Goal: Task Accomplishment & Management: Manage account settings

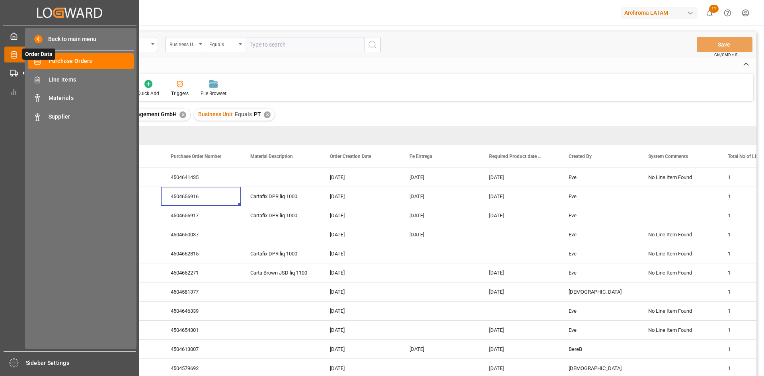
click at [18, 55] on icon at bounding box center [23, 54] width 17 height 17
drag, startPoint x: 89, startPoint y: 56, endPoint x: 343, endPoint y: 52, distance: 254.4
click at [89, 56] on div "Purchase Orders Purchase Orders" at bounding box center [81, 61] width 106 height 16
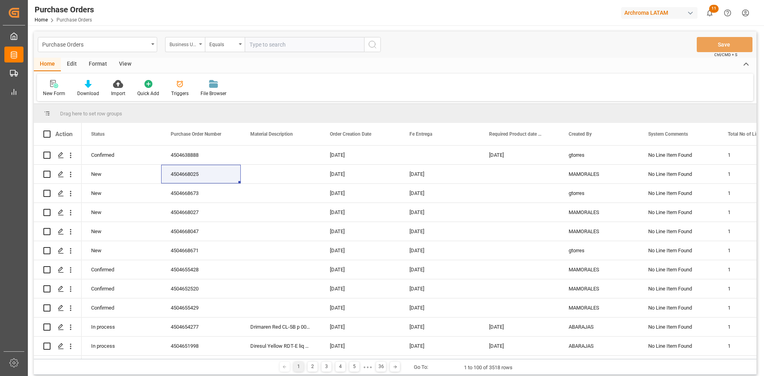
click at [185, 40] on div "Business Unit" at bounding box center [183, 43] width 27 height 9
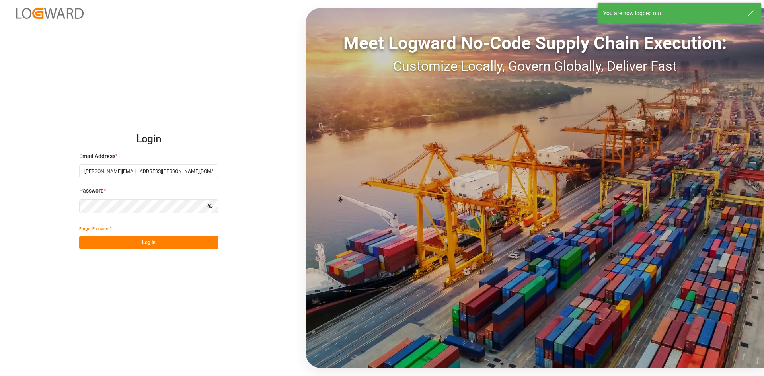
click at [153, 240] on button "Log In" at bounding box center [148, 243] width 139 height 14
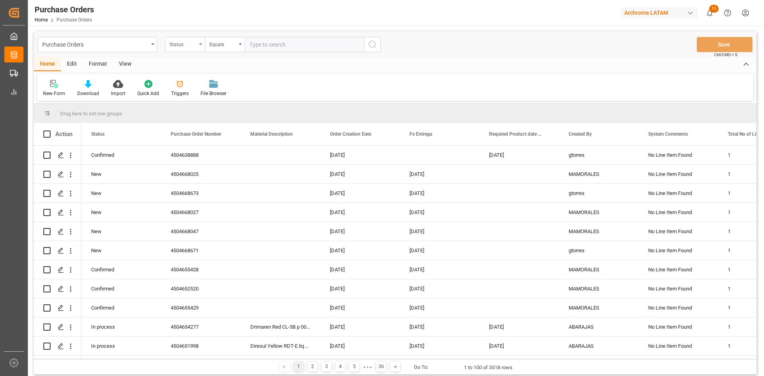
click at [197, 46] on div "Status" at bounding box center [185, 44] width 40 height 15
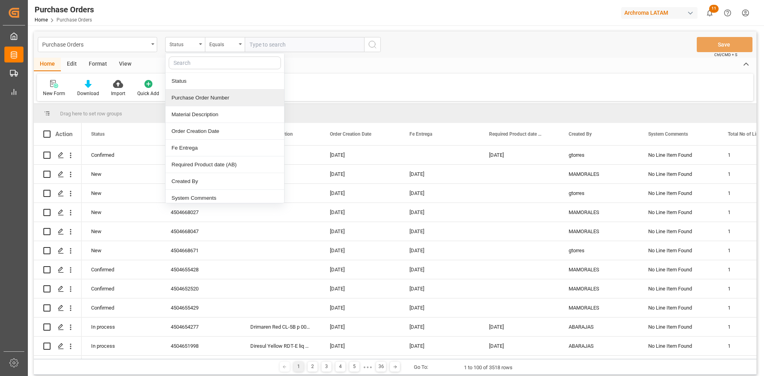
click at [209, 97] on div "Purchase Order Number" at bounding box center [225, 98] width 119 height 17
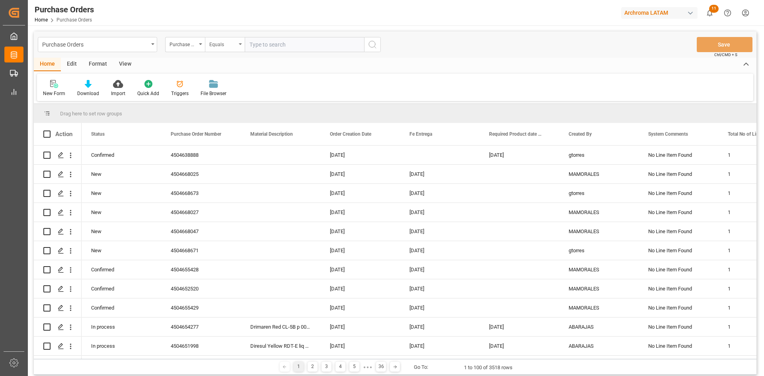
click at [233, 46] on div "Equals" at bounding box center [222, 43] width 27 height 9
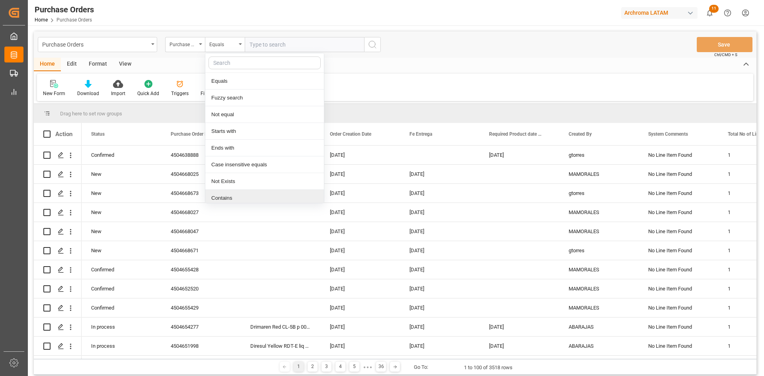
click at [242, 193] on div "Contains" at bounding box center [264, 198] width 119 height 17
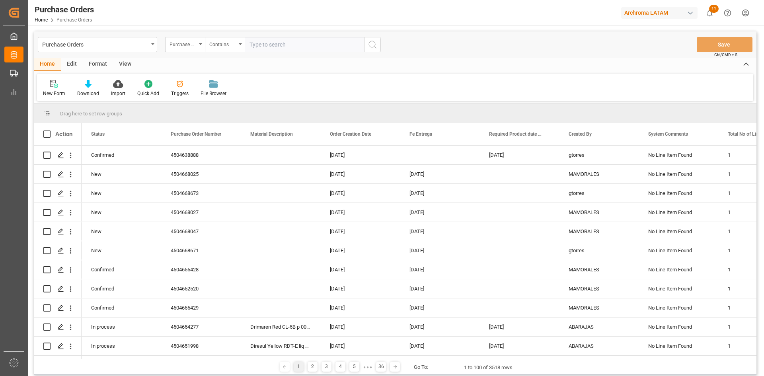
paste input "4504650931"
type input "4504650931"
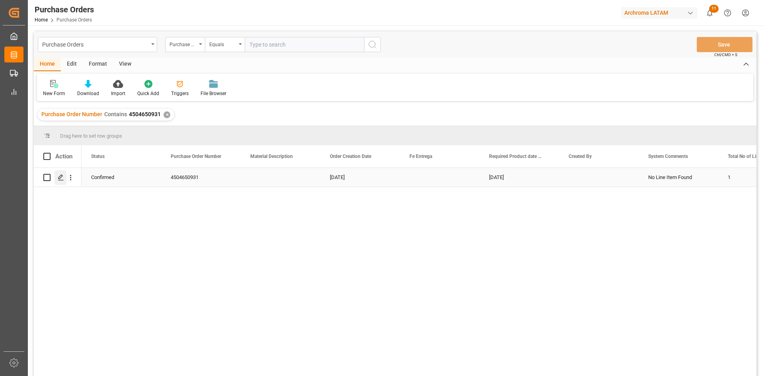
click at [57, 180] on div "Press SPACE to select this row." at bounding box center [61, 177] width 12 height 15
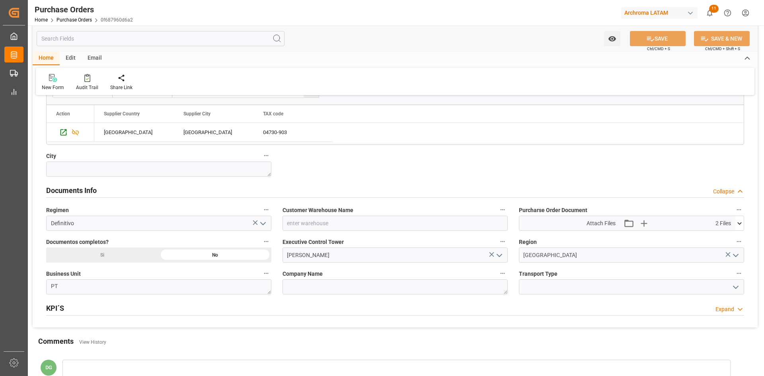
scroll to position [464, 0]
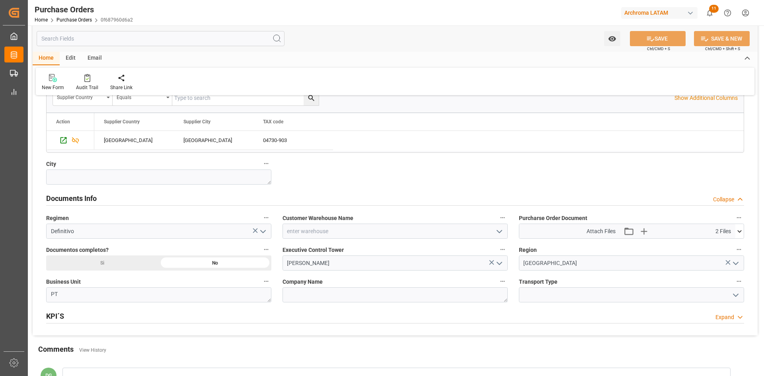
click at [738, 231] on icon at bounding box center [740, 231] width 8 height 8
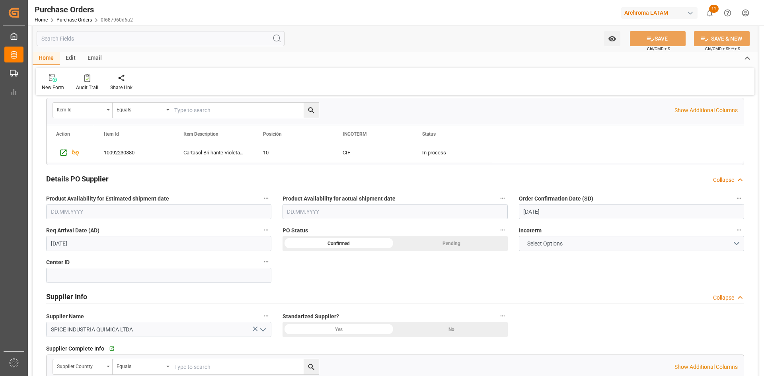
scroll to position [106, 0]
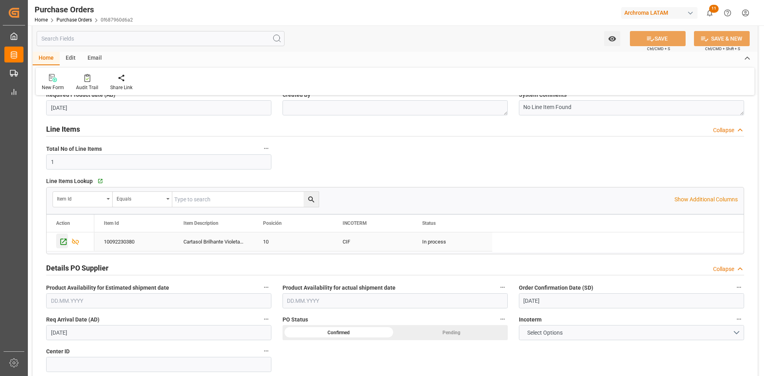
click at [66, 242] on icon "Press SPACE to select this row." at bounding box center [64, 242] width 6 height 6
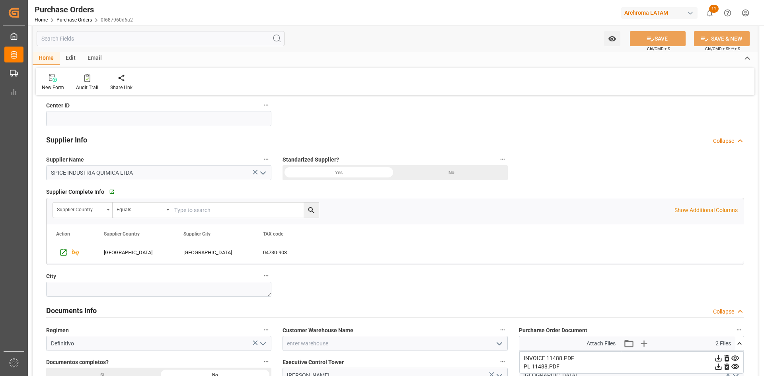
scroll to position [504, 0]
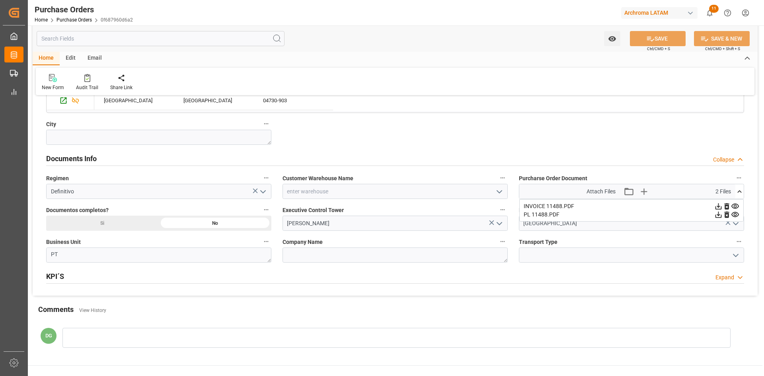
click at [502, 190] on icon "open menu" at bounding box center [500, 192] width 10 height 10
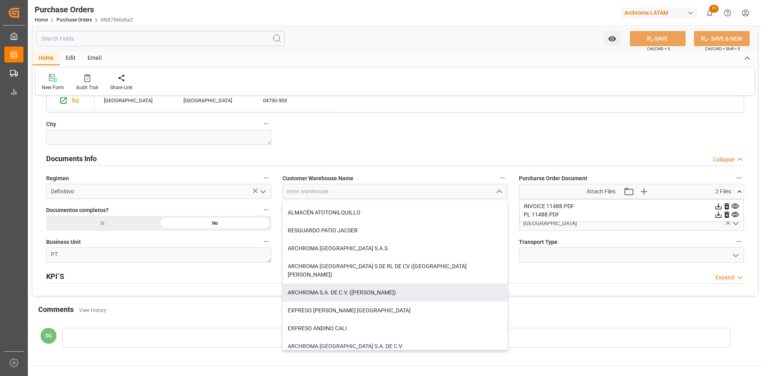
scroll to position [80, 0]
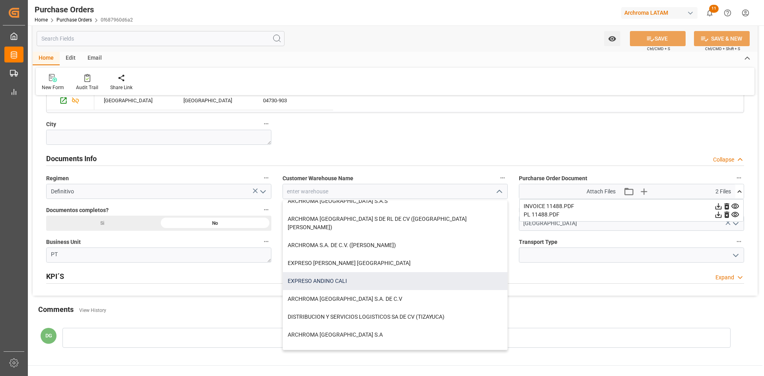
click at [358, 274] on div "EXPRESO ANDINO CALI" at bounding box center [395, 281] width 224 height 18
type input "EXPRESO ANDINO CALI"
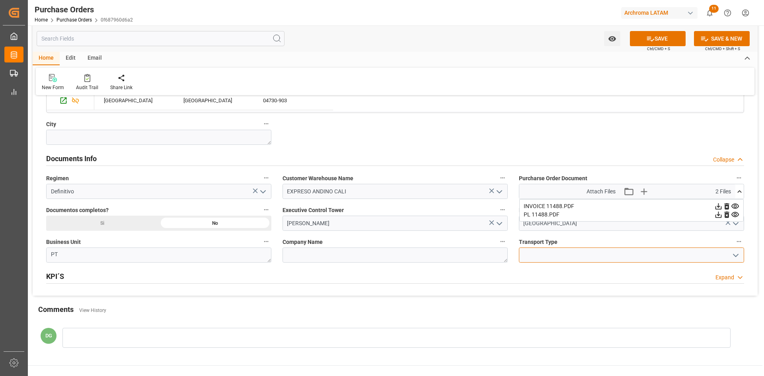
click at [586, 248] on input at bounding box center [631, 255] width 225 height 15
click at [733, 255] on icon "open menu" at bounding box center [736, 256] width 10 height 10
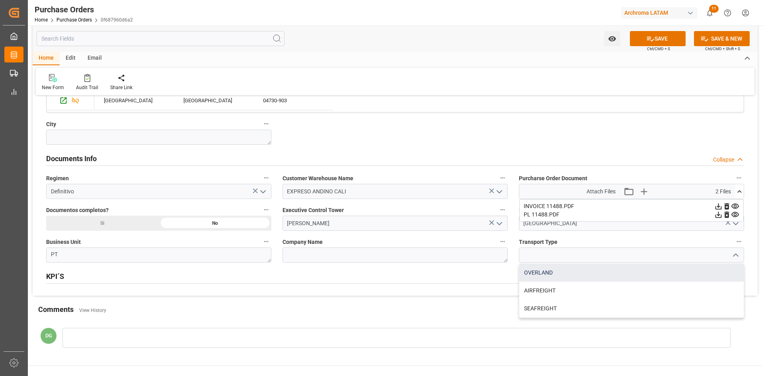
click at [580, 271] on div "OVERLAND" at bounding box center [631, 273] width 224 height 18
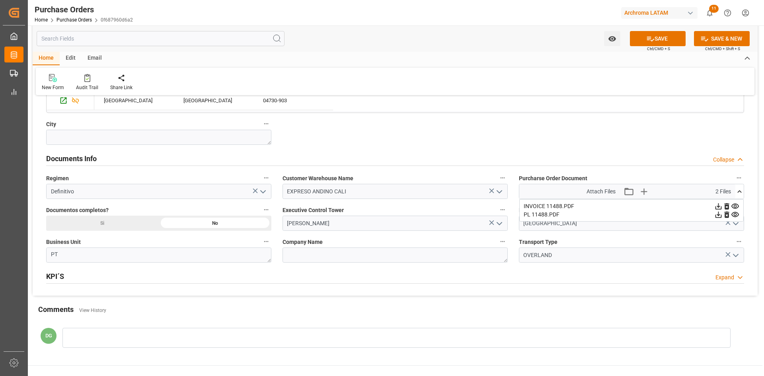
click at [736, 251] on icon "open menu" at bounding box center [736, 256] width 10 height 10
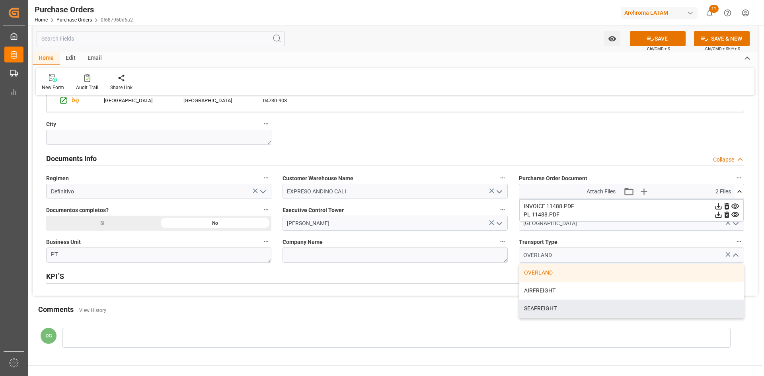
drag, startPoint x: 564, startPoint y: 309, endPoint x: 550, endPoint y: 308, distance: 14.0
click at [564, 309] on div "SEAFREIGHT" at bounding box center [631, 309] width 224 height 18
type input "SEAFREIGHT"
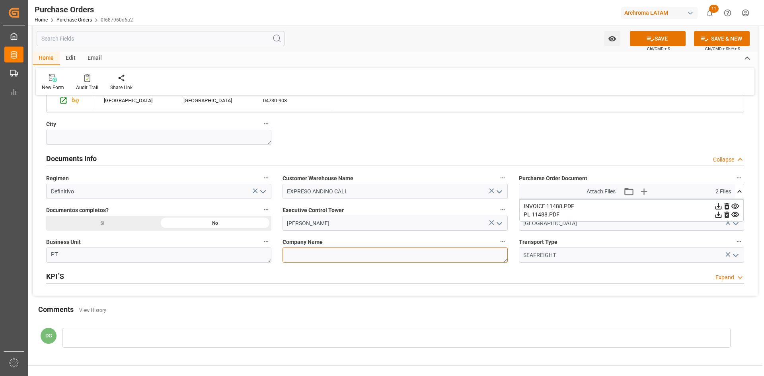
click at [320, 257] on textarea at bounding box center [395, 255] width 225 height 15
click at [659, 39] on button "SAVE" at bounding box center [658, 38] width 56 height 15
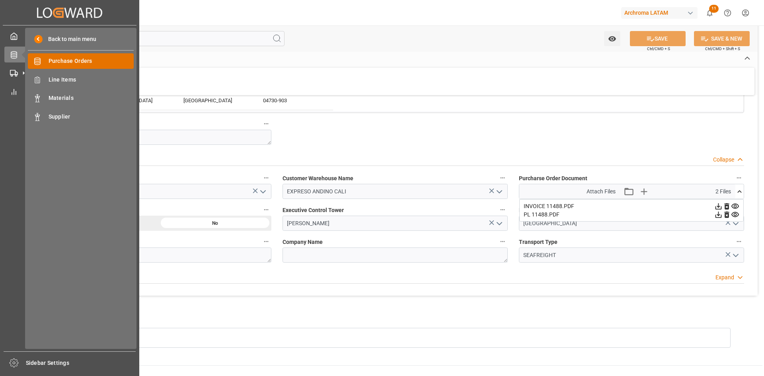
click at [68, 60] on span "Purchase Orders" at bounding box center [92, 61] width 86 height 8
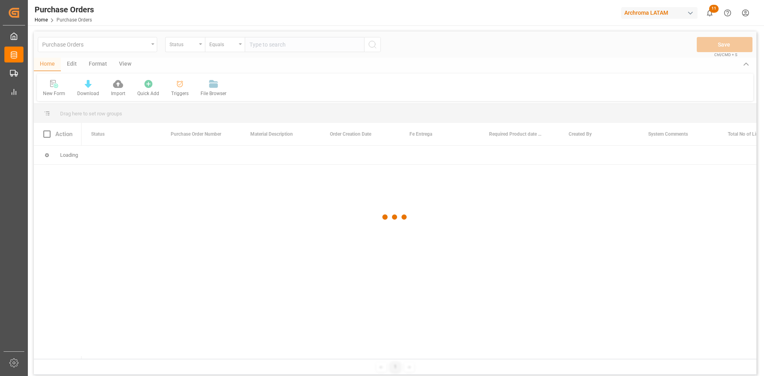
click at [196, 47] on div at bounding box center [395, 216] width 723 height 371
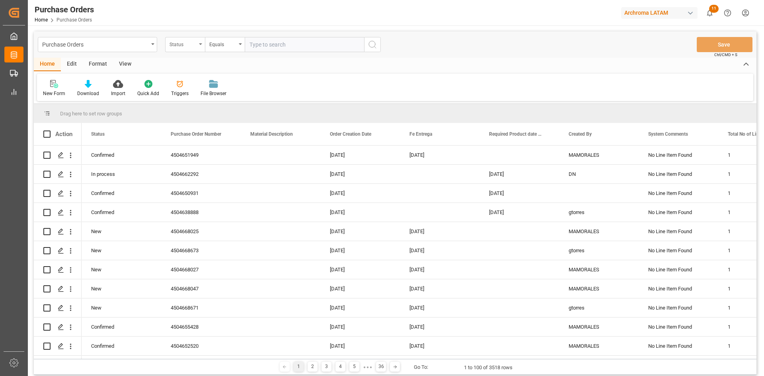
click at [197, 47] on div "Status" at bounding box center [185, 44] width 40 height 15
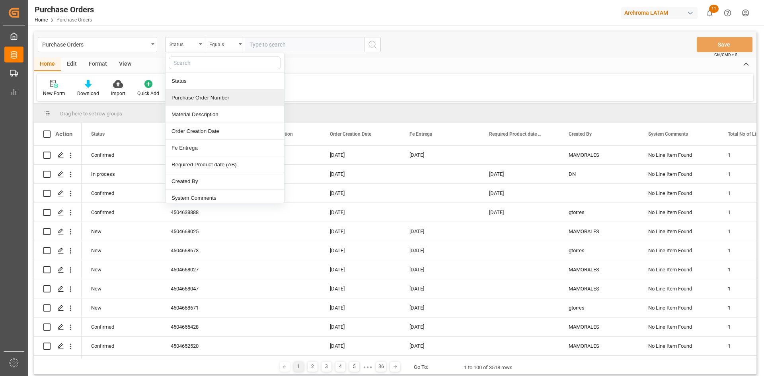
click at [201, 99] on div "Purchase Order Number" at bounding box center [225, 98] width 119 height 17
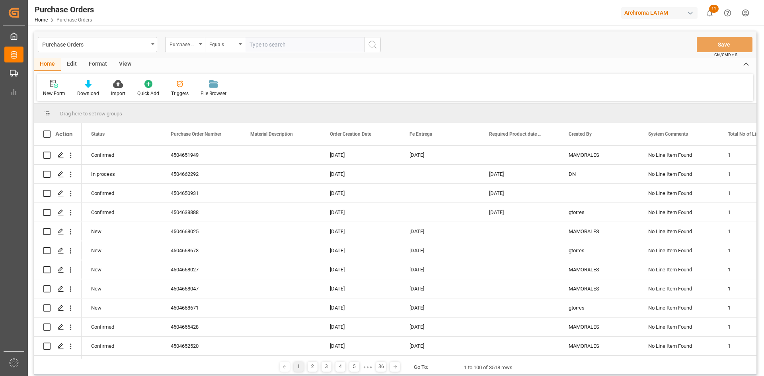
click at [254, 46] on input "text" at bounding box center [304, 44] width 119 height 15
paste input "4504644530"
type input "4504644530"
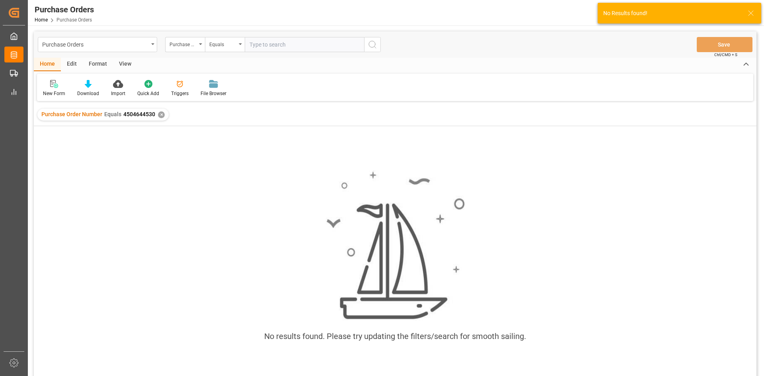
click at [161, 113] on div "✕" at bounding box center [161, 114] width 7 height 7
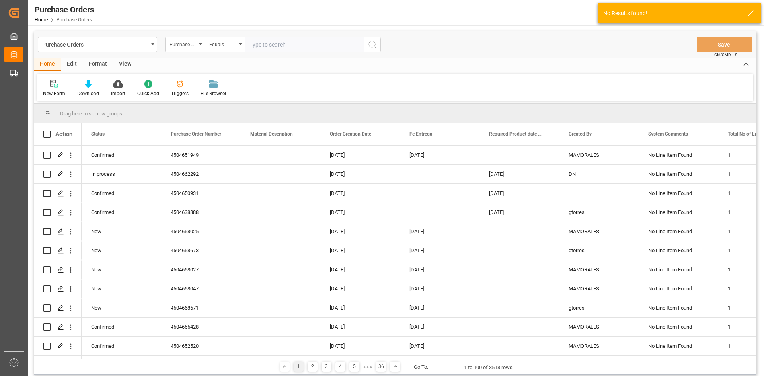
click at [280, 41] on input "text" at bounding box center [304, 44] width 119 height 15
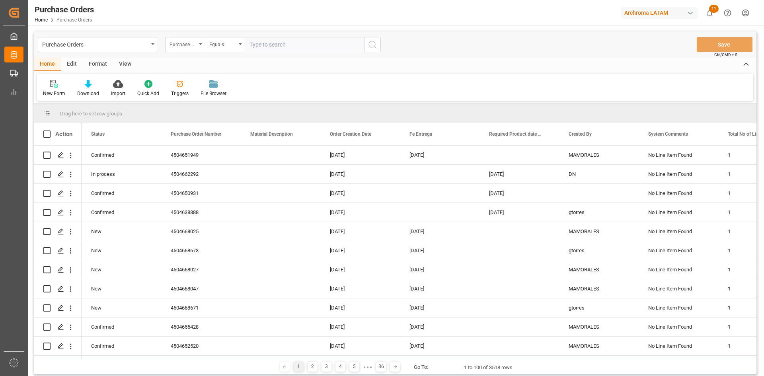
paste input "4504644530"
type input "4504644530"
click at [375, 41] on icon "search button" at bounding box center [373, 45] width 10 height 10
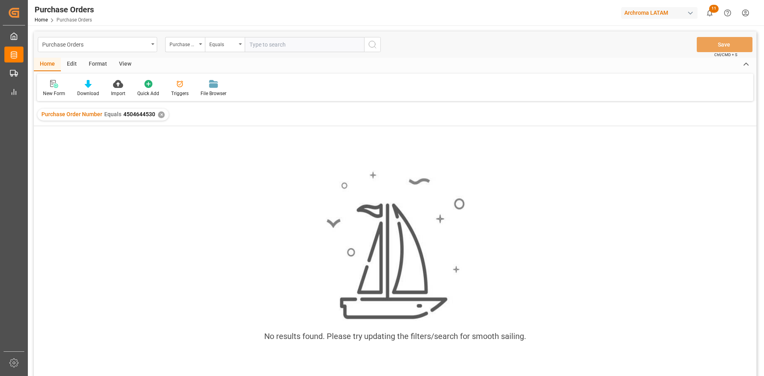
click at [161, 115] on div "✕" at bounding box center [161, 114] width 7 height 7
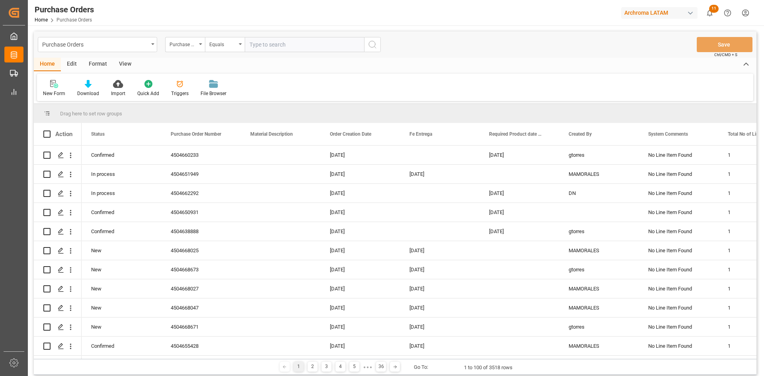
click at [278, 46] on input "text" at bounding box center [304, 44] width 119 height 15
paste input "4504656548"
type input "4504656548"
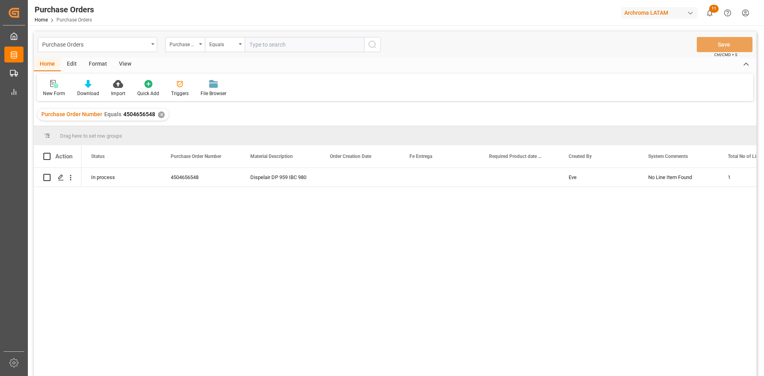
click at [161, 114] on div "✕" at bounding box center [161, 114] width 7 height 7
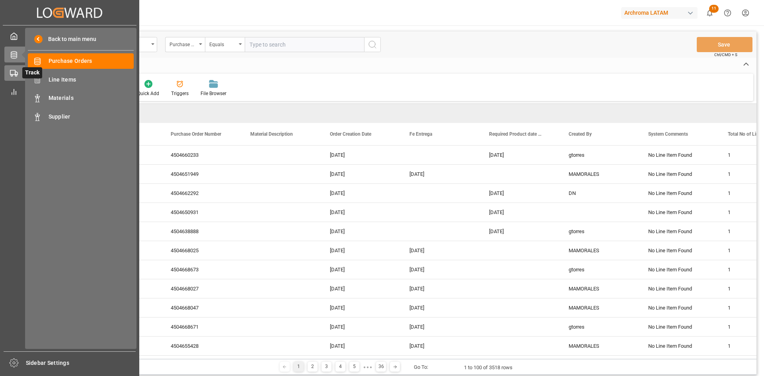
click at [14, 74] on rect at bounding box center [12, 72] width 5 height 4
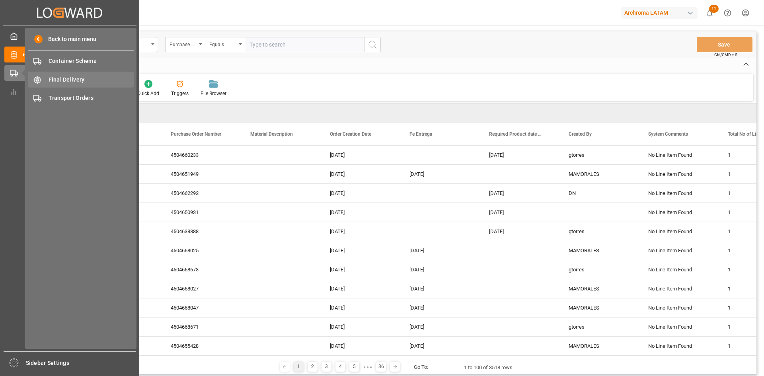
click at [77, 85] on div "Final Delivery Final Delivery" at bounding box center [81, 80] width 106 height 16
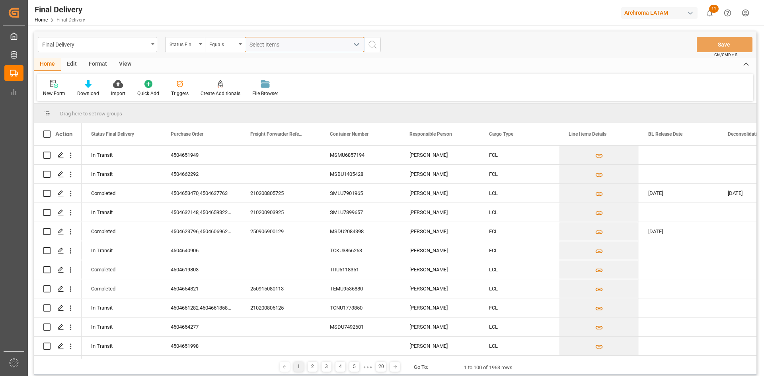
click at [286, 46] on div "Select Items" at bounding box center [301, 45] width 103 height 8
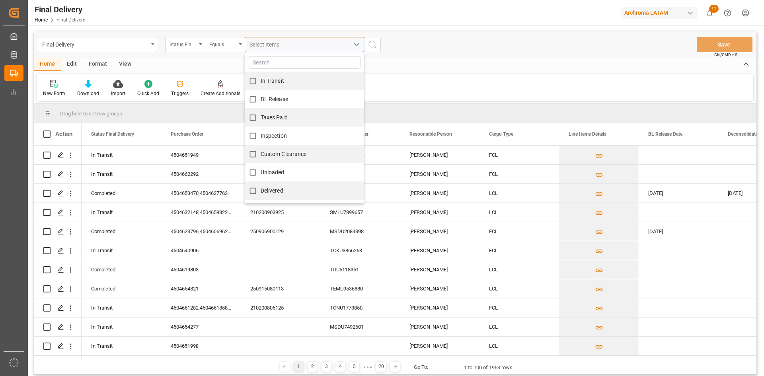
click at [280, 46] on span "Select Items" at bounding box center [267, 44] width 34 height 6
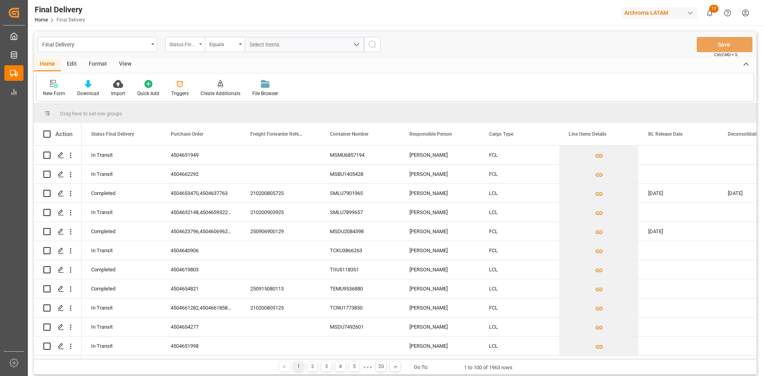
click at [187, 47] on div "Status Final Delivery" at bounding box center [183, 43] width 27 height 9
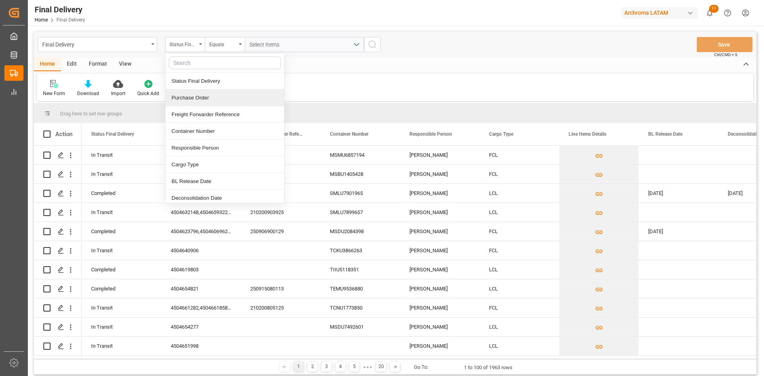
click at [215, 98] on div "Purchase Order" at bounding box center [225, 98] width 119 height 17
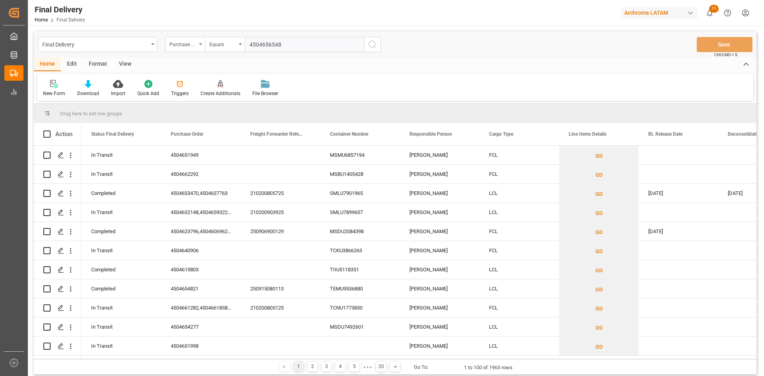
type input "4504656548"
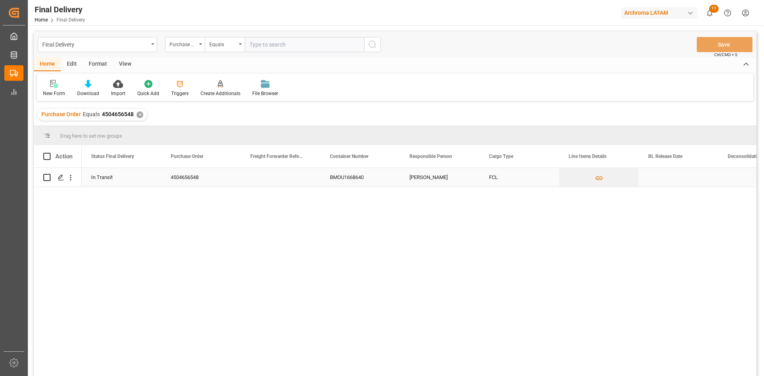
click at [274, 172] on div "Press SPACE to select this row." at bounding box center [281, 177] width 80 height 19
click at [275, 175] on div "Press SPACE to select this row." at bounding box center [281, 177] width 80 height 19
click at [276, 176] on input "Press SPACE to select this row." at bounding box center [280, 181] width 67 height 15
paste input "251006900290"
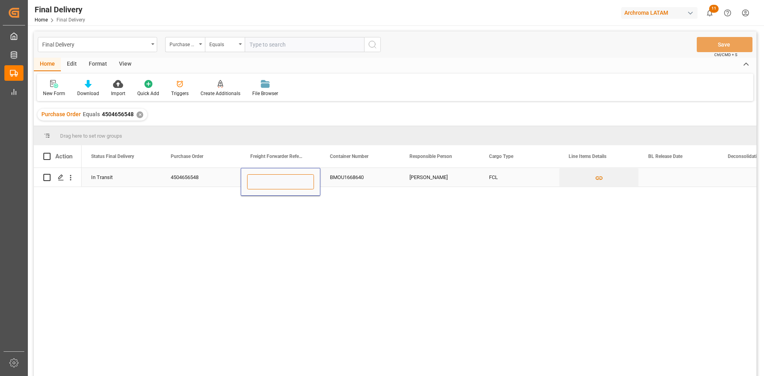
type input "251006900290"
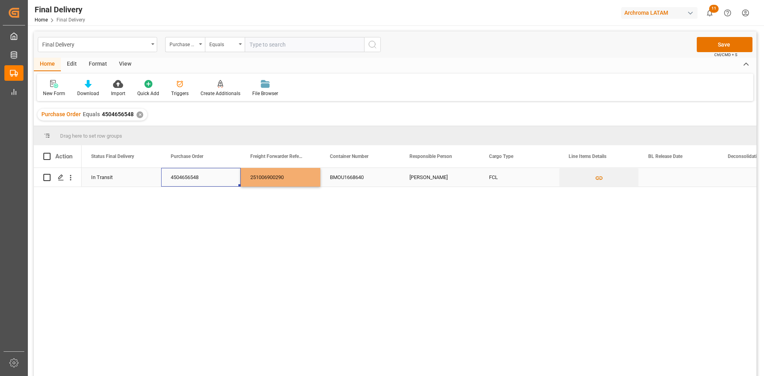
click at [205, 183] on div "4504656548" at bounding box center [201, 177] width 80 height 19
click at [730, 45] on button "Save" at bounding box center [725, 44] width 56 height 15
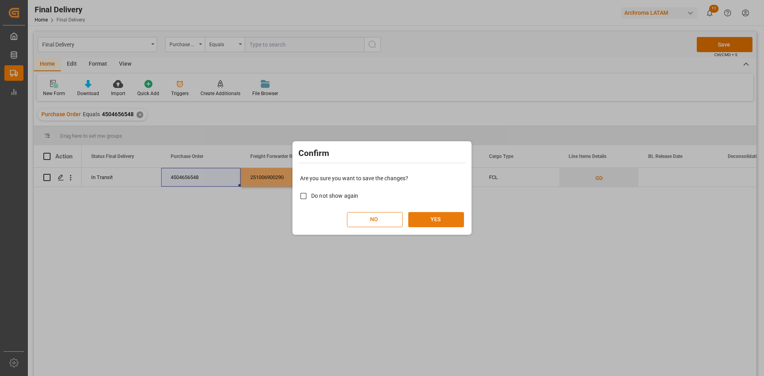
click at [427, 217] on button "YES" at bounding box center [436, 219] width 56 height 15
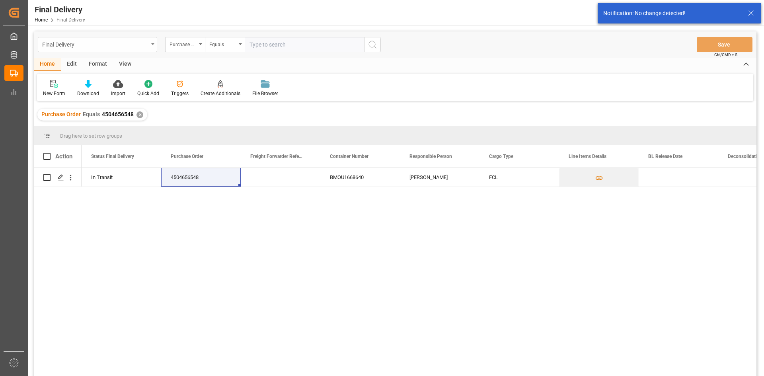
click at [148, 41] on div "Final Delivery" at bounding box center [97, 44] width 119 height 15
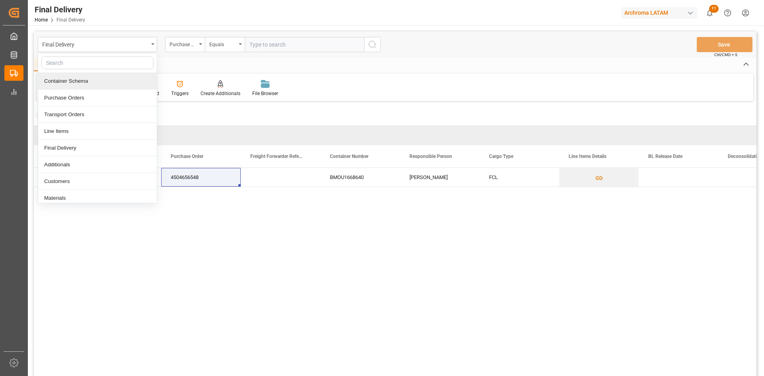
click at [90, 78] on div "Container Schema" at bounding box center [97, 81] width 119 height 17
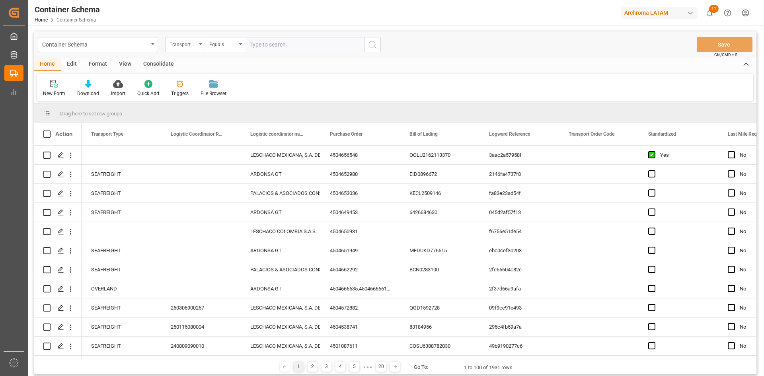
click at [189, 45] on div "Transport Type" at bounding box center [183, 43] width 27 height 9
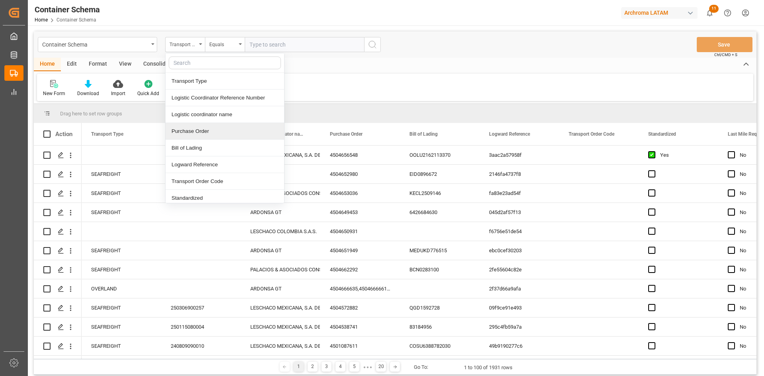
click at [213, 127] on div "Purchase Order" at bounding box center [225, 131] width 119 height 17
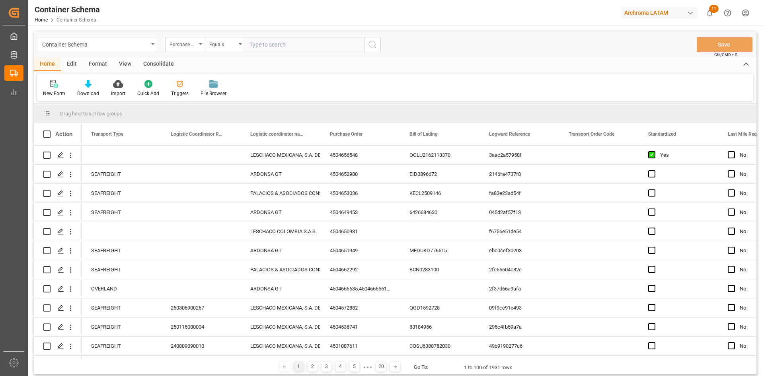
click at [267, 45] on input "text" at bounding box center [304, 44] width 119 height 15
paste input "4504656548"
type input "4504656548"
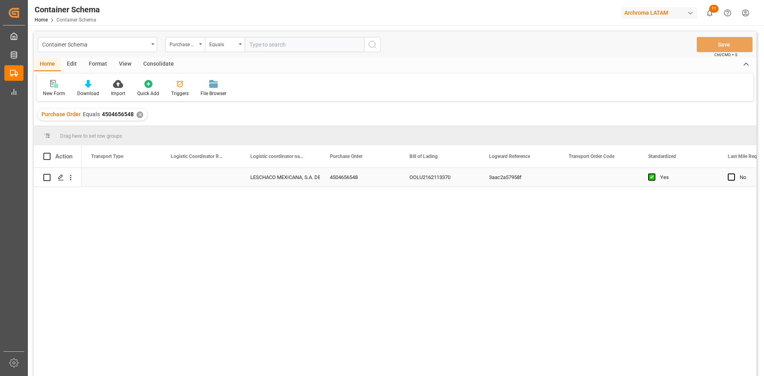
click at [198, 176] on div "Press SPACE to select this row." at bounding box center [201, 177] width 80 height 19
click at [198, 176] on input "Press SPACE to select this row." at bounding box center [201, 181] width 67 height 15
paste input "251006900290"
type input "251006900290"
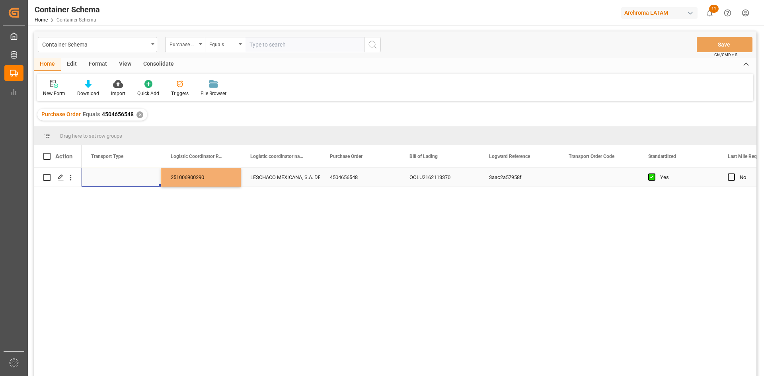
click at [136, 175] on div "Press SPACE to select this row." at bounding box center [122, 177] width 80 height 19
click at [136, 175] on button "Select" at bounding box center [121, 181] width 67 height 15
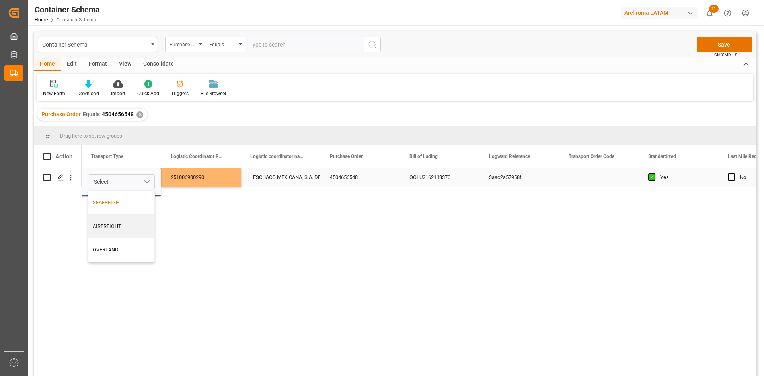
click at [131, 199] on div "SEAFREIGHT" at bounding box center [122, 203] width 58 height 8
click at [727, 43] on button "Save" at bounding box center [725, 44] width 56 height 15
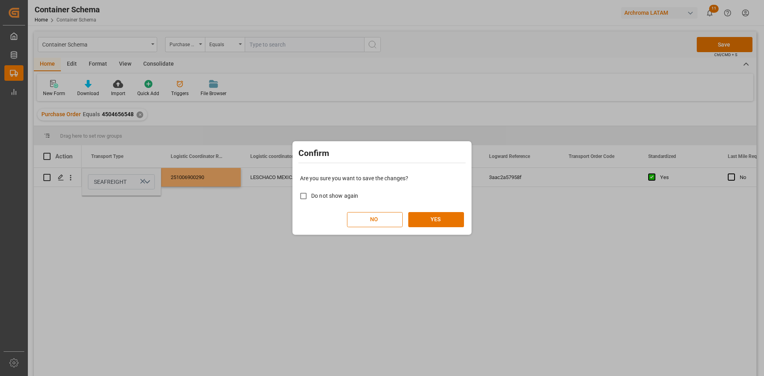
click at [320, 197] on span "Do not show again" at bounding box center [334, 196] width 47 height 6
click at [311, 197] on input "Do not show again" at bounding box center [304, 196] width 16 height 16
checkbox input "true"
click at [433, 216] on button "YES" at bounding box center [436, 219] width 56 height 15
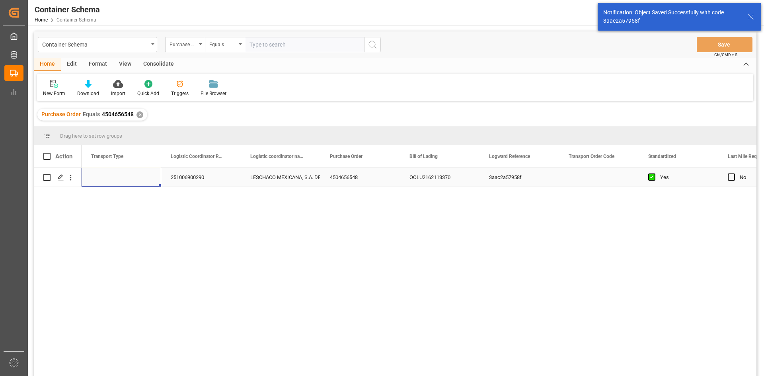
click at [148, 175] on div "Press SPACE to select this row." at bounding box center [122, 177] width 80 height 19
click at [141, 180] on div "Press SPACE to select this row." at bounding box center [122, 177] width 80 height 19
click at [141, 180] on button "Select" at bounding box center [121, 181] width 67 height 15
click at [127, 209] on div "SEAFREIGHT" at bounding box center [121, 203] width 66 height 24
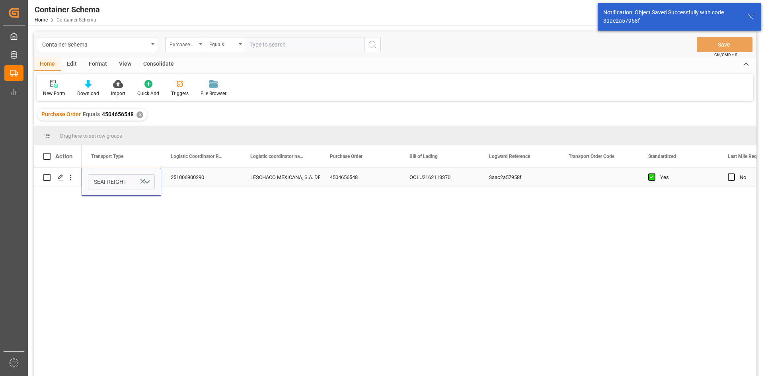
click at [194, 174] on div "251006900290" at bounding box center [201, 177] width 80 height 19
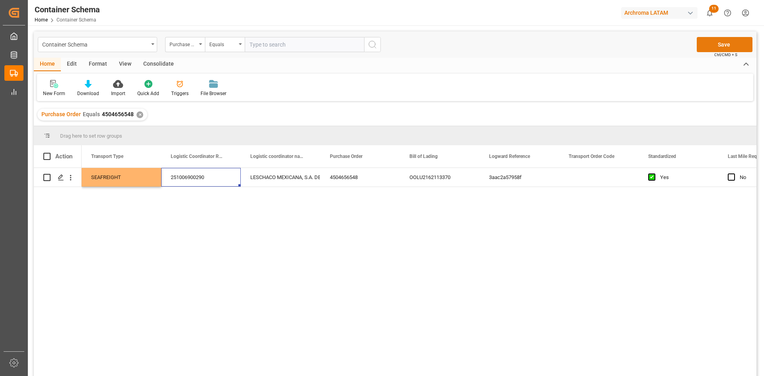
click at [729, 47] on button "Save" at bounding box center [725, 44] width 56 height 15
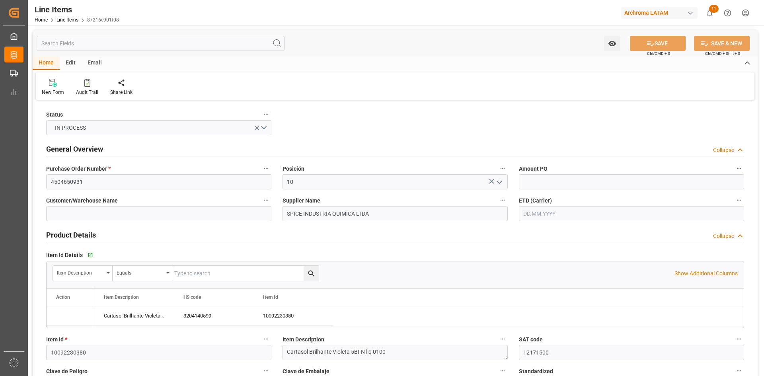
type input "12171500"
type input "2400"
type input "3204140599"
type input "21.08.2025 18:47"
type input "06.08.2025 21:35"
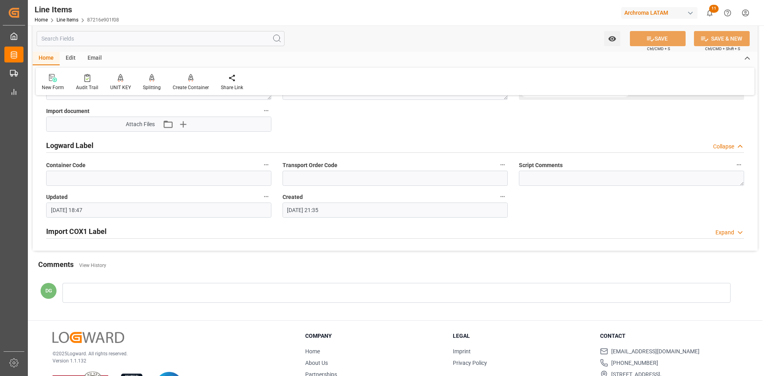
scroll to position [619, 0]
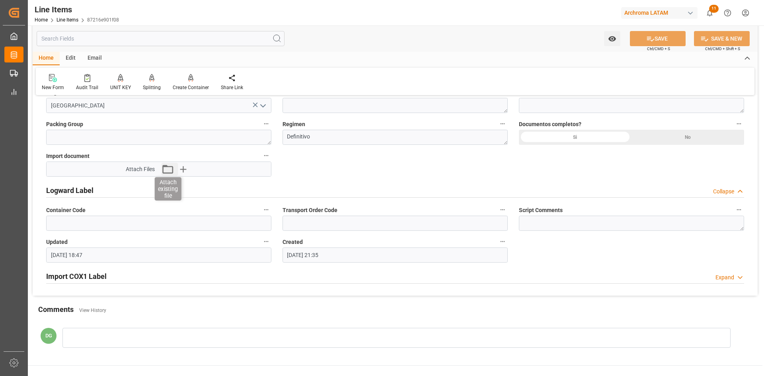
click at [166, 171] on icon "button" at bounding box center [167, 169] width 13 height 13
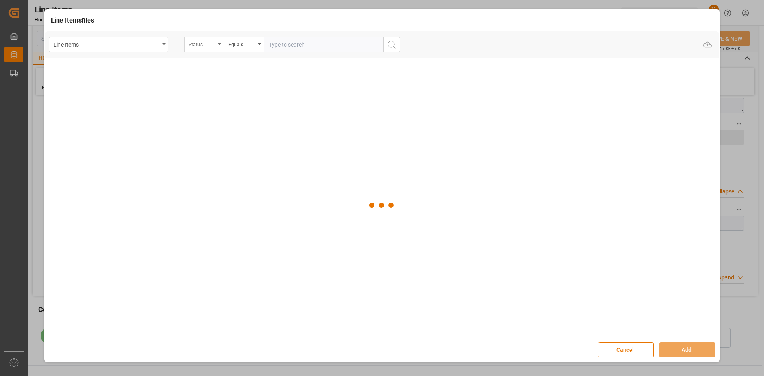
click at [198, 49] on div "Status" at bounding box center [204, 44] width 40 height 15
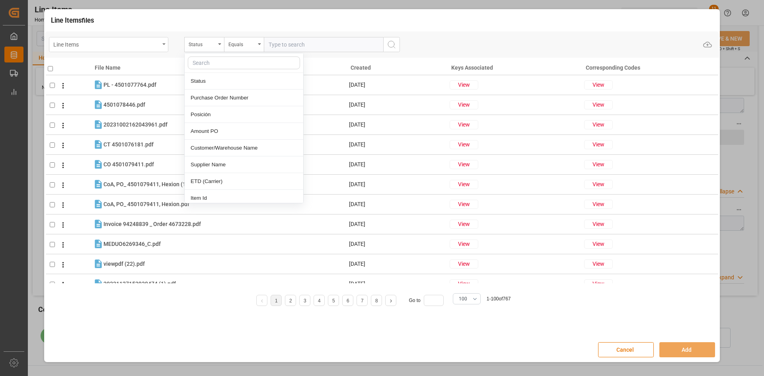
click at [133, 49] on div "Line Items" at bounding box center [106, 44] width 106 height 10
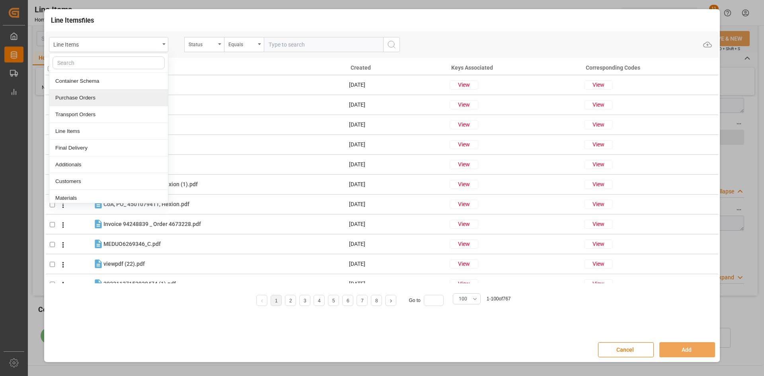
click at [93, 93] on div "Purchase Orders" at bounding box center [108, 98] width 119 height 17
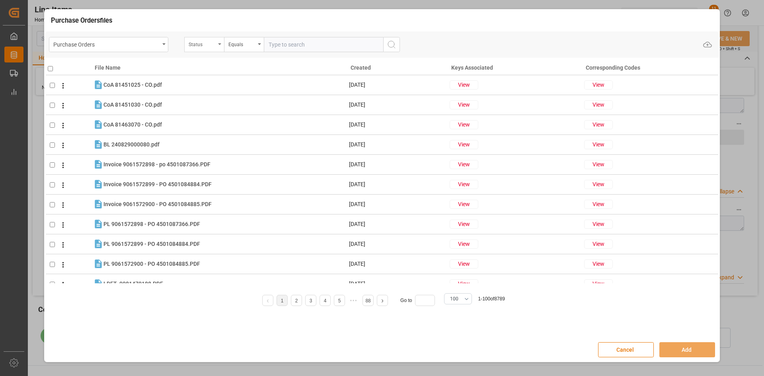
click at [199, 46] on div "Status" at bounding box center [202, 43] width 27 height 9
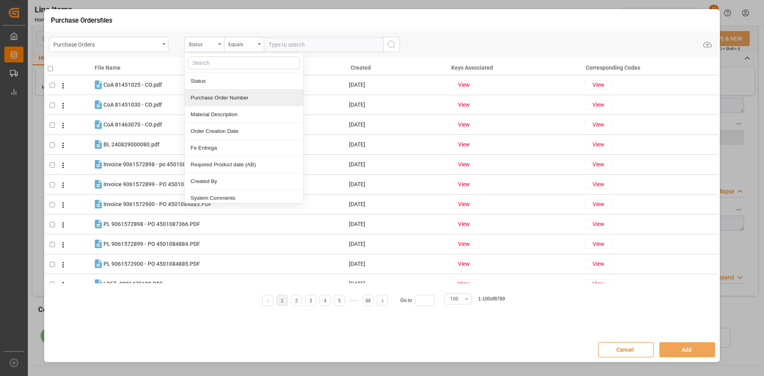
click at [224, 94] on div "Purchase Order Number" at bounding box center [244, 98] width 119 height 17
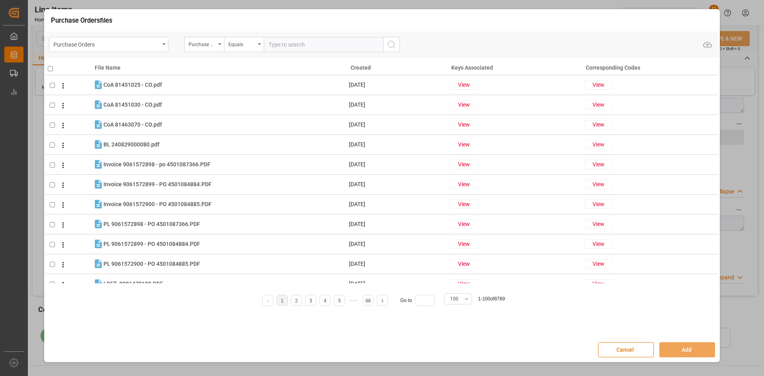
click at [289, 46] on input "text" at bounding box center [323, 44] width 119 height 15
paste input "4504650931"
type input "4504650931"
click at [393, 43] on icon "search button" at bounding box center [392, 45] width 10 height 10
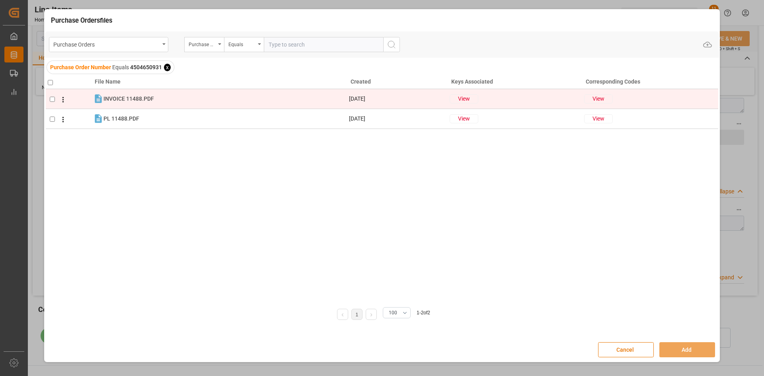
click at [50, 100] on input "checkbox" at bounding box center [52, 99] width 5 height 5
checkbox input "true"
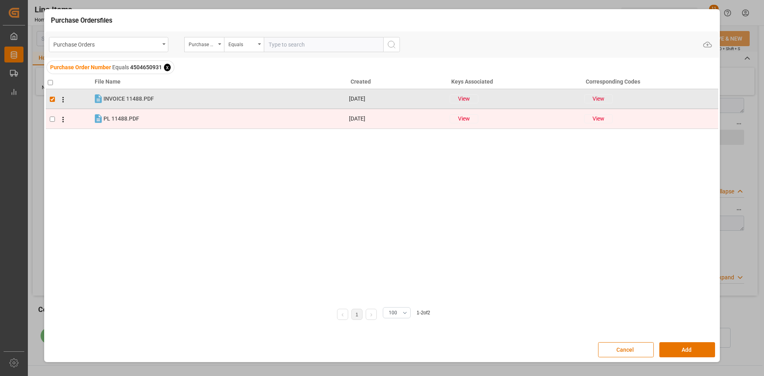
click at [53, 121] on input "checkbox" at bounding box center [52, 119] width 5 height 5
checkbox input "true"
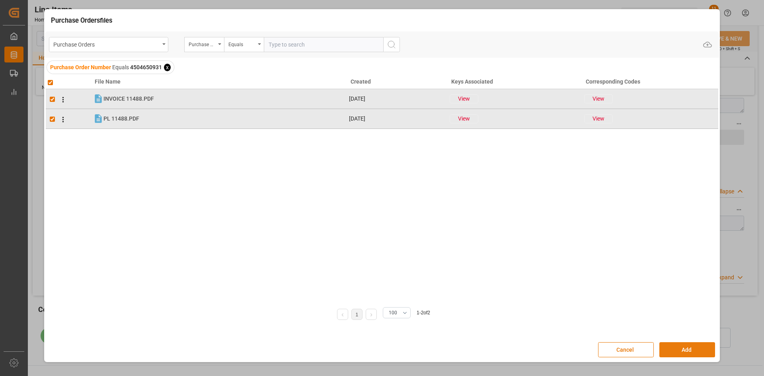
click at [701, 349] on button "Add" at bounding box center [688, 349] width 56 height 15
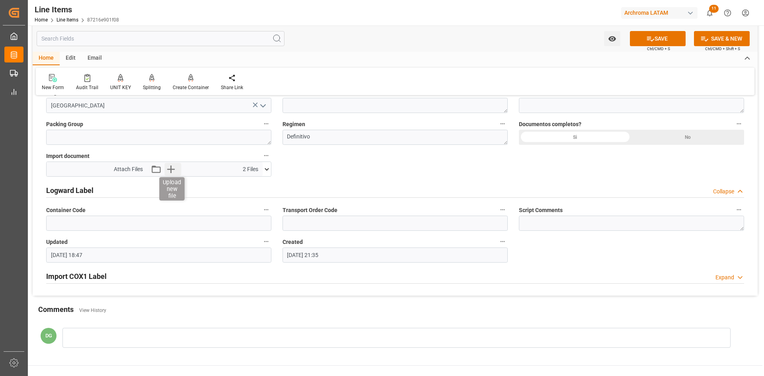
click at [171, 169] on icon "button" at bounding box center [171, 170] width 8 height 8
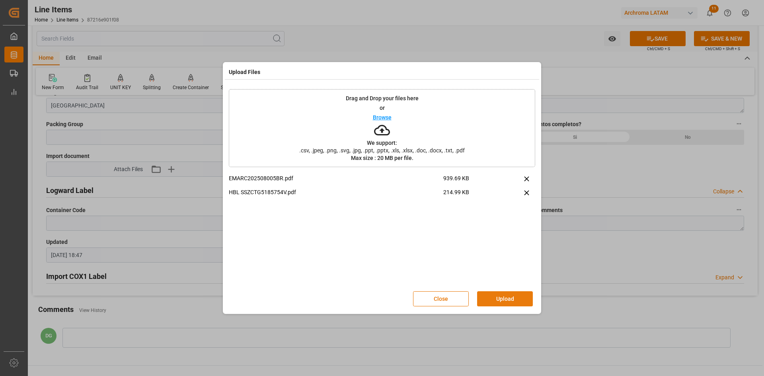
click at [517, 296] on button "Upload" at bounding box center [505, 298] width 56 height 15
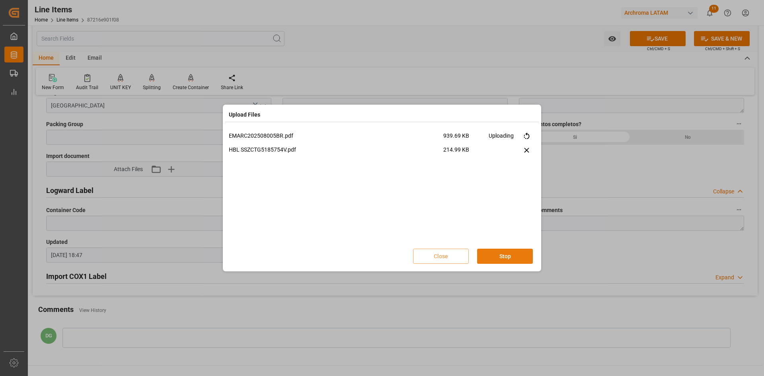
click at [510, 258] on button "Stop" at bounding box center [505, 256] width 56 height 15
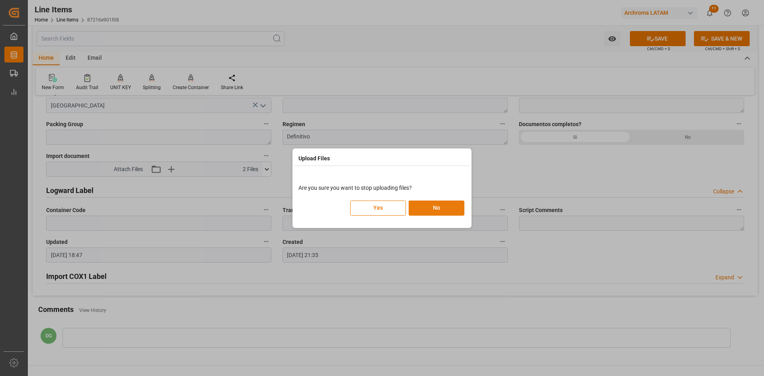
click at [449, 209] on button "No" at bounding box center [437, 208] width 56 height 15
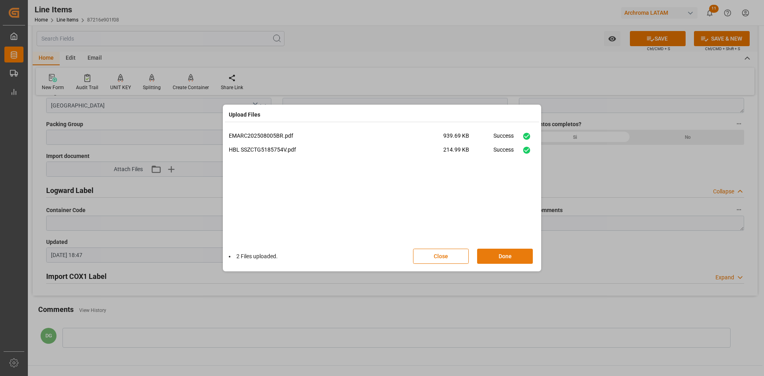
click at [496, 255] on button "Done" at bounding box center [505, 256] width 56 height 15
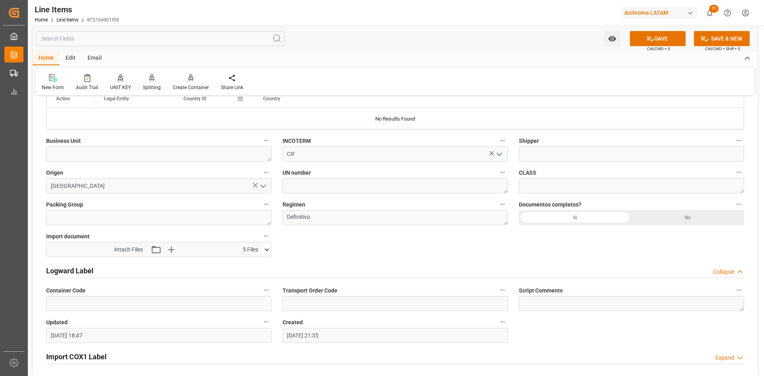
scroll to position [539, 0]
click at [267, 252] on icon at bounding box center [267, 249] width 8 height 8
click at [244, 263] on icon at bounding box center [246, 264] width 8 height 8
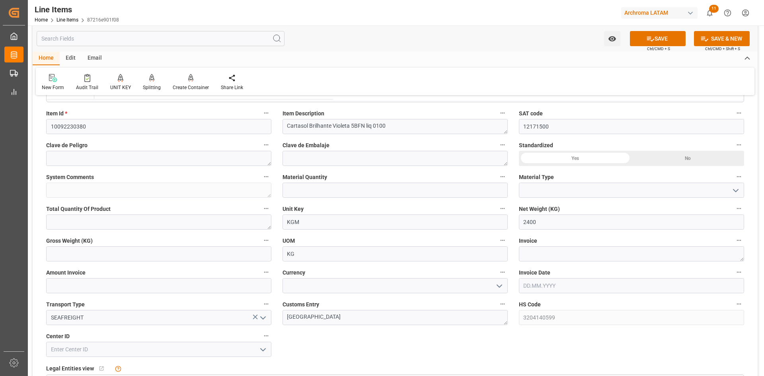
scroll to position [300, 0]
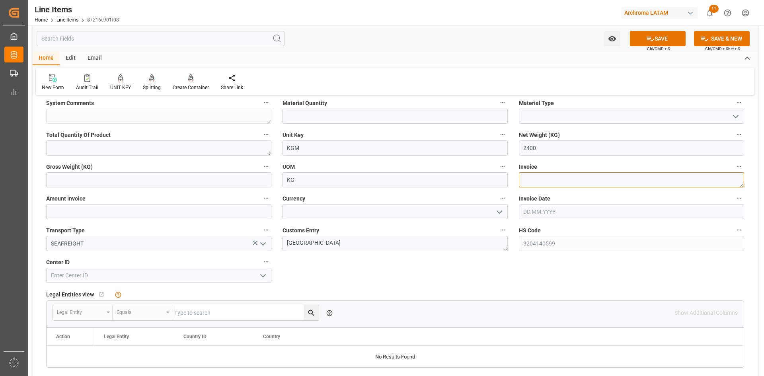
click at [542, 184] on textarea at bounding box center [631, 179] width 225 height 15
paste textarea "CEX-25/11488"
type textarea "CEX-25/11488"
click at [617, 208] on input "text" at bounding box center [631, 211] width 225 height 15
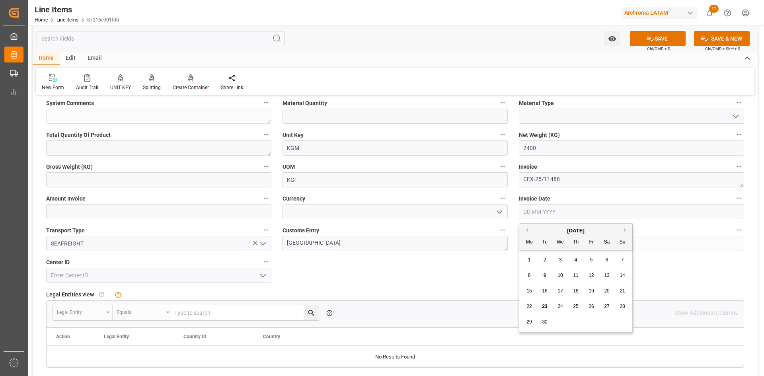
click at [544, 230] on div "[DATE]" at bounding box center [575, 231] width 113 height 8
click at [623, 293] on span "21" at bounding box center [622, 291] width 5 height 6
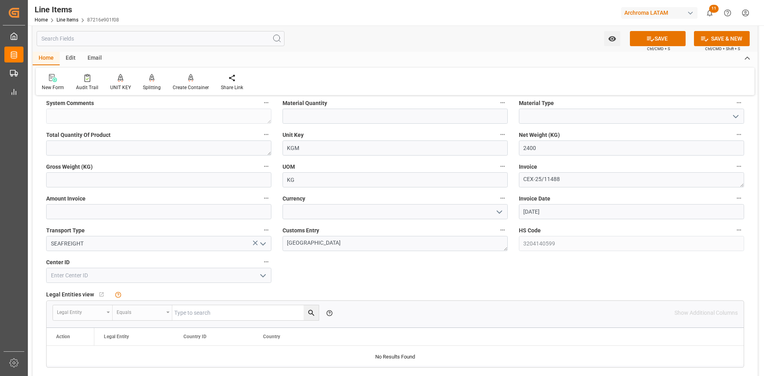
click at [582, 209] on input "21.09.2025" at bounding box center [631, 211] width 225 height 15
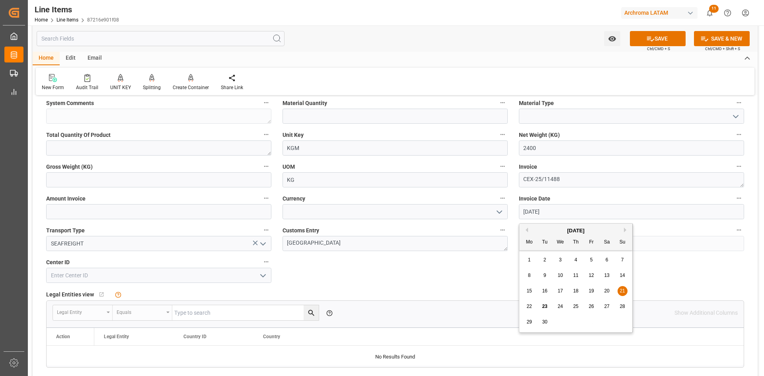
click at [526, 229] on button "Previous Month" at bounding box center [525, 230] width 5 height 5
click at [577, 310] on div "21" at bounding box center [576, 307] width 10 height 10
type input "[DATE]"
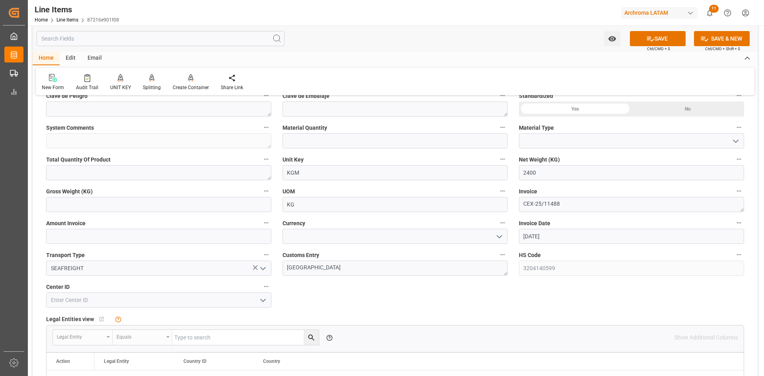
scroll to position [279, 0]
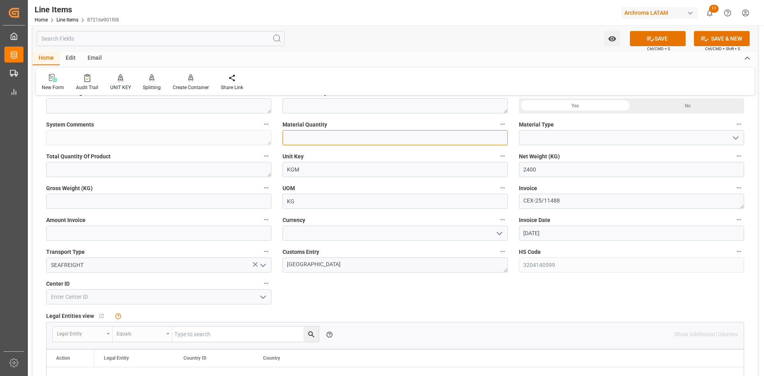
click at [382, 136] on input "text" at bounding box center [395, 137] width 225 height 15
type input "24"
click at [615, 131] on input at bounding box center [631, 137] width 225 height 15
click at [740, 135] on icon "open menu" at bounding box center [736, 138] width 10 height 10
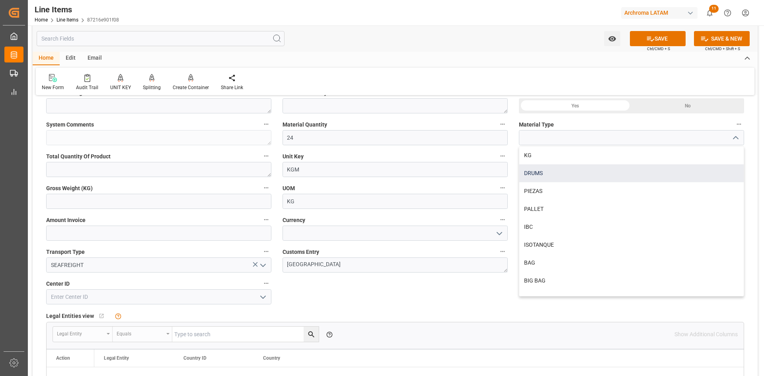
click at [656, 170] on div "DRUMS" at bounding box center [631, 173] width 224 height 18
type input "DRUMS"
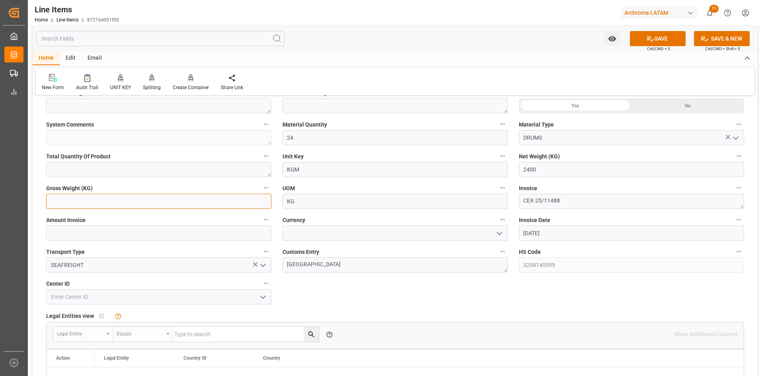
click at [151, 202] on input "text" at bounding box center [158, 201] width 225 height 15
type input "2625.200"
click at [241, 236] on input "text" at bounding box center [158, 233] width 225 height 15
type input "8016"
click at [493, 232] on button "open menu" at bounding box center [499, 233] width 12 height 12
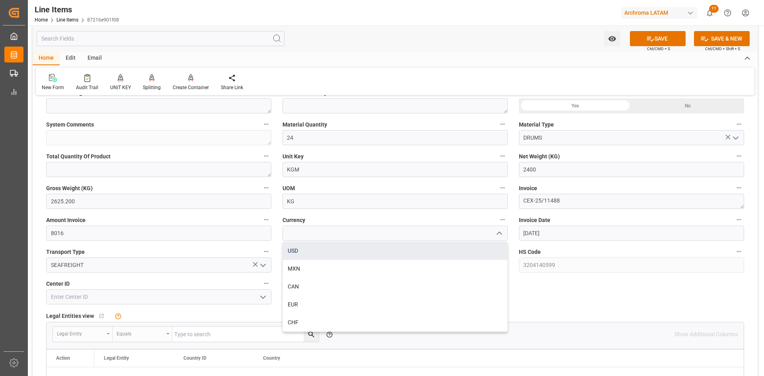
click at [341, 250] on div "USD" at bounding box center [395, 251] width 224 height 18
type input "USD"
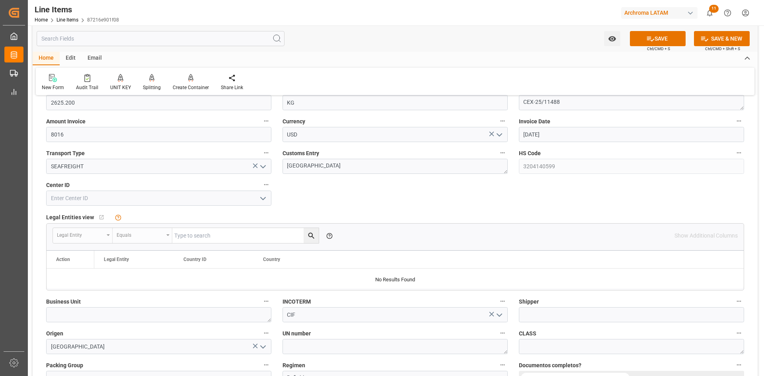
scroll to position [398, 0]
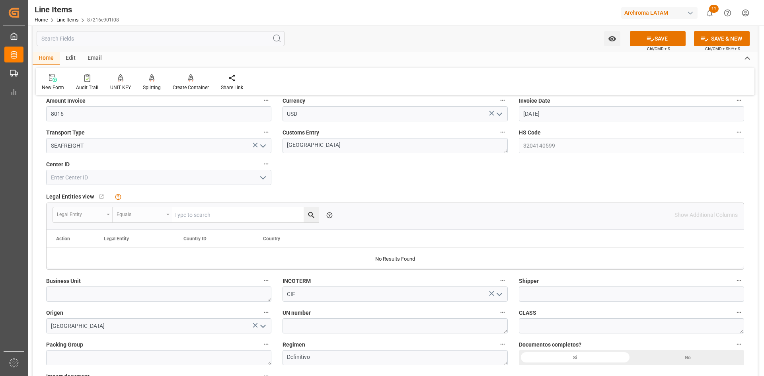
click at [263, 176] on icon "open menu" at bounding box center [263, 178] width 10 height 10
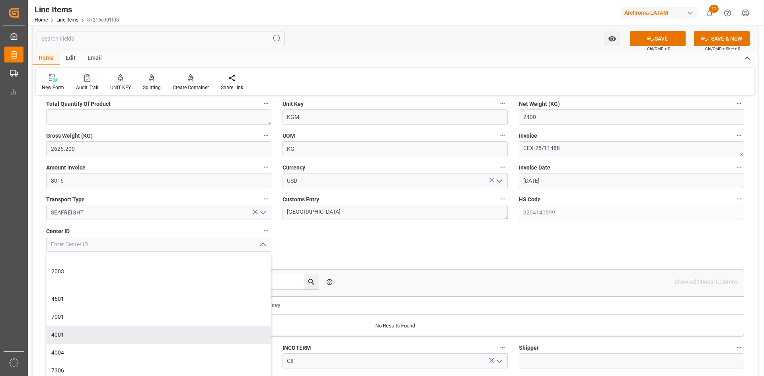
scroll to position [318, 0]
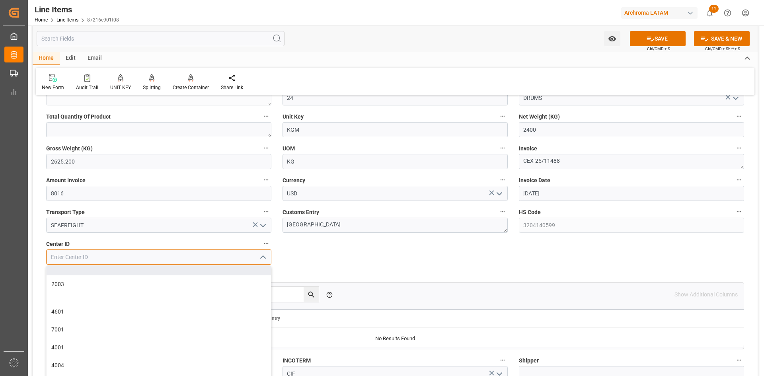
click at [76, 254] on input at bounding box center [158, 257] width 225 height 15
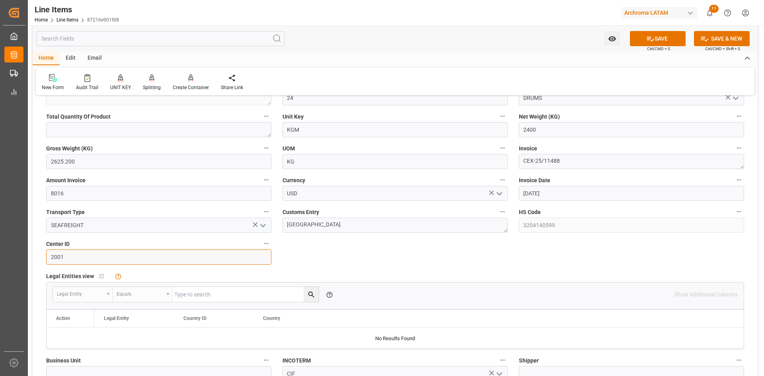
type input "2001"
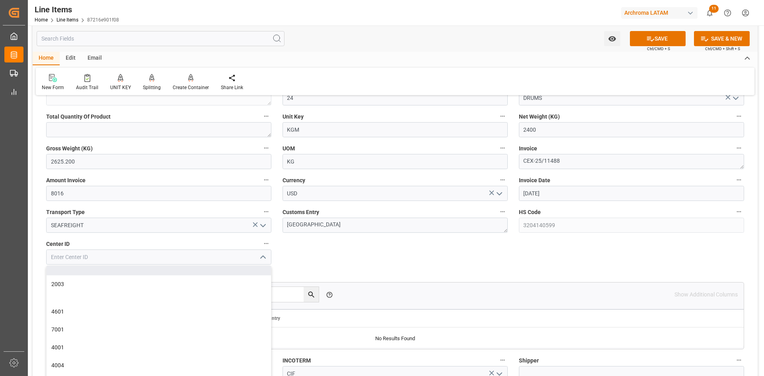
click at [367, 258] on div "Status IN PROCESS General Overview Collapse Purchase Order Number * 4504650931 …" at bounding box center [395, 190] width 725 height 812
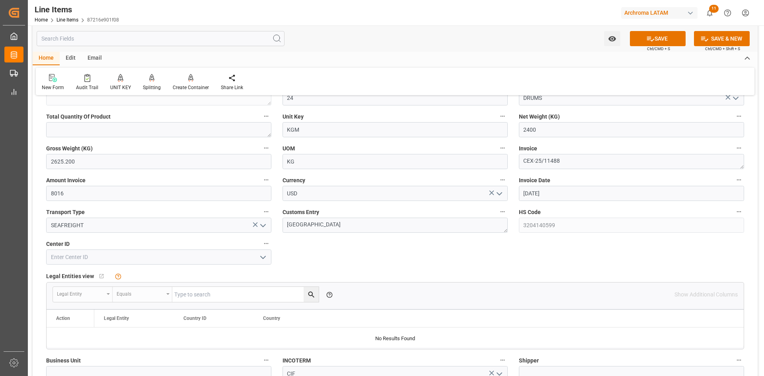
click at [264, 254] on icon "open menu" at bounding box center [263, 258] width 10 height 10
click at [81, 296] on div at bounding box center [159, 298] width 224 height 10
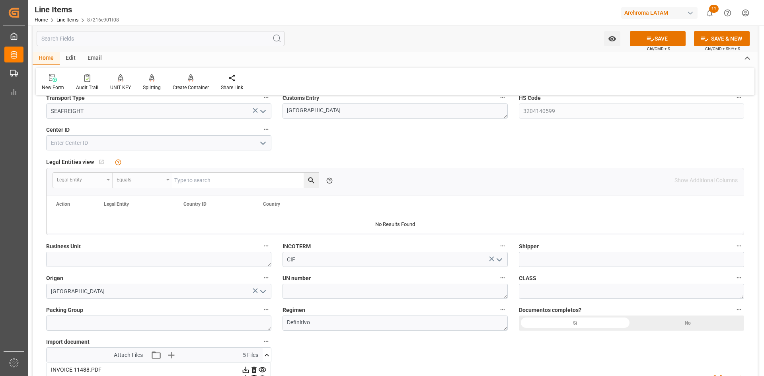
scroll to position [478, 0]
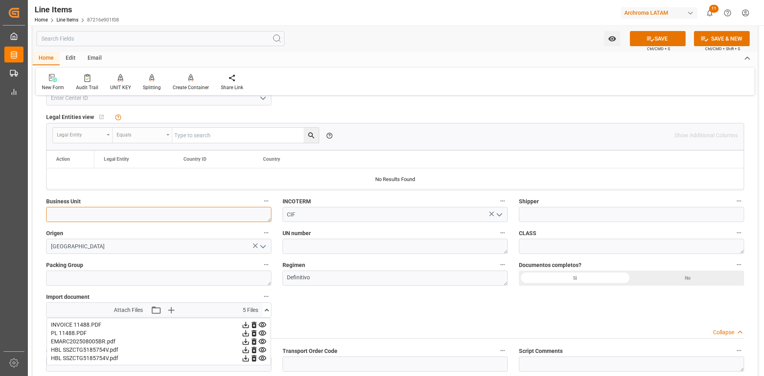
click at [260, 213] on textarea at bounding box center [158, 214] width 225 height 15
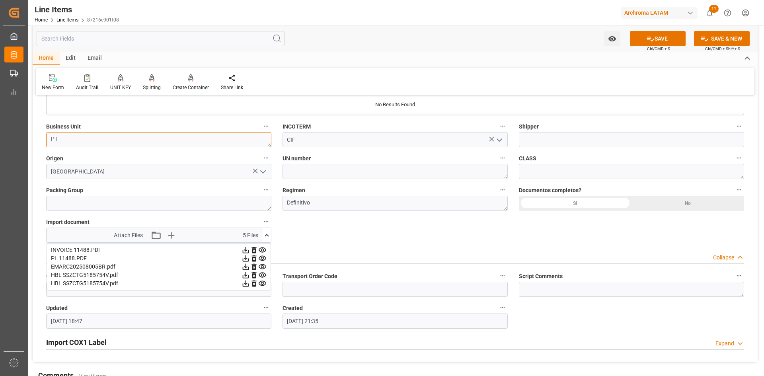
scroll to position [557, 0]
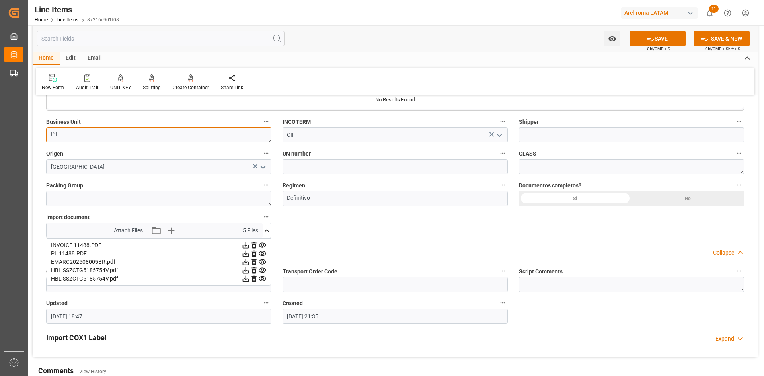
type textarea "PT"
click at [576, 200] on div "Si" at bounding box center [575, 198] width 113 height 15
click at [647, 37] on icon at bounding box center [650, 39] width 7 height 5
click at [267, 232] on icon at bounding box center [267, 230] width 8 height 8
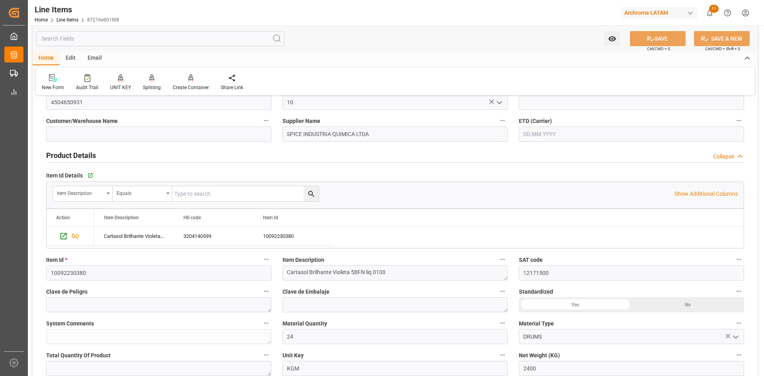
scroll to position [0, 0]
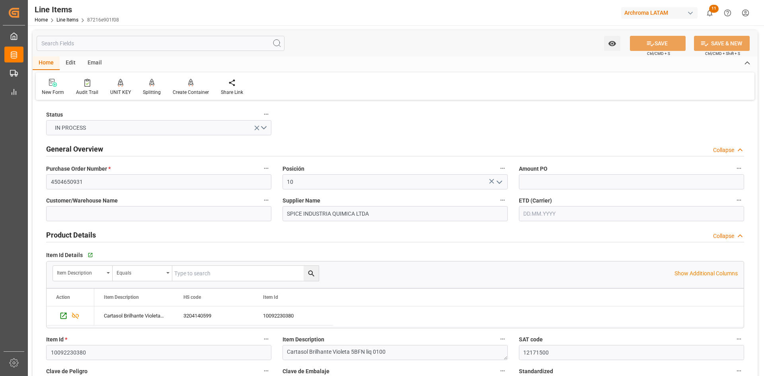
type textarea "24 DRUMS"
type input "23.09.2025 14:51"
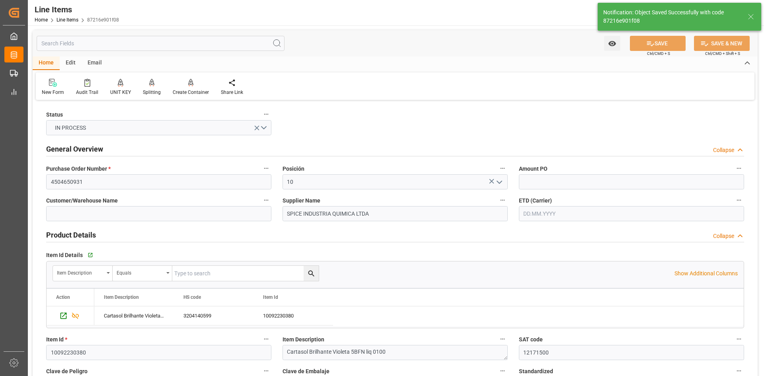
click at [94, 64] on div "Email" at bounding box center [95, 64] width 26 height 14
click at [53, 87] on div "Send Email" at bounding box center [54, 87] width 36 height 18
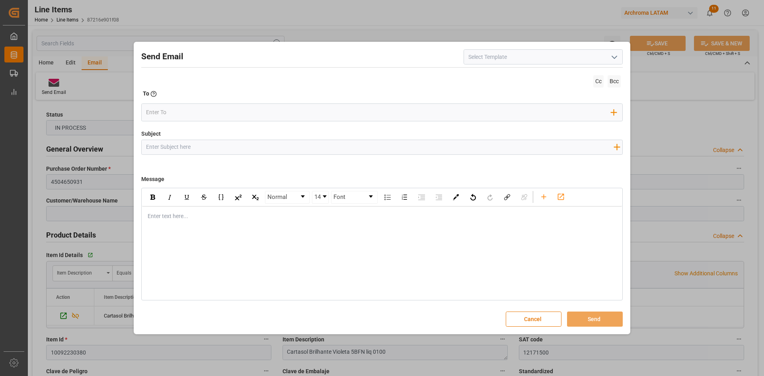
click at [613, 59] on icon "open menu" at bounding box center [615, 58] width 10 height 10
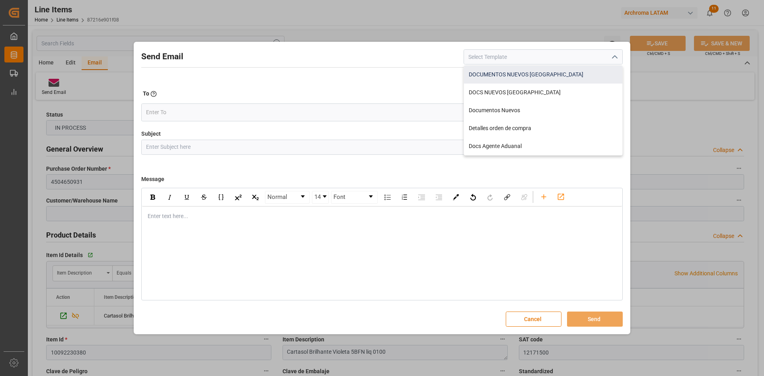
click at [543, 72] on div "DOCUMENTOS NUEVOS COLOMBIA" at bounding box center [543, 75] width 158 height 18
type input "DOCUMENTOS NUEVOS COLOMBIA"
type input "Documentos Nuevos {{purchaseOrder}}// {{businessUnit}}// {{region}}"
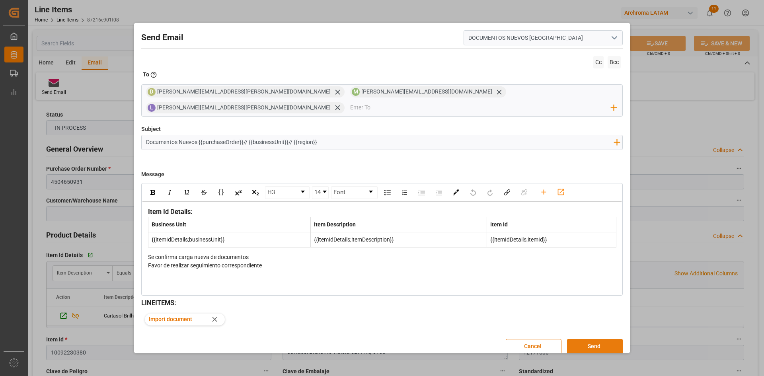
click at [590, 339] on button "Send" at bounding box center [595, 346] width 56 height 15
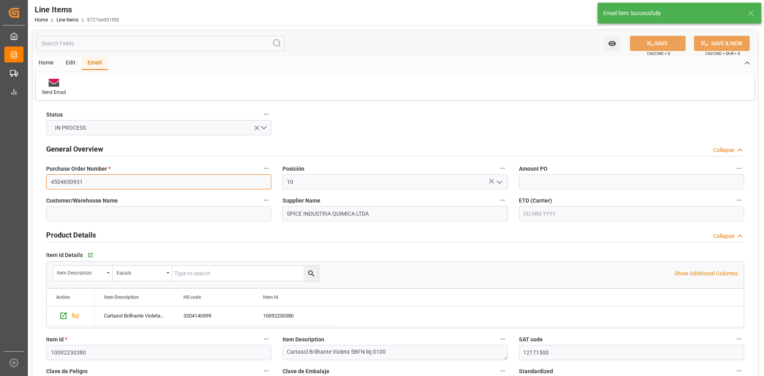
click at [79, 180] on input "4504650931" at bounding box center [158, 181] width 225 height 15
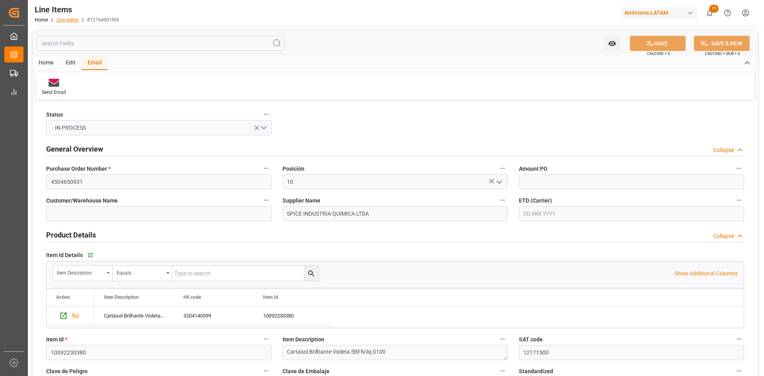
click at [68, 18] on link "Line Items" at bounding box center [68, 20] width 22 height 6
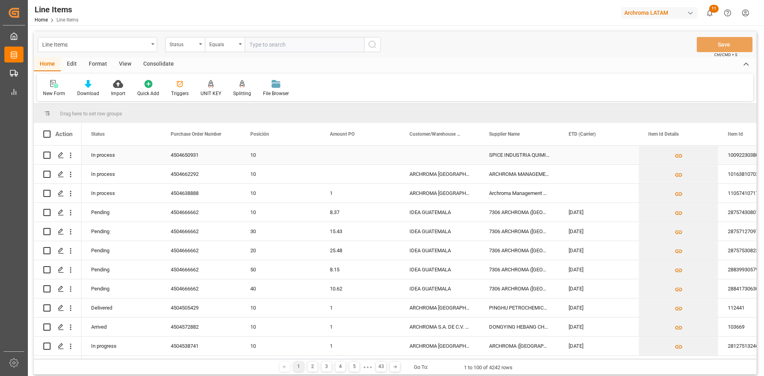
click at [48, 155] on input "Press Space to toggle row selection (unchecked)" at bounding box center [46, 155] width 7 height 7
checkbox input "true"
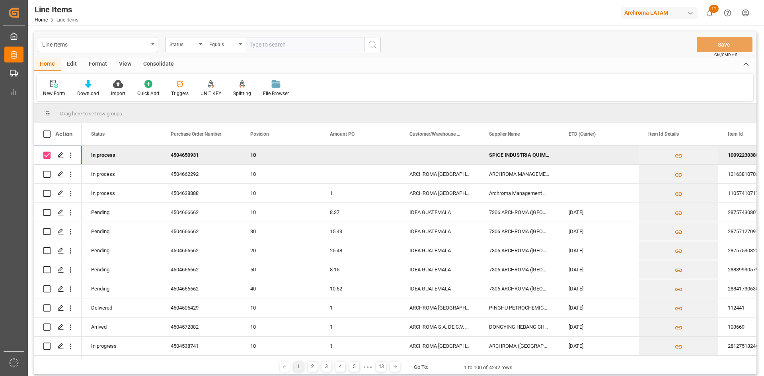
click at [445, 155] on div "Press SPACE to deselect this row." at bounding box center [440, 155] width 80 height 19
click at [465, 158] on input "Press SPACE to deselect this row." at bounding box center [439, 159] width 67 height 15
click at [61, 154] on icon "Press SPACE to deselect this row." at bounding box center [61, 155] width 6 height 6
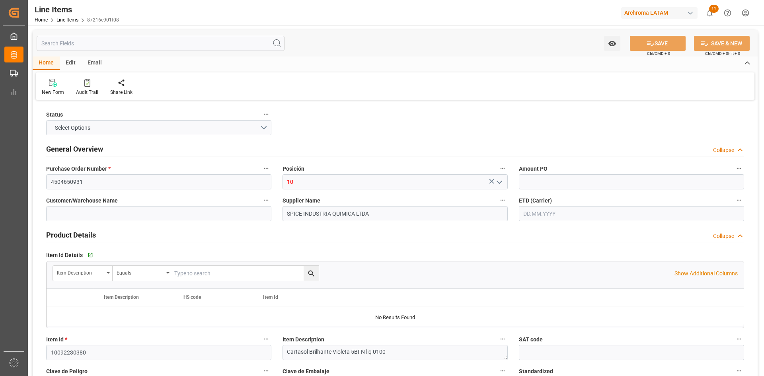
type input "12171500"
type input "24"
type input "2400"
type input "2625.2"
type input "8016"
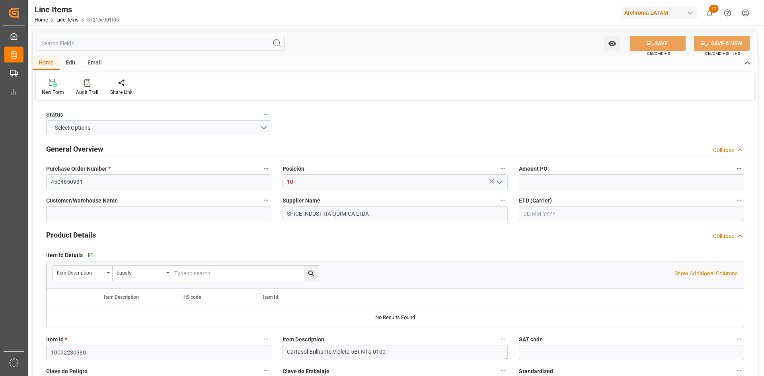
type input "3204140599"
type input "21.08.2025"
type input "23.09.2025 14:51"
type input "06.08.2025 21:35"
type input "12171500"
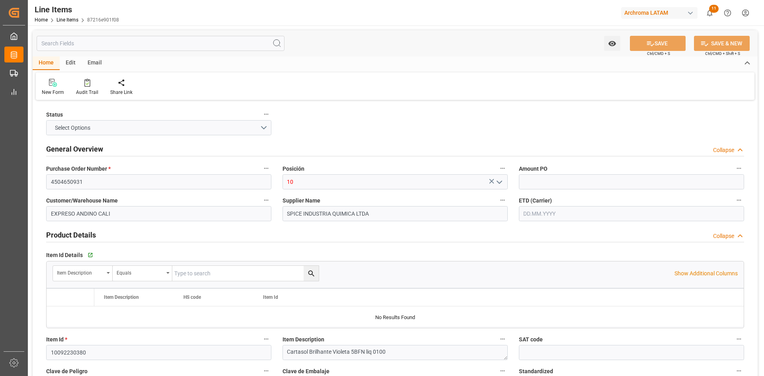
type input "24"
type input "2400"
type input "2625.2"
type input "8016"
type input "3204140599"
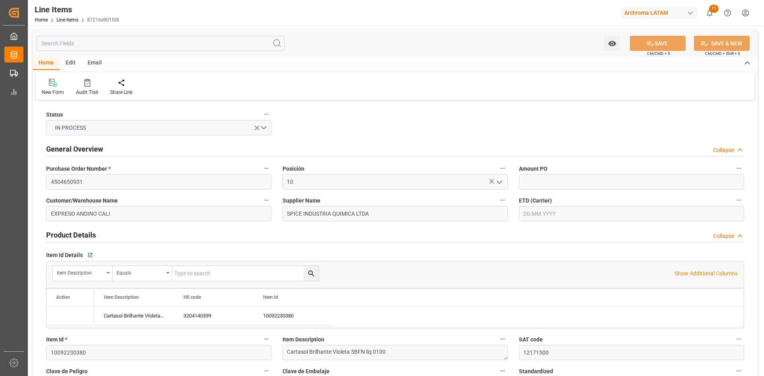
type input "21.08.2025"
type input "23.09.2025 14:52"
type input "06.08.2025 21:35"
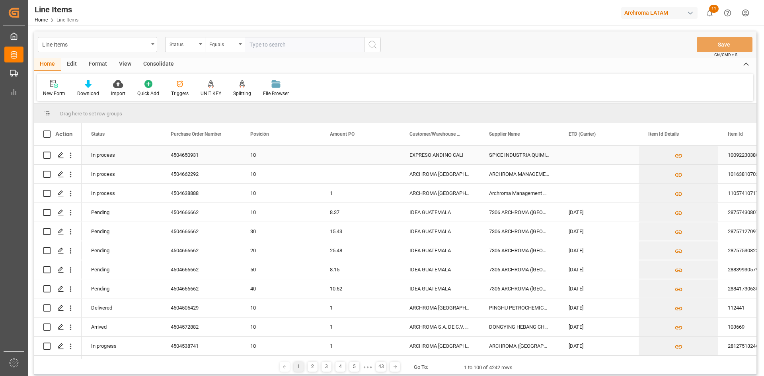
click at [353, 154] on div "Press SPACE to select this row." at bounding box center [360, 155] width 80 height 19
click at [350, 154] on div "Press SPACE to select this row." at bounding box center [360, 155] width 80 height 19
click at [356, 164] on input "Press SPACE to select this row." at bounding box center [360, 159] width 67 height 15
type input "3.34"
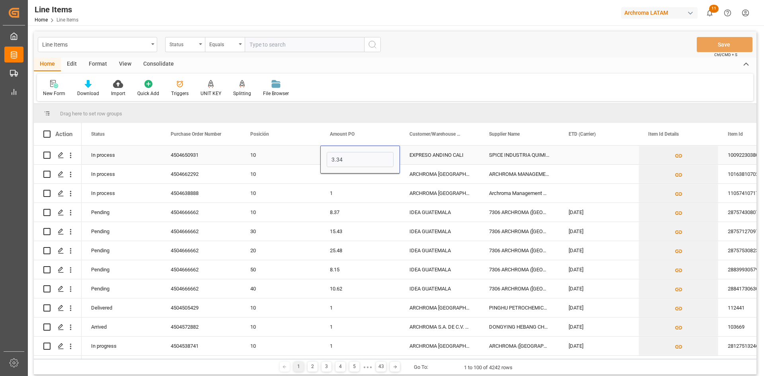
click at [287, 157] on div "10" at bounding box center [280, 155] width 61 height 18
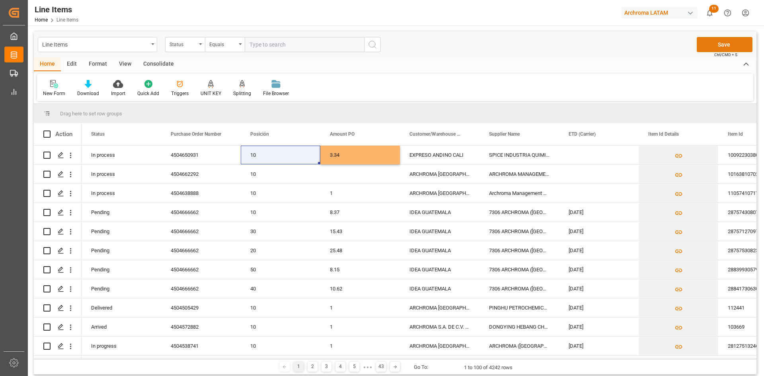
click at [728, 43] on button "Save" at bounding box center [725, 44] width 56 height 15
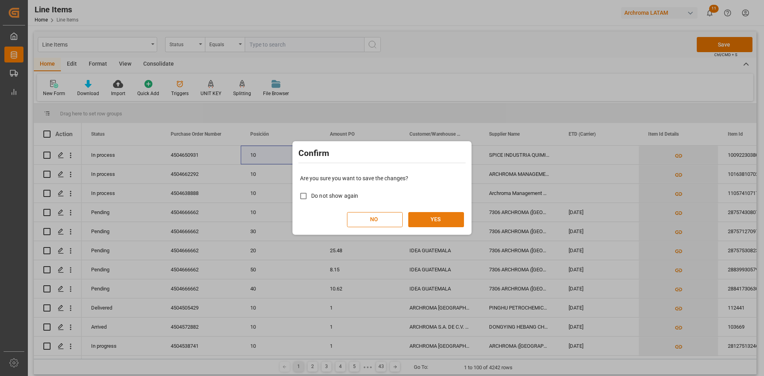
click at [462, 214] on button "YES" at bounding box center [436, 219] width 56 height 15
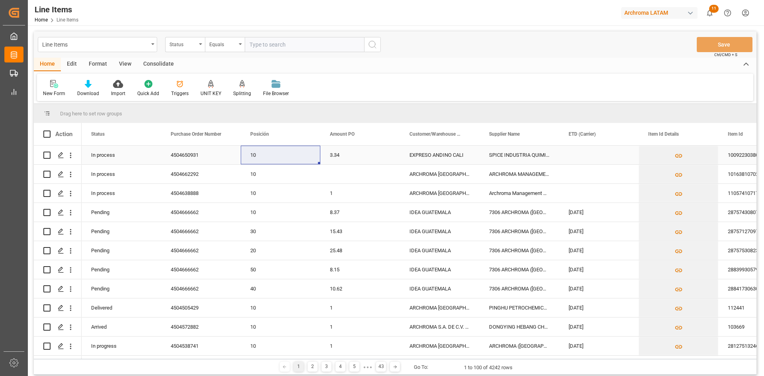
click at [46, 155] on input "Press Space to toggle row selection (unchecked)" at bounding box center [46, 155] width 7 height 7
checkbox input "true"
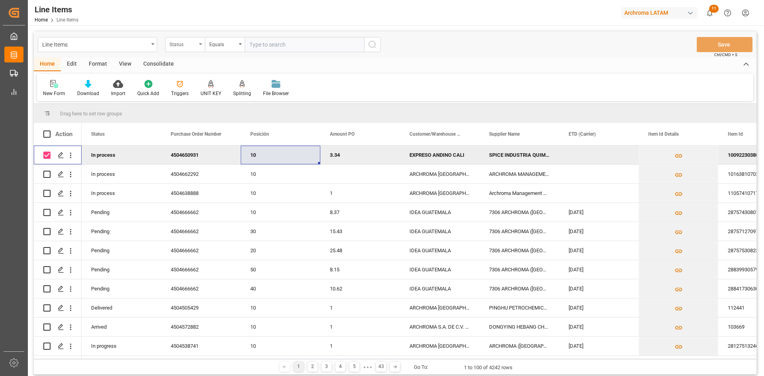
click at [191, 41] on div "Status" at bounding box center [183, 43] width 27 height 9
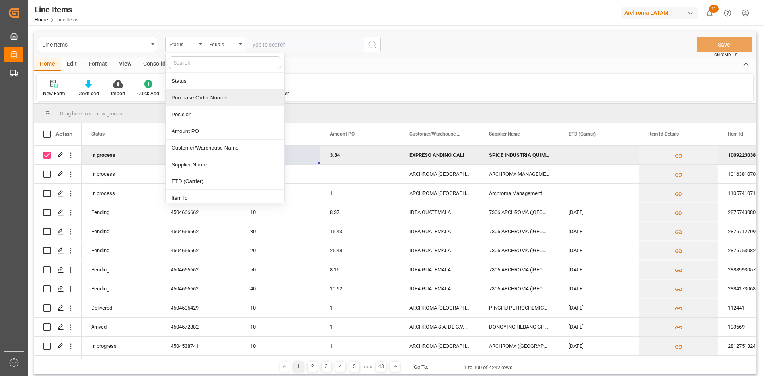
click at [209, 95] on div "Purchase Order Number" at bounding box center [225, 98] width 119 height 17
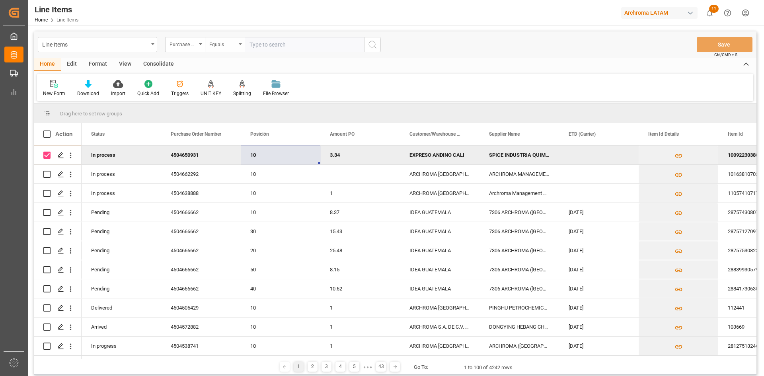
click at [232, 45] on div "Equals" at bounding box center [222, 43] width 27 height 9
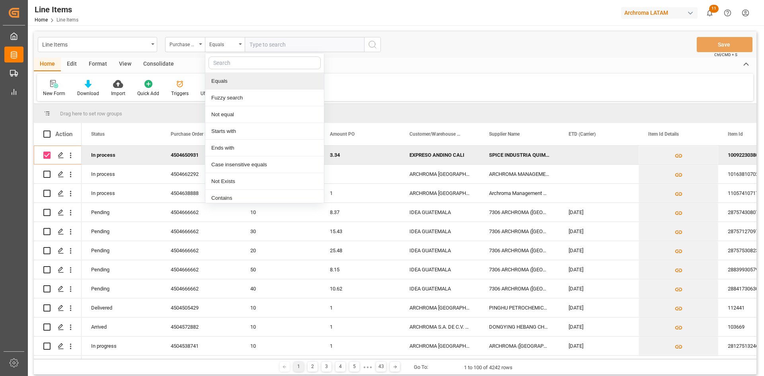
click at [268, 43] on input "text" at bounding box center [304, 44] width 119 height 15
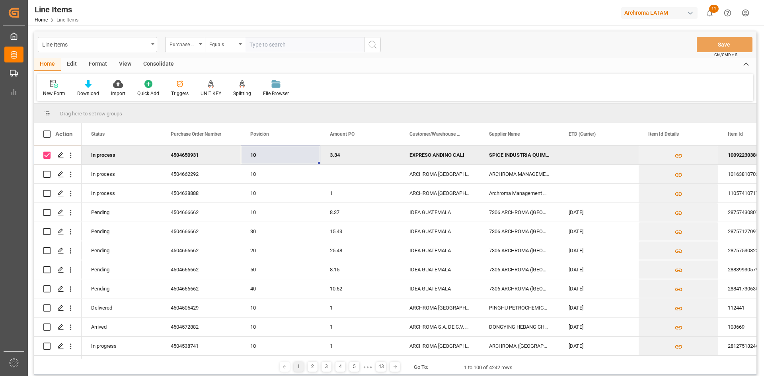
paste input "4504650931"
type input "4504650931"
click at [160, 62] on div "Consolidate" at bounding box center [158, 65] width 43 height 14
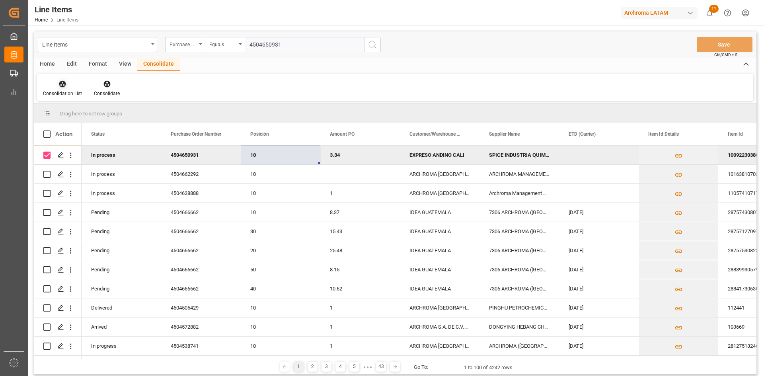
click at [61, 87] on icon at bounding box center [62, 84] width 7 height 7
click at [103, 111] on div "Create TO Consolidation" at bounding box center [80, 112] width 62 height 8
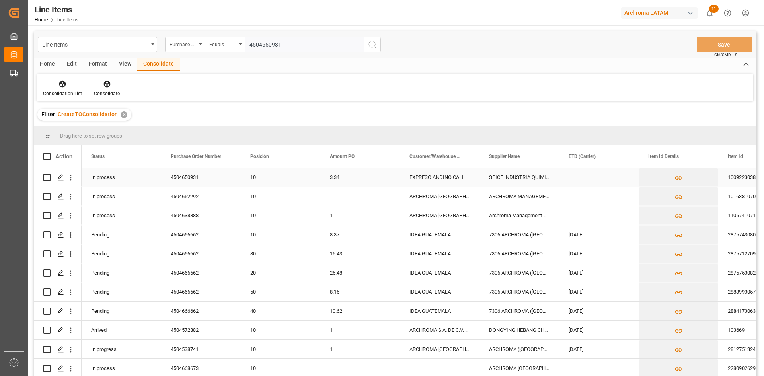
click at [49, 180] on input "Press Space to toggle row selection (unchecked)" at bounding box center [46, 177] width 7 height 7
checkbox input "true"
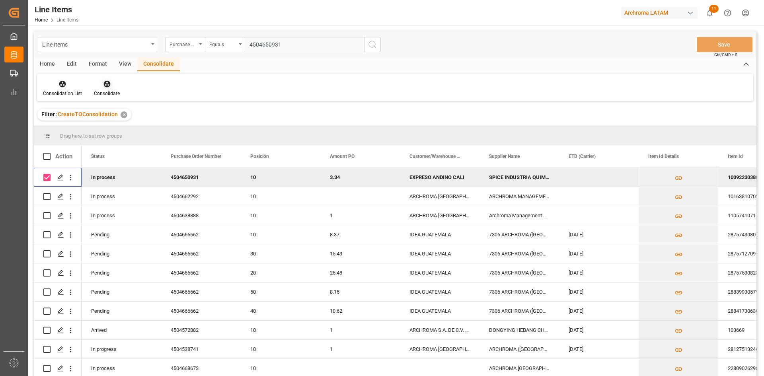
click at [106, 85] on icon at bounding box center [106, 84] width 7 height 7
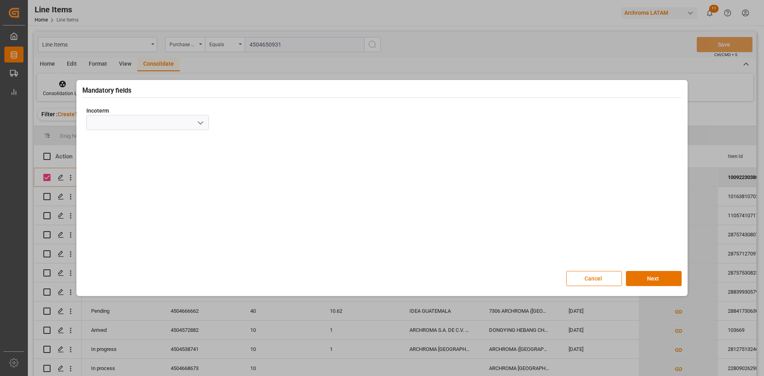
click at [203, 121] on icon "open menu" at bounding box center [201, 123] width 10 height 10
click at [129, 227] on div "CIF" at bounding box center [148, 230] width 122 height 18
type input "CIF"
click at [644, 275] on button "Next" at bounding box center [654, 278] width 56 height 15
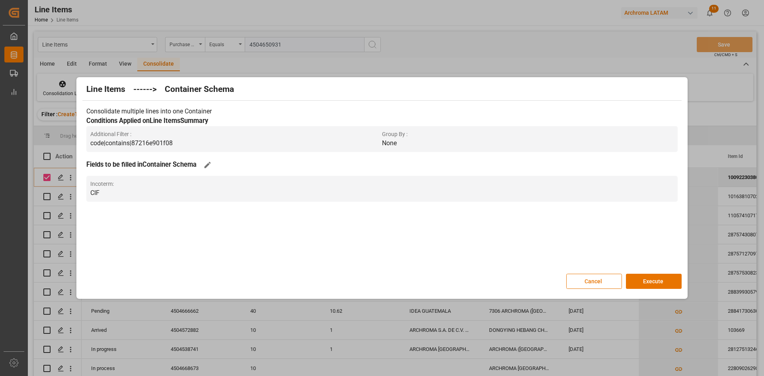
click at [644, 275] on button "Execute" at bounding box center [654, 281] width 56 height 15
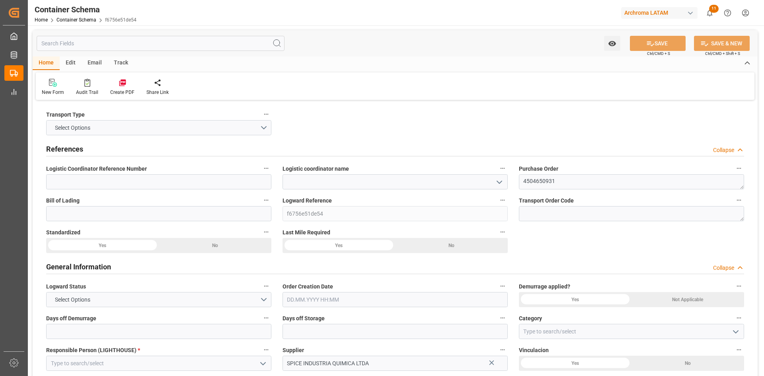
type input "0"
type input "1"
type input "24"
type input "2400"
type input "2625.2"
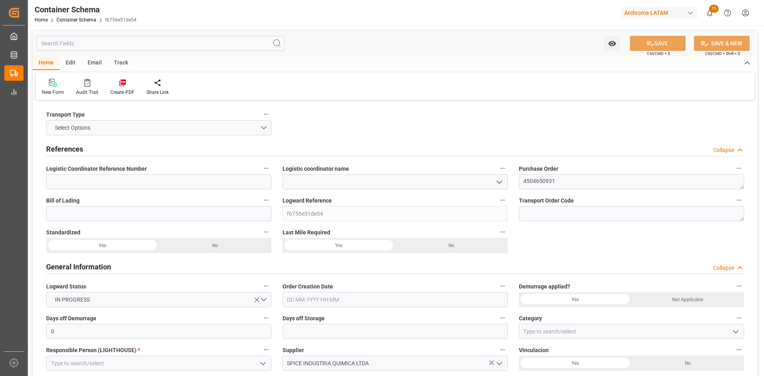
click at [497, 184] on icon "open menu" at bounding box center [500, 183] width 10 height 10
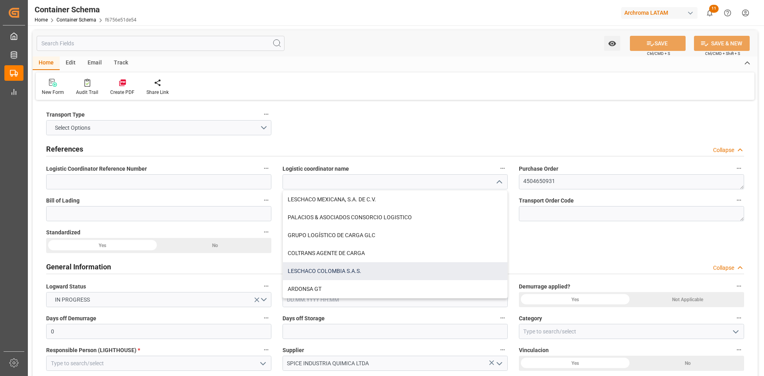
click at [369, 265] on div "LESCHACO COLOMBIA S.A.S." at bounding box center [395, 271] width 224 height 18
type input "LESCHACO COLOMBIA S.A.S."
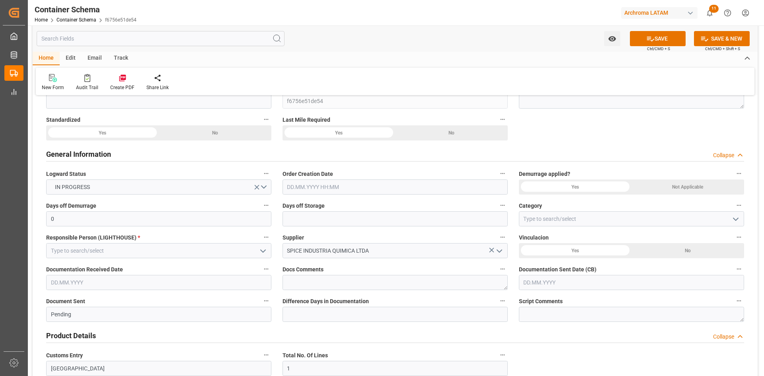
scroll to position [119, 0]
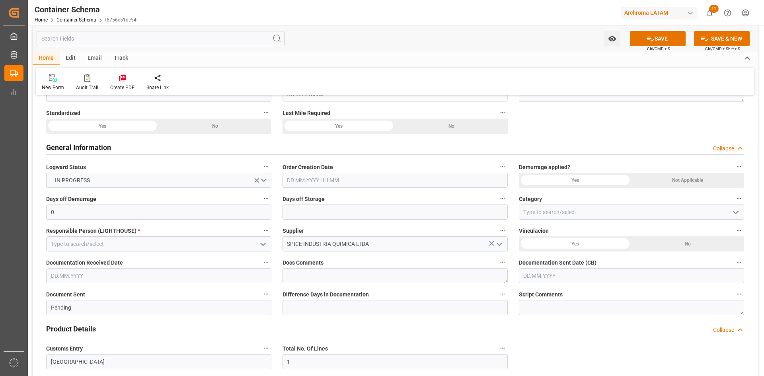
click at [264, 244] on icon "open menu" at bounding box center [263, 245] width 10 height 10
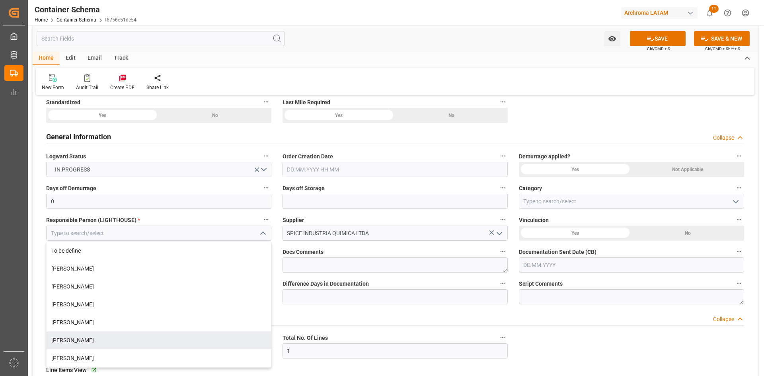
scroll to position [159, 0]
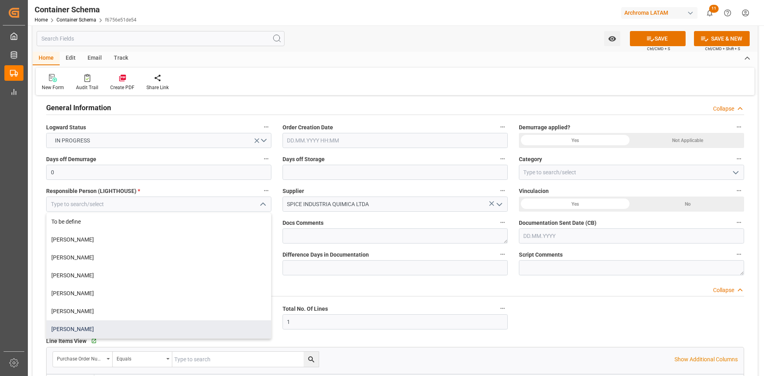
click at [98, 328] on div "[PERSON_NAME]" at bounding box center [159, 329] width 224 height 18
type input "[PERSON_NAME]"
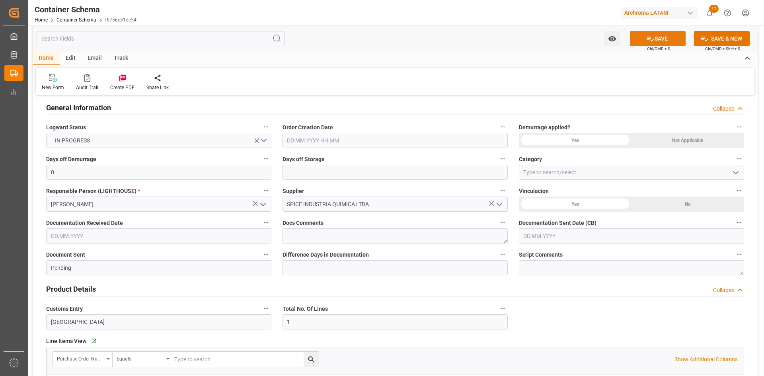
click at [650, 35] on icon at bounding box center [650, 39] width 8 height 8
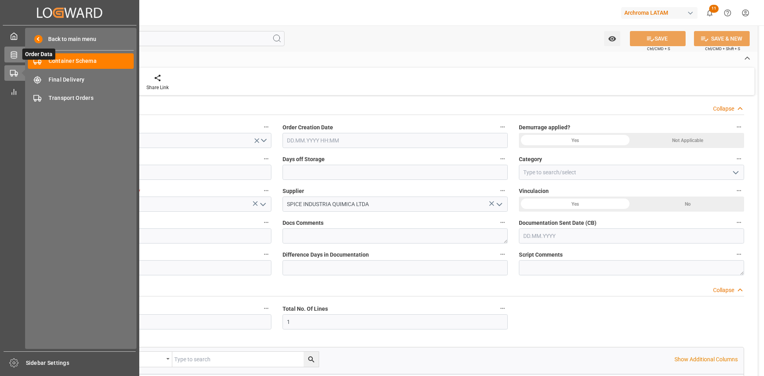
click at [14, 55] on icon at bounding box center [14, 54] width 6 height 7
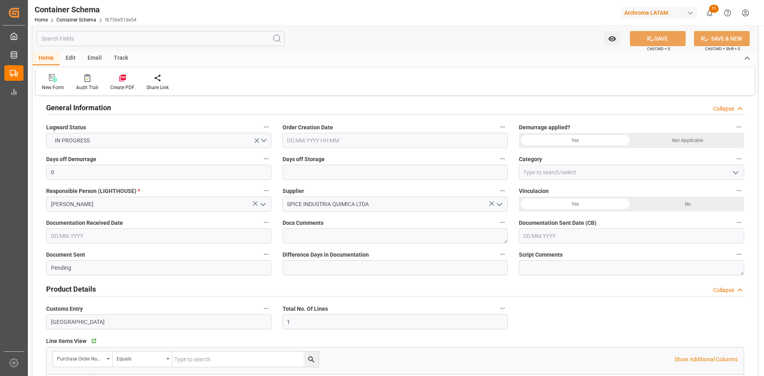
scroll to position [0, 0]
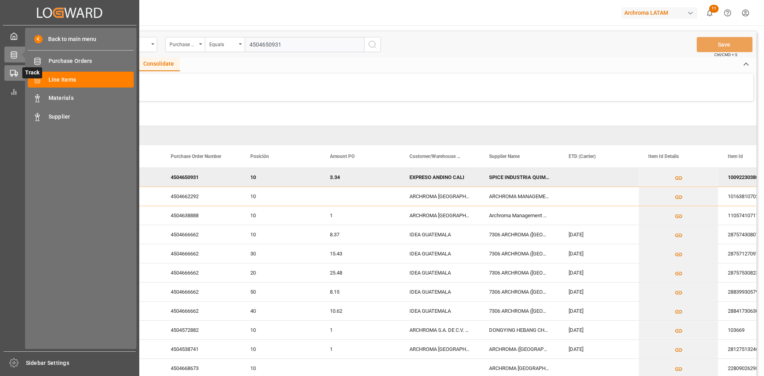
click at [16, 73] on icon at bounding box center [14, 73] width 8 height 8
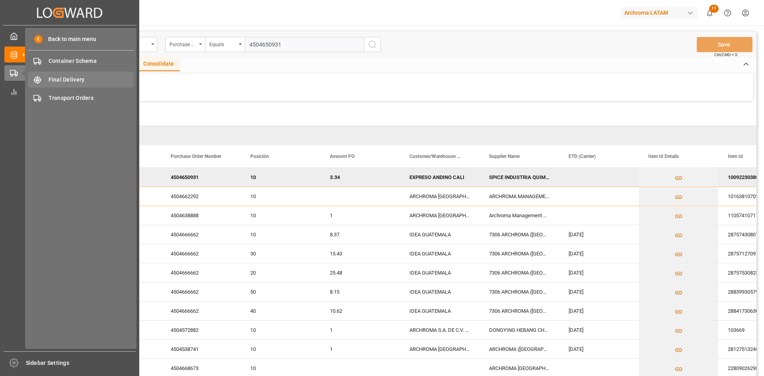
click at [96, 82] on span "Final Delivery" at bounding box center [92, 80] width 86 height 8
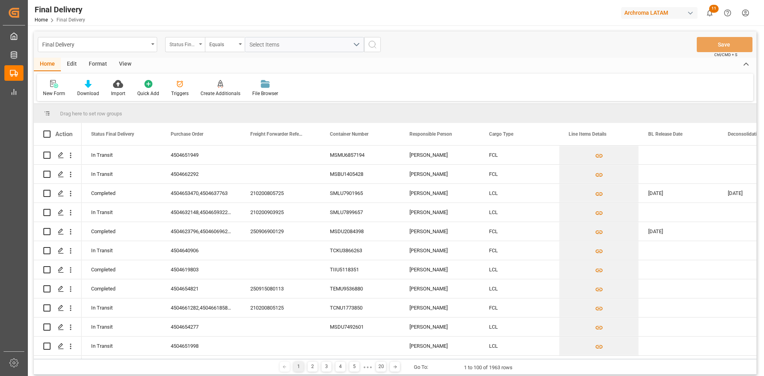
click at [191, 41] on div "Status Final Delivery" at bounding box center [183, 43] width 27 height 9
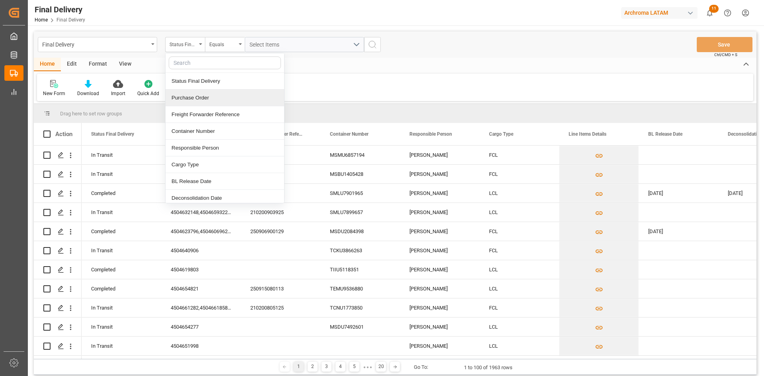
click at [220, 98] on div "Purchase Order" at bounding box center [225, 98] width 119 height 17
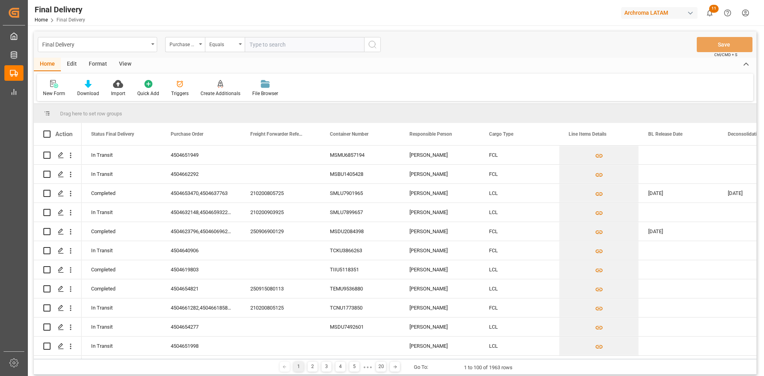
click at [251, 42] on input "text" at bounding box center [304, 44] width 119 height 15
paste input "4504612484"
type input "4504612484"
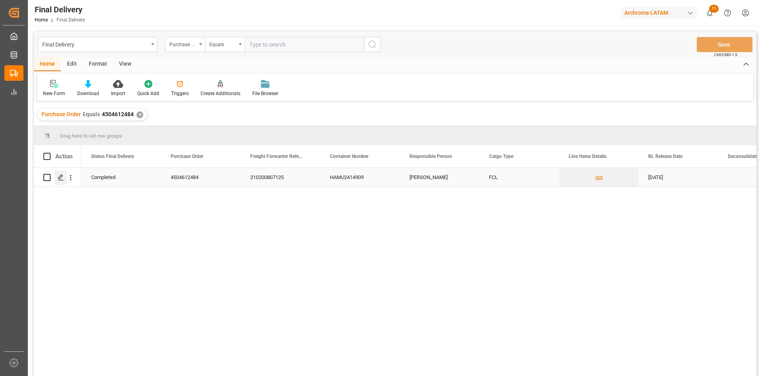
click at [62, 173] on div "Press SPACE to select this row." at bounding box center [61, 177] width 12 height 15
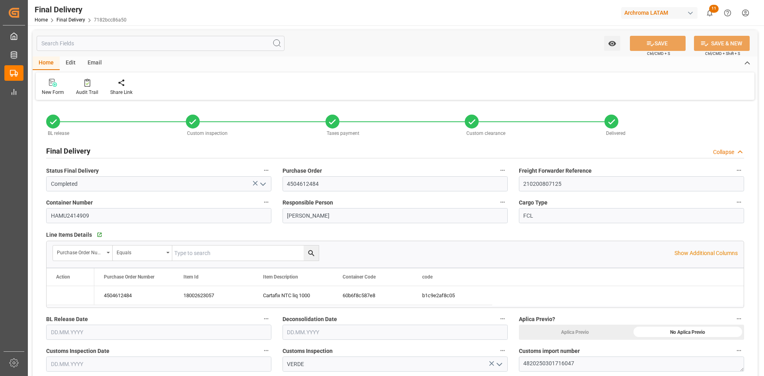
type input "3"
type input "[DATE]"
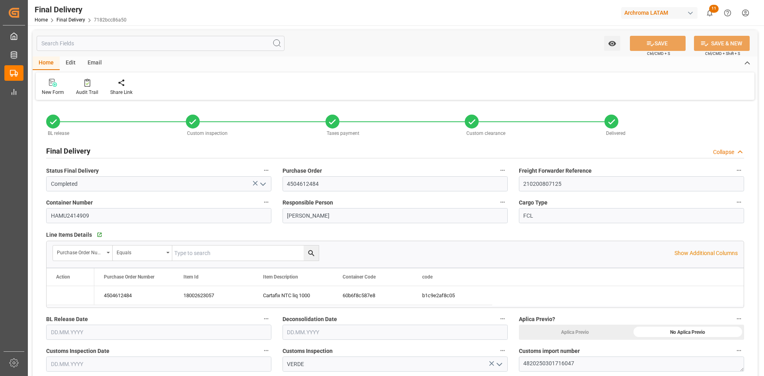
type input "28.08.2025"
type input "[DATE]"
type input "01.09.2025 00:00"
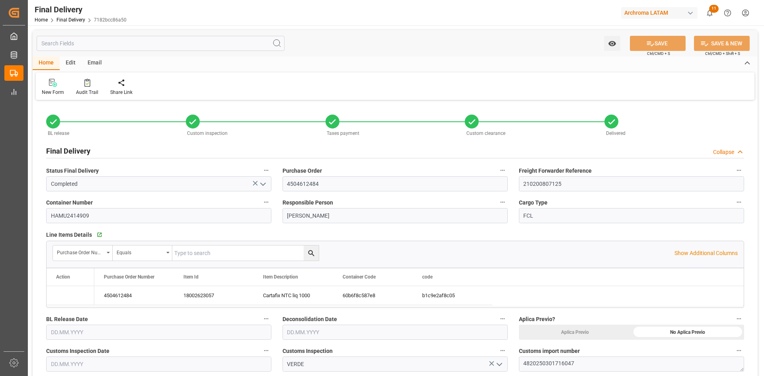
type input "24.08.2025"
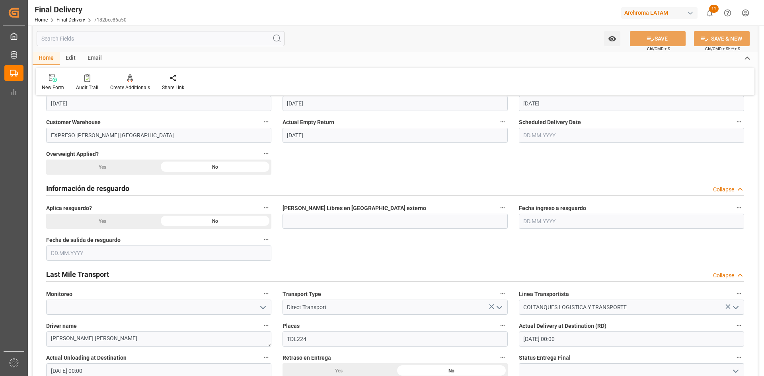
scroll to position [279, 0]
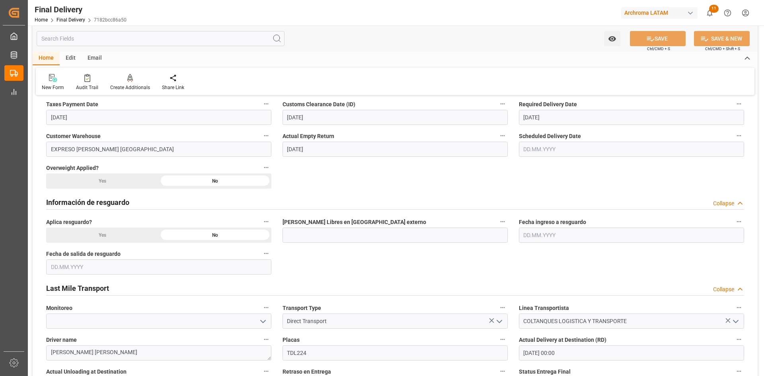
click at [642, 136] on label "Scheduled Delivery Date" at bounding box center [631, 136] width 225 height 11
click at [734, 136] on button "Scheduled Delivery Date" at bounding box center [739, 136] width 10 height 10
click at [17, 56] on div at bounding box center [382, 188] width 764 height 376
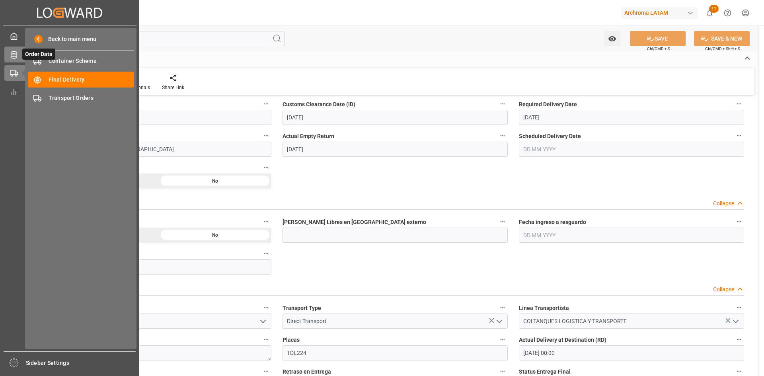
click at [14, 55] on icon at bounding box center [14, 54] width 6 height 7
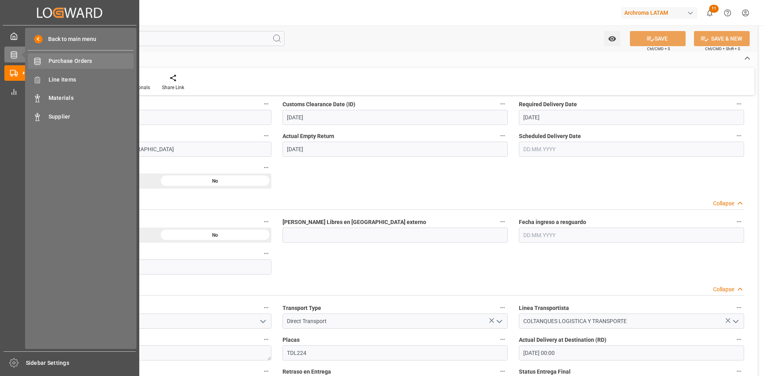
click at [76, 58] on span "Purchase Orders" at bounding box center [92, 61] width 86 height 8
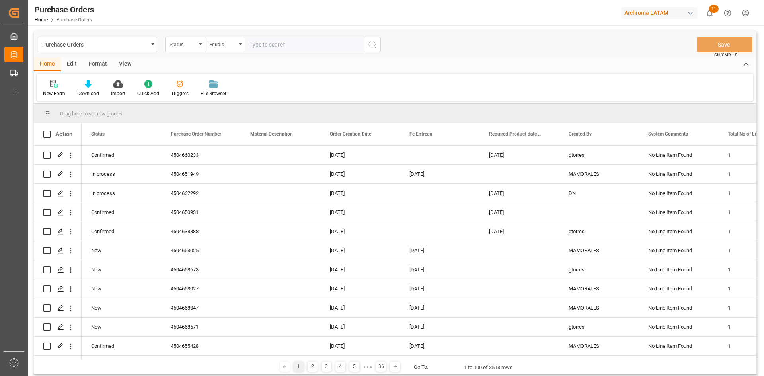
drag, startPoint x: 191, startPoint y: 45, endPoint x: 192, endPoint y: 49, distance: 4.1
click at [191, 45] on div "Status" at bounding box center [183, 43] width 27 height 9
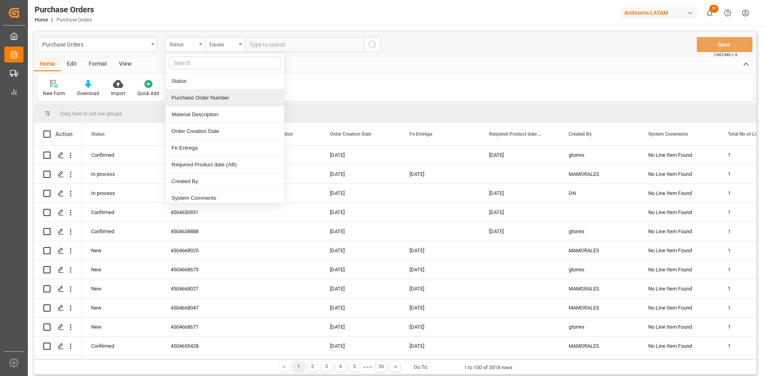
drag, startPoint x: 208, startPoint y: 94, endPoint x: 217, endPoint y: 85, distance: 12.7
click at [209, 94] on div "Purchase Order Number" at bounding box center [225, 98] width 119 height 17
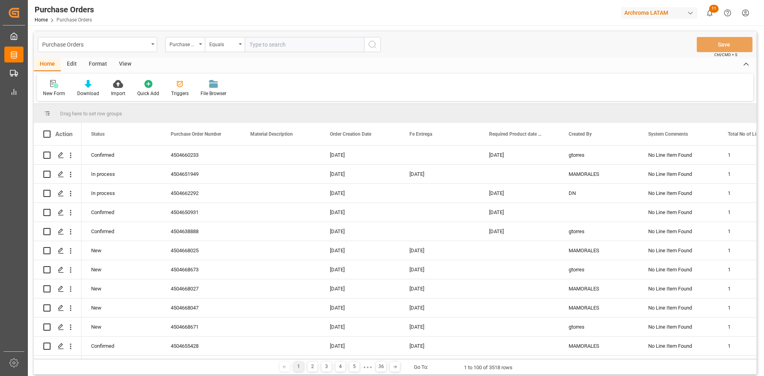
click at [270, 45] on input "text" at bounding box center [304, 44] width 119 height 15
paste input "4504657420"
type input "4504657420"
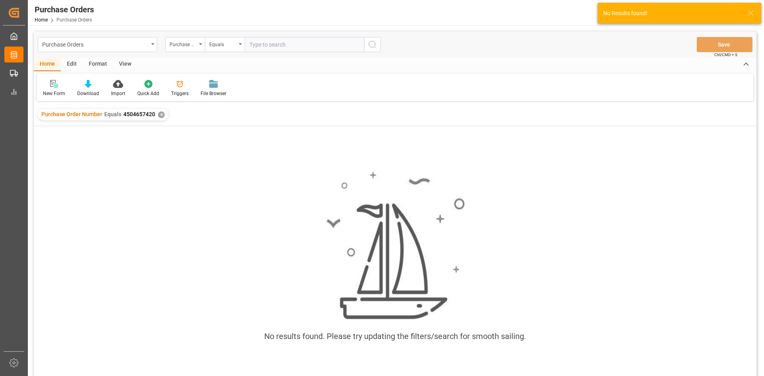
click at [159, 113] on div "✕" at bounding box center [161, 114] width 7 height 7
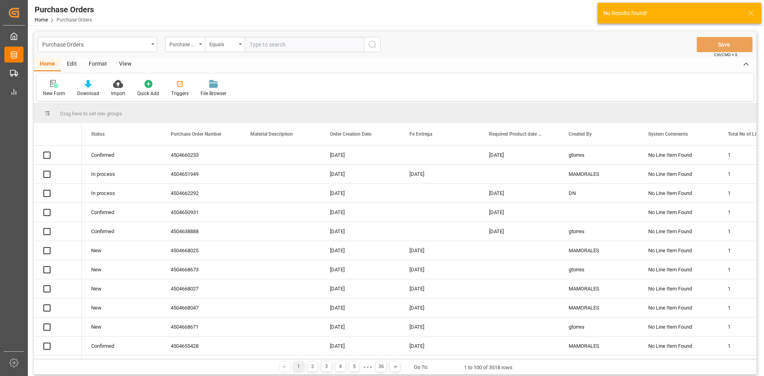
click at [267, 46] on input "text" at bounding box center [304, 44] width 119 height 15
paste input "4504657420"
type input "4504657420"
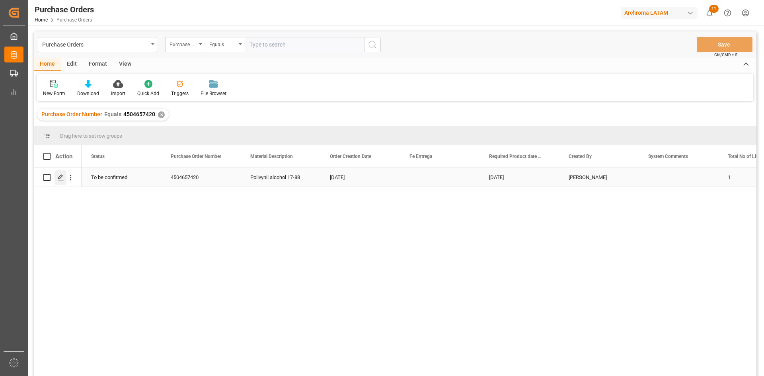
click at [64, 176] on div "Press SPACE to select this row." at bounding box center [61, 177] width 12 height 15
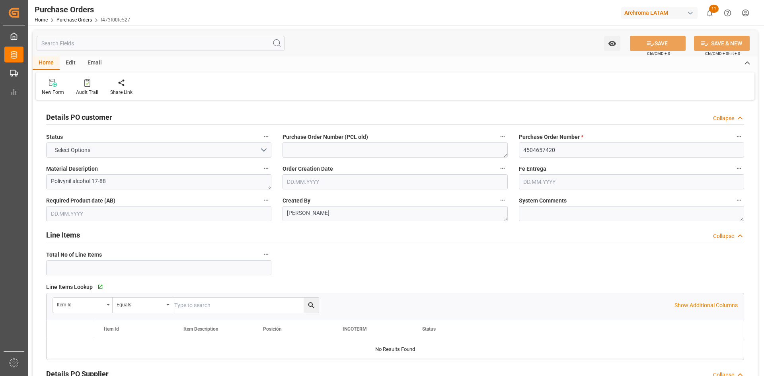
type input "1"
type input "[DATE]"
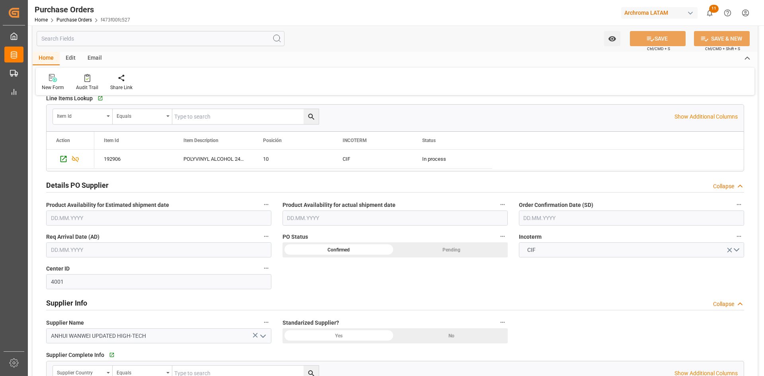
scroll to position [199, 0]
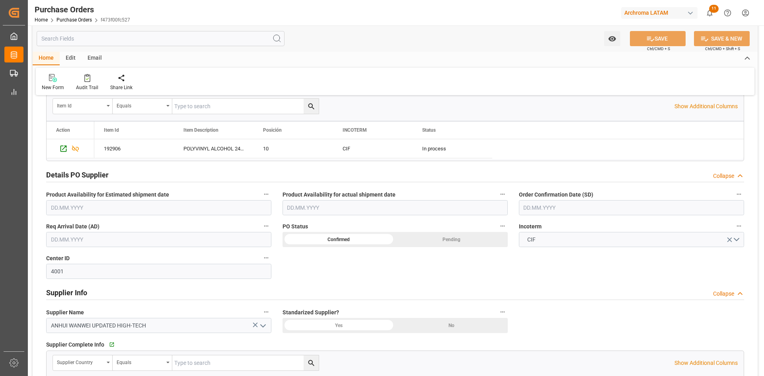
click at [556, 209] on input "text" at bounding box center [631, 207] width 225 height 15
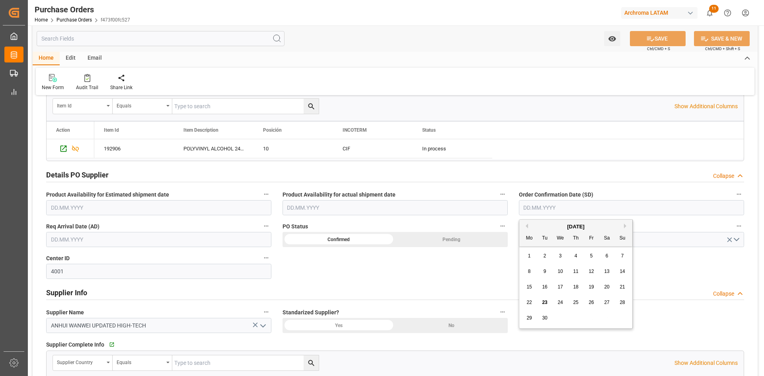
click at [611, 270] on div "13" at bounding box center [607, 272] width 10 height 10
type input "[DATE]"
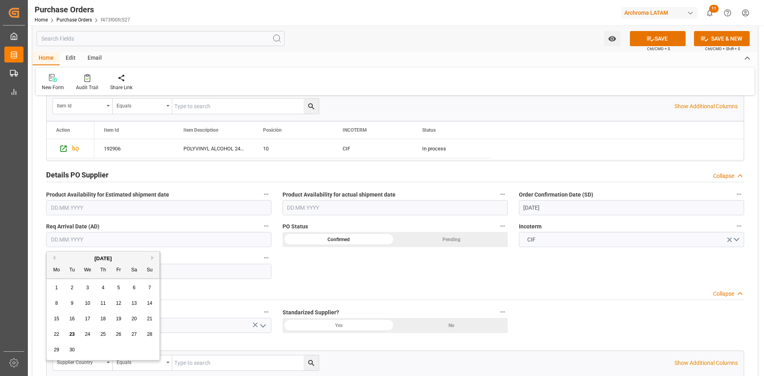
click at [146, 241] on input "text" at bounding box center [158, 239] width 225 height 15
click at [71, 257] on div "[DATE]" at bounding box center [103, 259] width 113 height 8
click at [154, 257] on button "Next Month" at bounding box center [153, 258] width 5 height 5
click at [134, 320] on span "18" at bounding box center [133, 319] width 5 height 6
type input "18.10.2025"
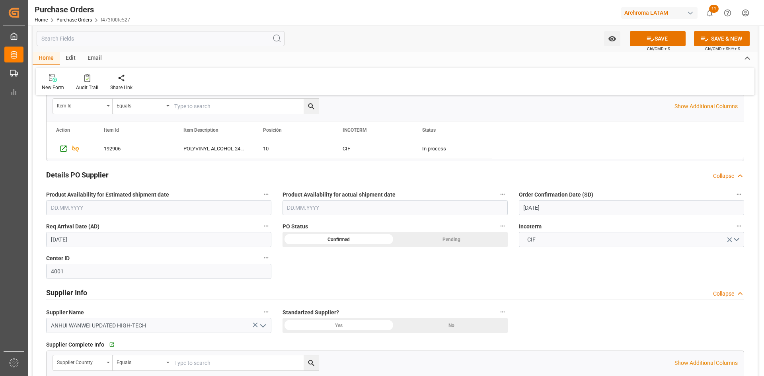
click at [373, 240] on div "Confirmed" at bounding box center [339, 239] width 113 height 15
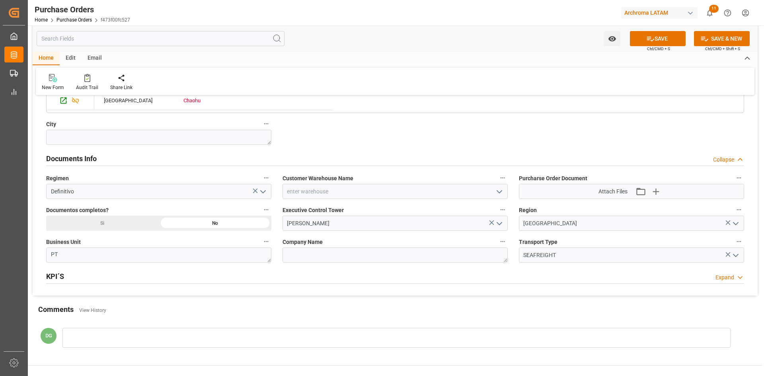
scroll to position [517, 0]
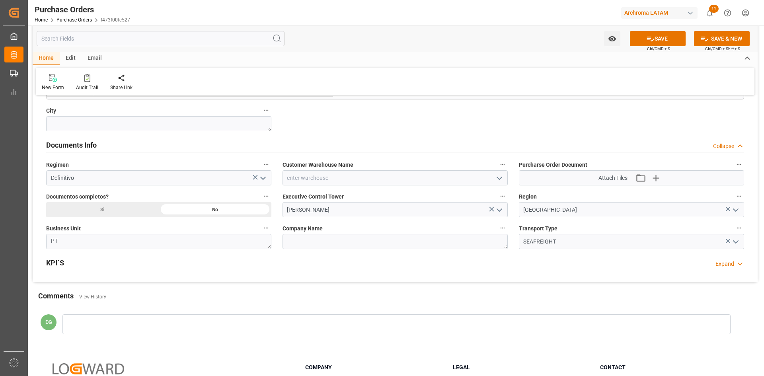
click at [500, 177] on icon "open menu" at bounding box center [500, 179] width 10 height 10
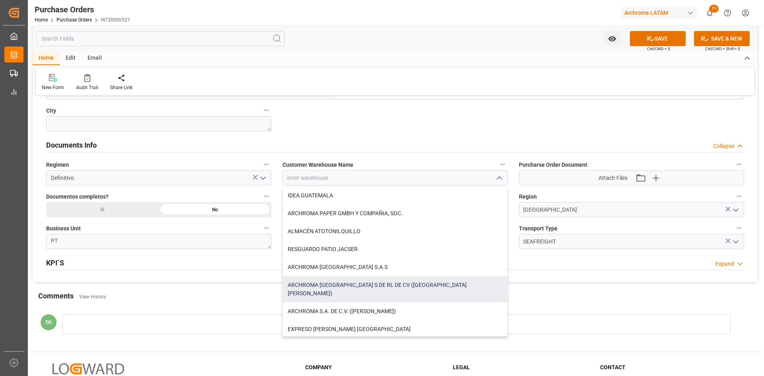
click at [406, 282] on div "ARCHROMA [GEOGRAPHIC_DATA] S DE RL DE CV ([GEOGRAPHIC_DATA][PERSON_NAME])" at bounding box center [395, 289] width 224 height 26
type input "ARCHROMA [GEOGRAPHIC_DATA] S DE RL DE CV ([GEOGRAPHIC_DATA][PERSON_NAME])"
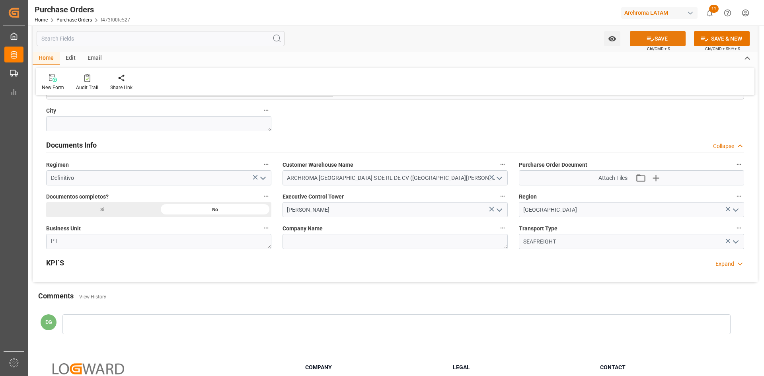
click at [649, 35] on icon at bounding box center [650, 39] width 8 height 8
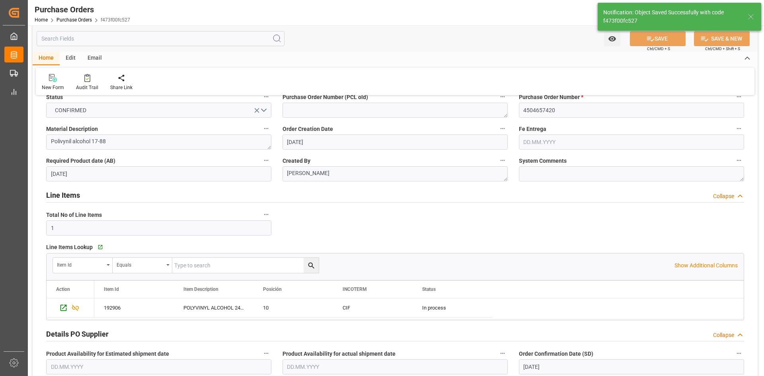
scroll to position [0, 0]
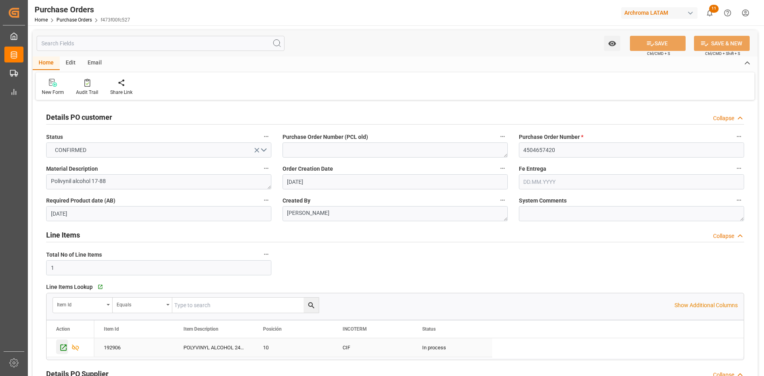
click at [59, 349] on div "Press SPACE to select this row." at bounding box center [62, 347] width 12 height 15
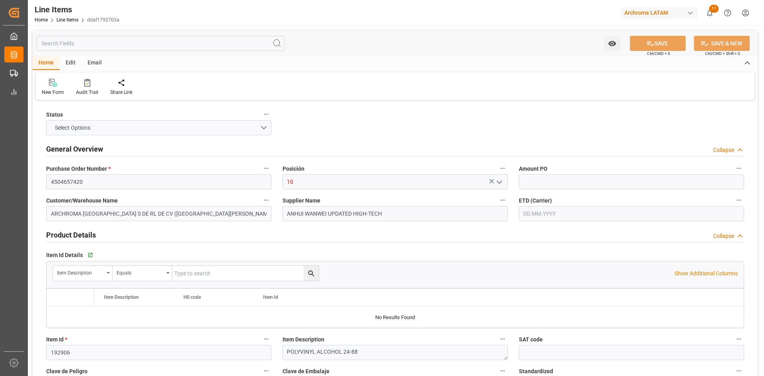
type input "13111042"
type input "10000"
type input "3905300100"
type input "[DATE] 15:38"
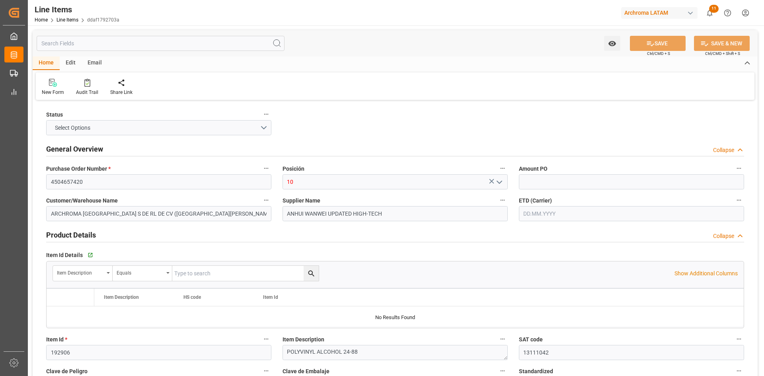
type input "[DATE] 15:05"
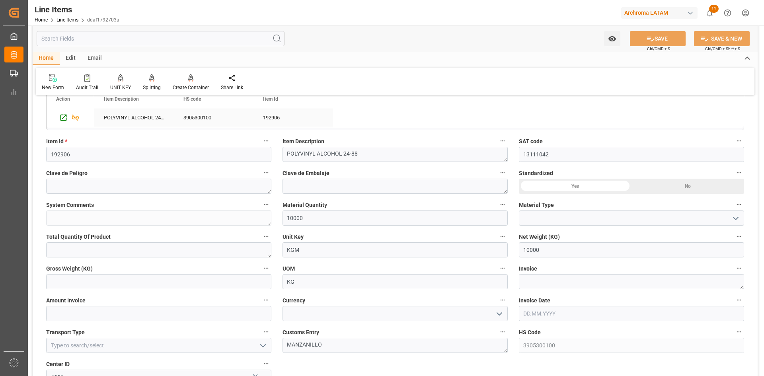
scroll to position [199, 0]
click at [548, 283] on textarea at bounding box center [631, 280] width 225 height 15
paste textarea "PVA25-0802AR"
type textarea "PVA25-0802AR"
click at [550, 313] on input "text" at bounding box center [631, 312] width 225 height 15
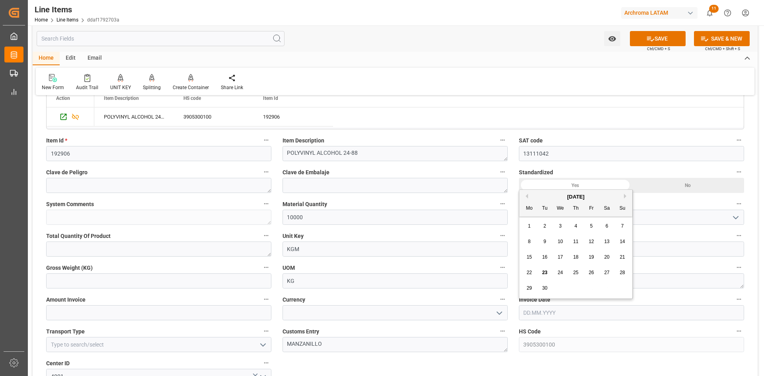
click at [543, 196] on div "[DATE]" at bounding box center [575, 197] width 113 height 8
click at [528, 197] on div "[DATE]" at bounding box center [575, 197] width 113 height 8
click at [528, 196] on div "[DATE]" at bounding box center [575, 197] width 113 height 8
click at [526, 197] on button "Previous Month" at bounding box center [525, 196] width 5 height 5
click at [590, 289] on span "29" at bounding box center [591, 288] width 5 height 6
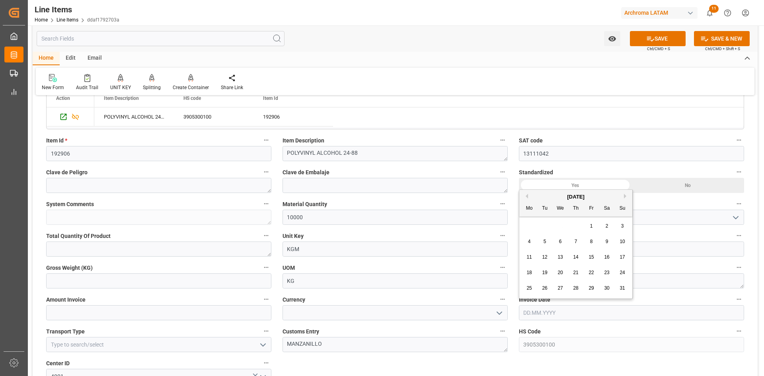
type input "[DATE]"
click at [586, 185] on div "Yes" at bounding box center [575, 185] width 113 height 15
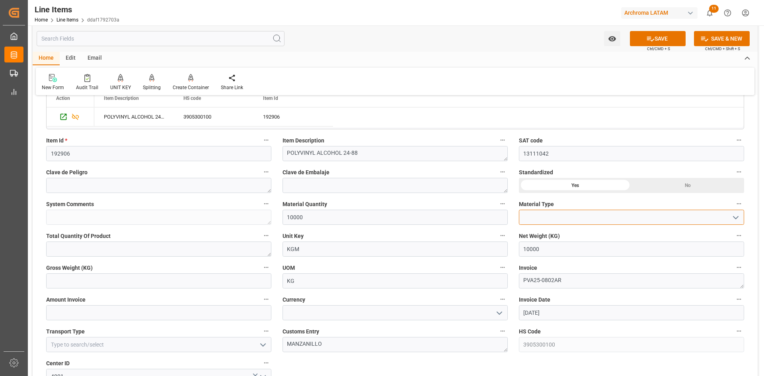
click at [554, 223] on input at bounding box center [631, 217] width 225 height 15
click at [736, 217] on icon "open menu" at bounding box center [736, 218] width 10 height 10
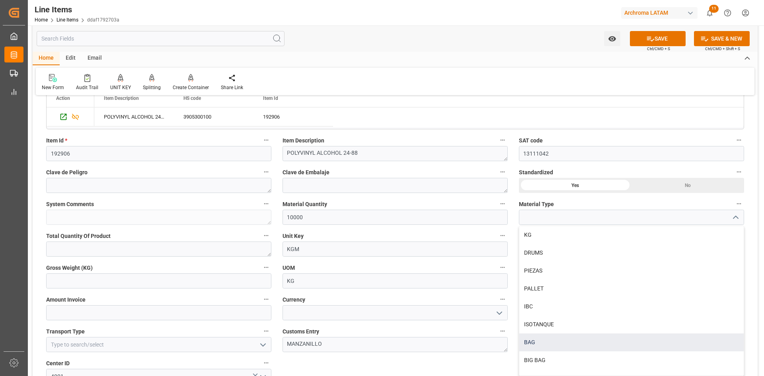
click at [550, 341] on div "BAG" at bounding box center [631, 343] width 224 height 18
type input "BAG"
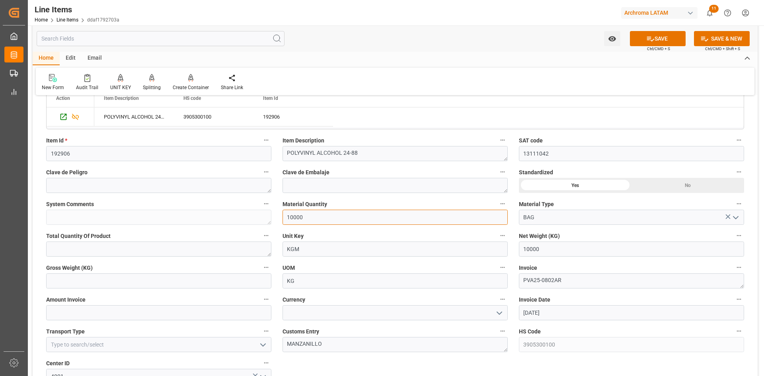
click at [392, 220] on input "10000" at bounding box center [395, 217] width 225 height 15
click at [252, 220] on div "Status IN PROCESS General Overview Collapse Purchase Order Number * 4504657420 …" at bounding box center [395, 309] width 725 height 812
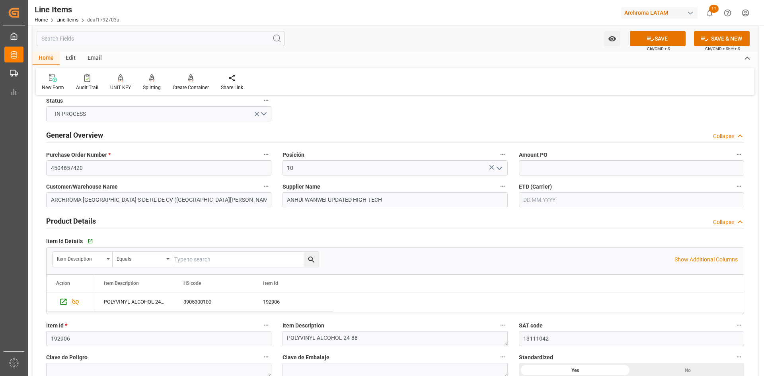
scroll to position [0, 0]
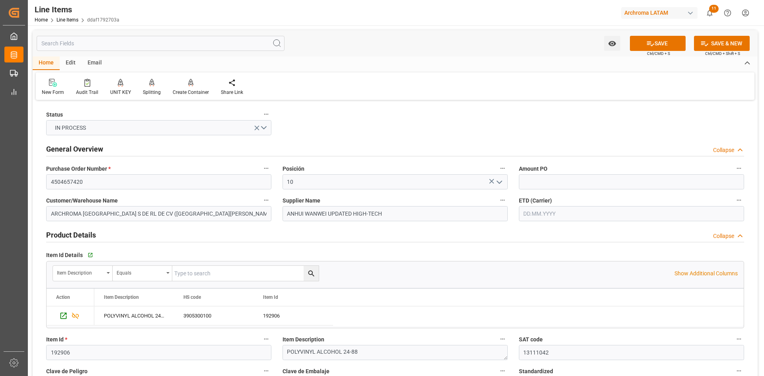
type input "400"
click at [120, 184] on input "4504657420" at bounding box center [158, 181] width 225 height 15
click at [541, 184] on input "text" at bounding box center [631, 181] width 225 height 15
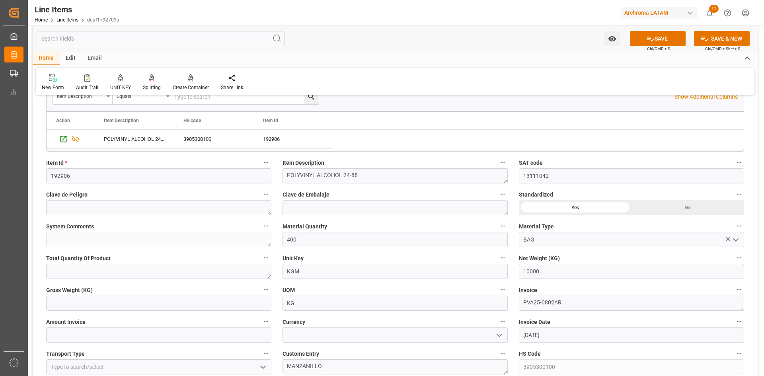
scroll to position [239, 0]
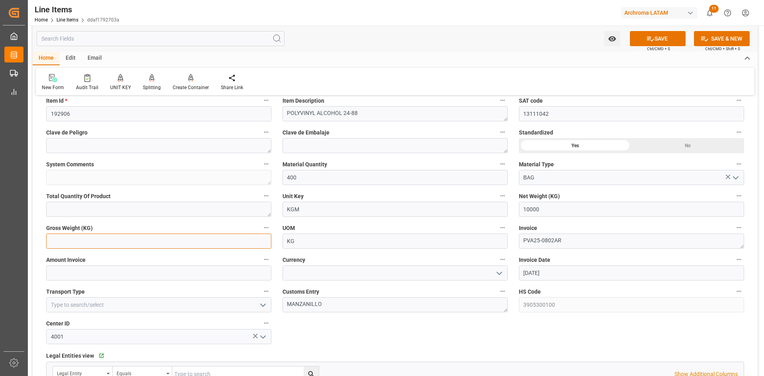
click at [153, 237] on input "text" at bounding box center [158, 241] width 225 height 15
type input "40480"
click at [248, 273] on input "text" at bounding box center [158, 272] width 225 height 15
type input "16800"
click at [502, 273] on icon "open menu" at bounding box center [500, 274] width 10 height 10
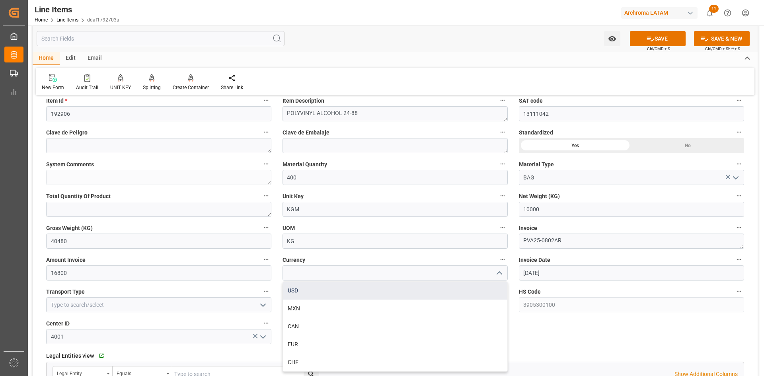
click at [349, 294] on div "USD" at bounding box center [395, 291] width 224 height 18
type input "USD"
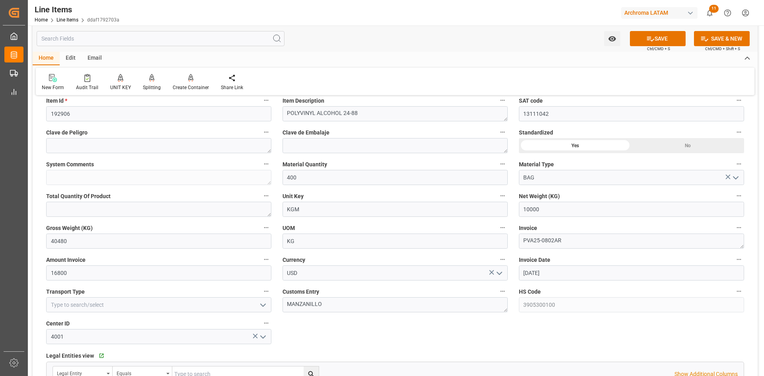
click at [267, 305] on icon "open menu" at bounding box center [263, 306] width 10 height 10
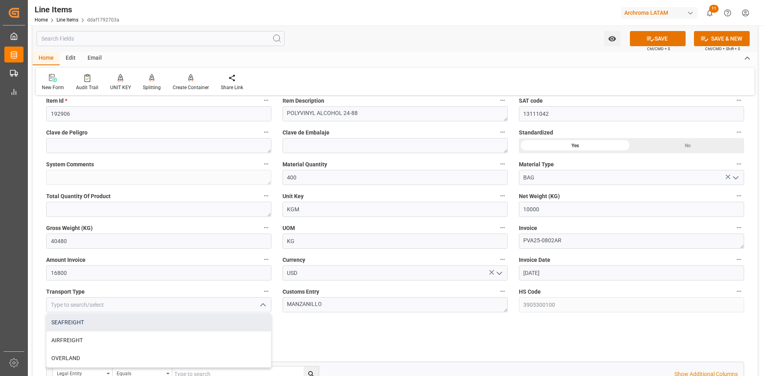
click at [100, 325] on div "SEAFREIGHT" at bounding box center [159, 323] width 224 height 18
type input "SEAFREIGHT"
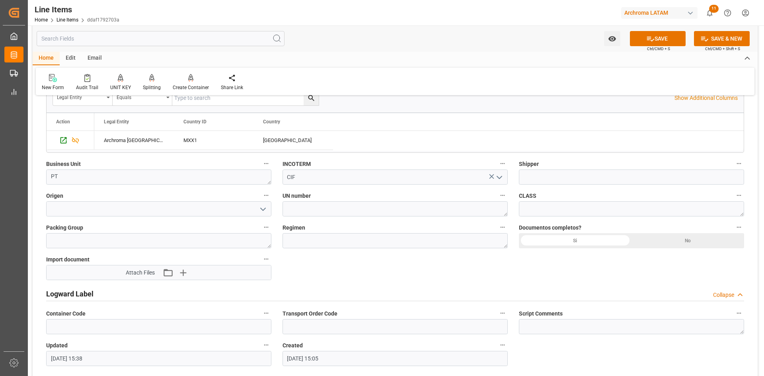
scroll to position [517, 0]
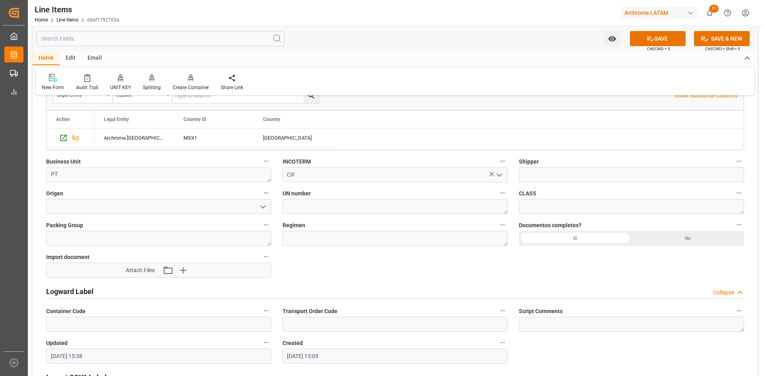
click at [262, 207] on polyline "open menu" at bounding box center [263, 207] width 5 height 2
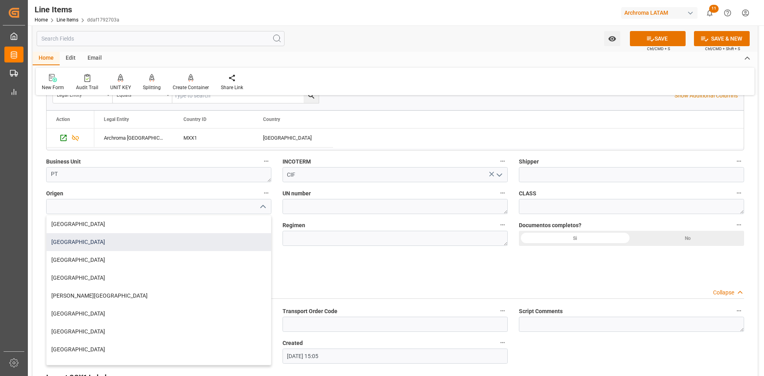
click at [80, 240] on div "[GEOGRAPHIC_DATA]" at bounding box center [159, 242] width 224 height 18
type input "[GEOGRAPHIC_DATA]"
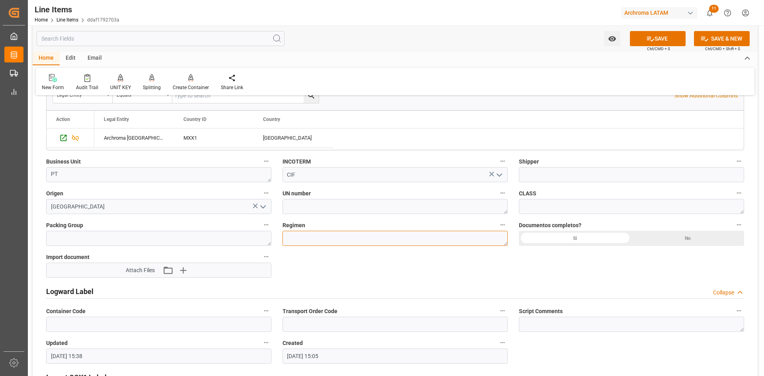
click at [451, 238] on textarea at bounding box center [395, 238] width 225 height 15
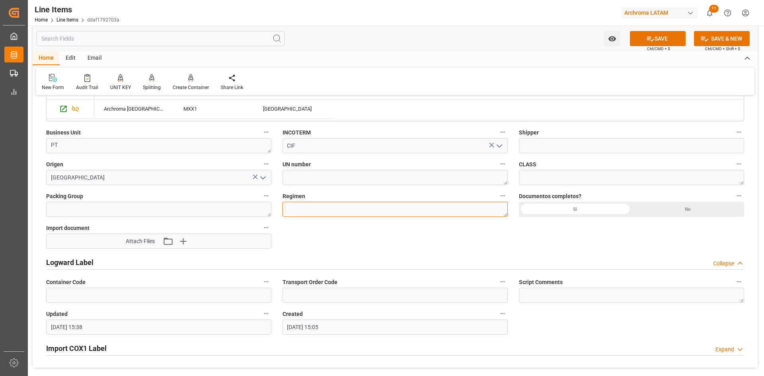
scroll to position [557, 0]
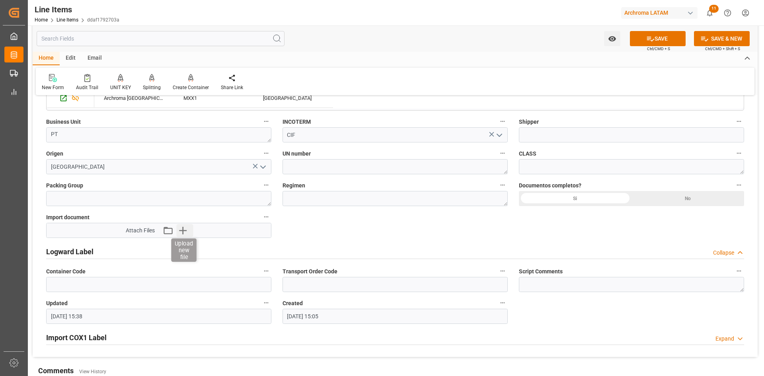
click at [183, 228] on icon "button" at bounding box center [183, 231] width 8 height 8
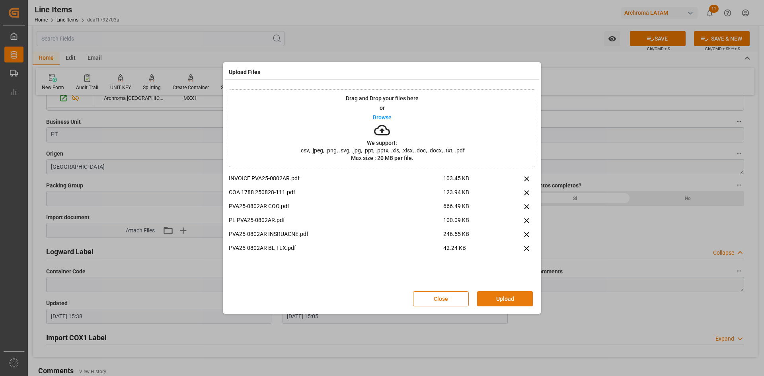
click at [500, 295] on button "Upload" at bounding box center [505, 298] width 56 height 15
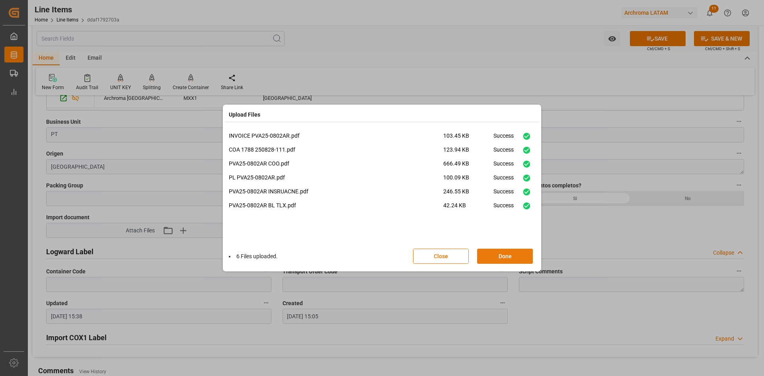
click at [506, 255] on button "Done" at bounding box center [505, 256] width 56 height 15
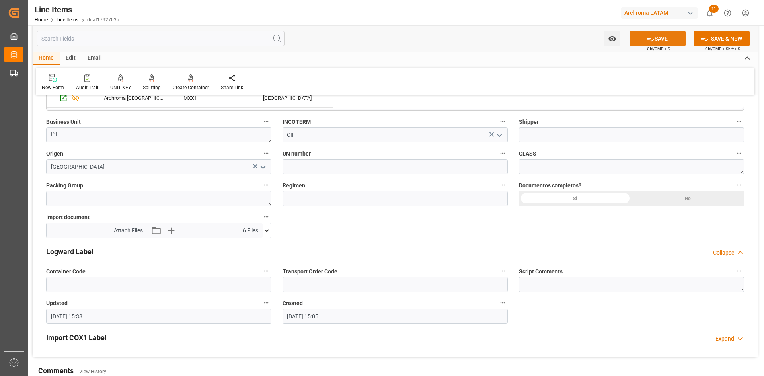
click at [656, 33] on button "SAVE" at bounding box center [658, 38] width 56 height 15
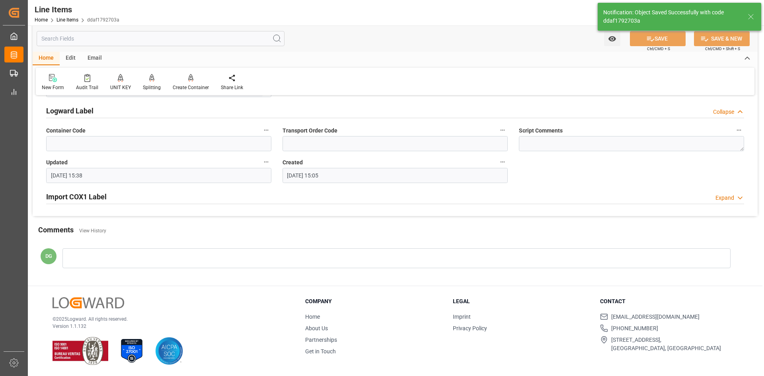
type textarea "400 BAG"
type textarea "PVA25-0802AR"
type input "23.09.2025 15:41"
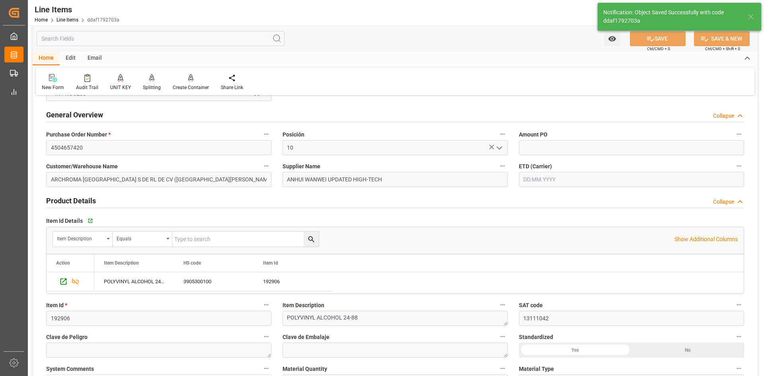
scroll to position [0, 0]
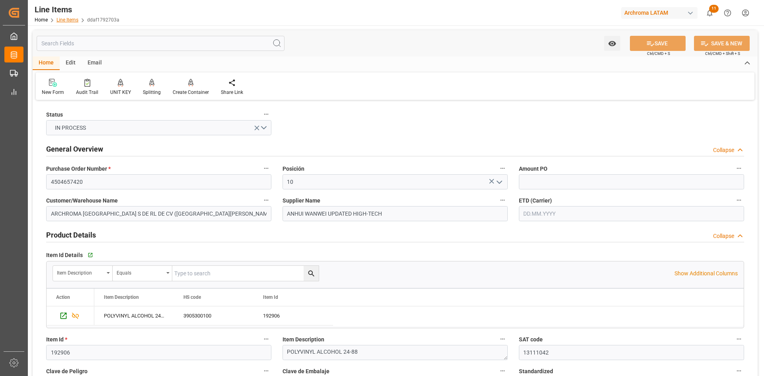
click at [75, 20] on link "Line Items" at bounding box center [68, 20] width 22 height 6
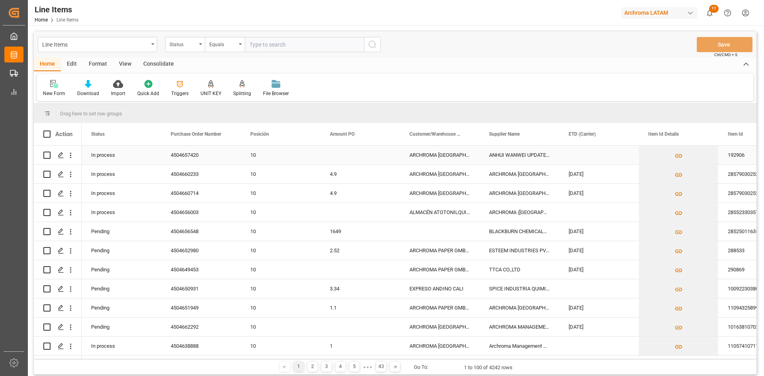
click at [47, 157] on input "Press Space to toggle row selection (unchecked)" at bounding box center [46, 155] width 7 height 7
checkbox input "true"
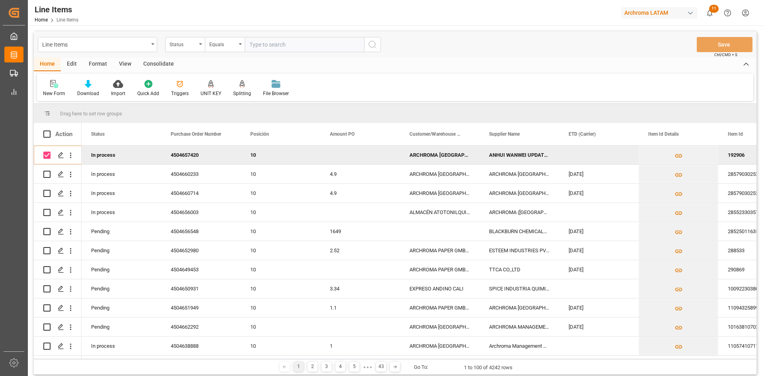
click at [158, 62] on div "Consolidate" at bounding box center [158, 65] width 43 height 14
click at [64, 89] on div "Consolidation List" at bounding box center [62, 89] width 51 height 18
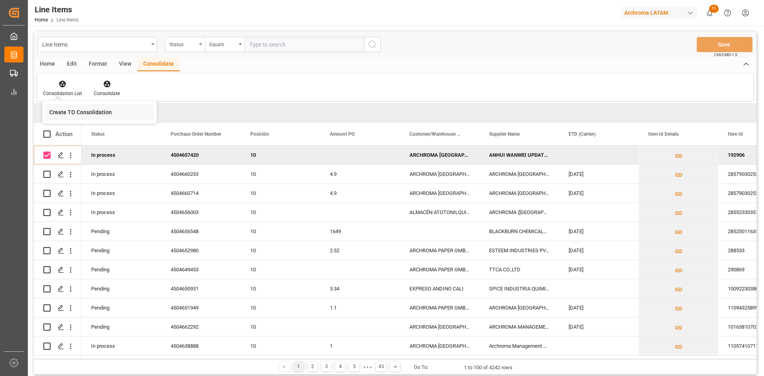
click at [95, 109] on div "Create TO Consolidation" at bounding box center [80, 112] width 62 height 8
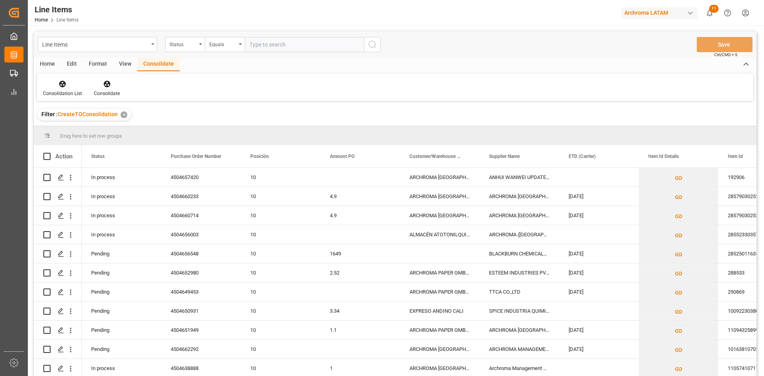
click at [633, 97] on div "Consolidation List Consolidate" at bounding box center [395, 87] width 716 height 27
click at [43, 178] on div "Press SPACE to select this row." at bounding box center [58, 177] width 48 height 19
click at [47, 179] on input "Press Space to toggle row selection (unchecked)" at bounding box center [46, 177] width 7 height 7
checkbox input "true"
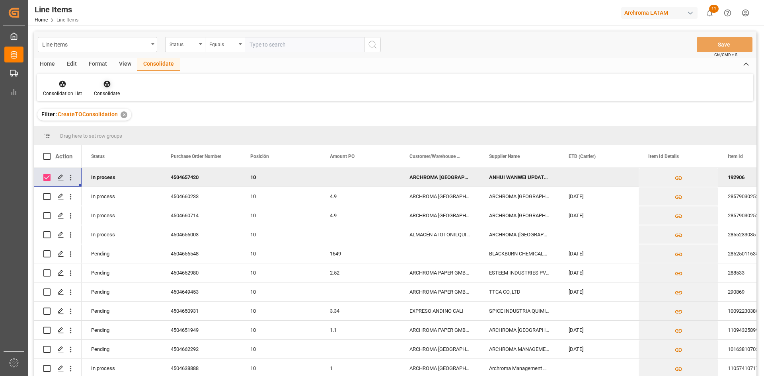
click at [105, 88] on icon at bounding box center [107, 84] width 8 height 8
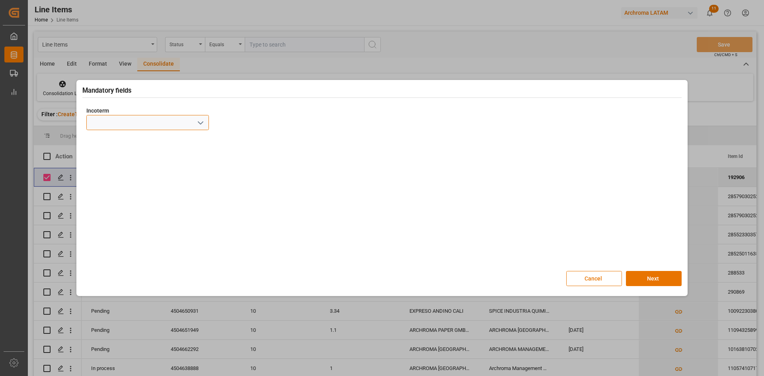
click at [193, 126] on input at bounding box center [147, 122] width 123 height 15
click at [203, 124] on icon "open menu" at bounding box center [201, 123] width 10 height 10
click at [108, 194] on div "FOB" at bounding box center [148, 194] width 122 height 18
type input "FOB"
click at [643, 274] on button "Next" at bounding box center [654, 278] width 56 height 15
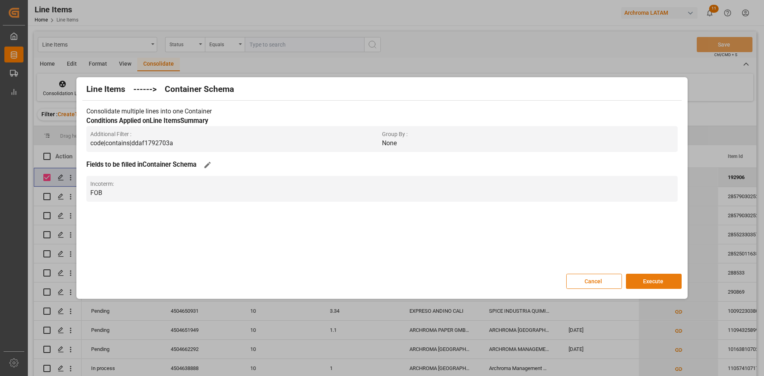
click at [654, 277] on button "Execute" at bounding box center [654, 281] width 56 height 15
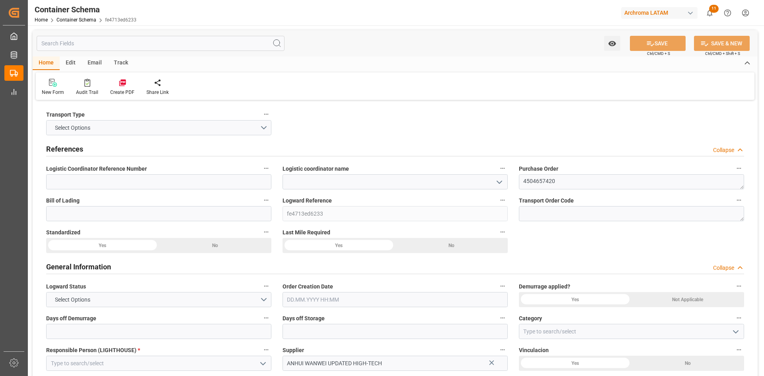
type input "0"
type input "1"
type input "400"
type input "10000"
type input "40480"
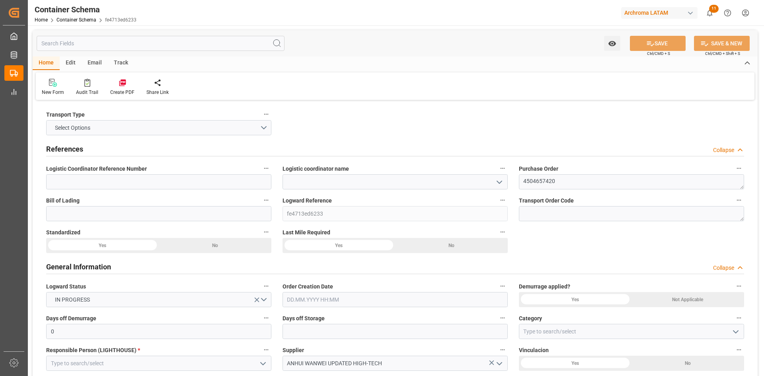
click at [504, 182] on icon "open menu" at bounding box center [500, 183] width 10 height 10
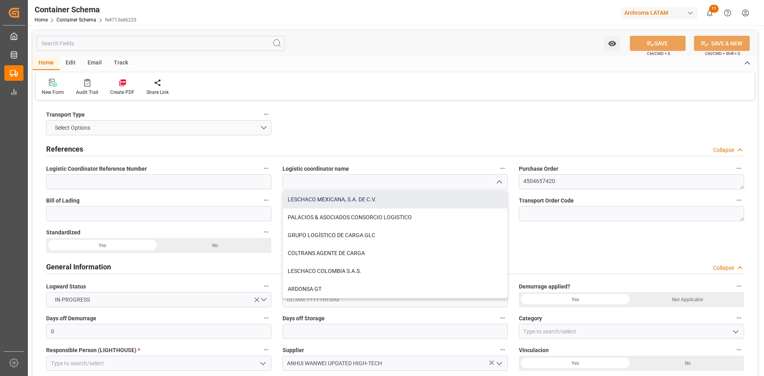
click at [375, 200] on div "LESCHACO MEXICANA, S.A. DE C.V." at bounding box center [395, 200] width 224 height 18
type input "LESCHACO MEXICANA, S.A. DE C.V."
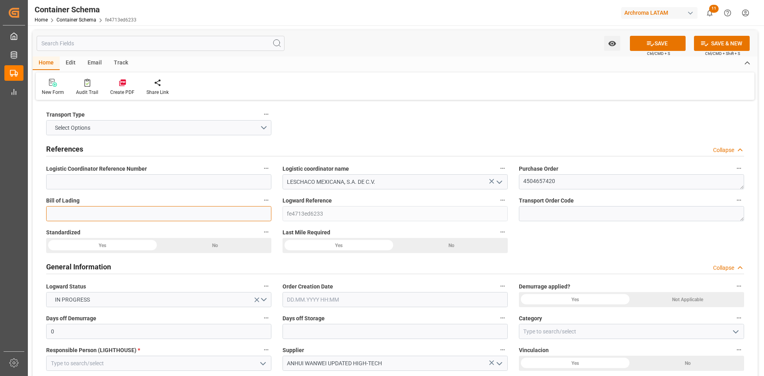
click at [241, 217] on input at bounding box center [158, 213] width 225 height 15
click at [101, 213] on input at bounding box center [158, 213] width 225 height 15
paste input "6429052180"
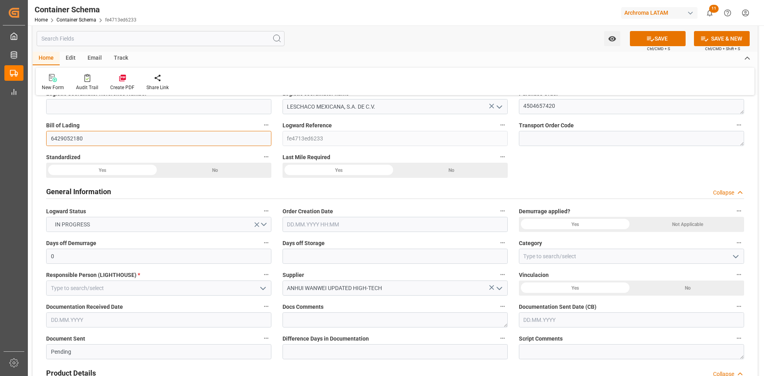
scroll to position [80, 0]
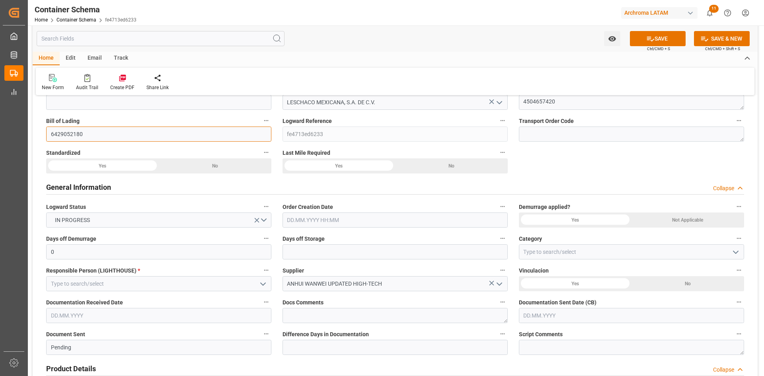
type input "6429052180"
click at [111, 164] on div "Yes" at bounding box center [102, 165] width 113 height 15
click at [373, 166] on div "Yes" at bounding box center [339, 165] width 113 height 15
click at [405, 222] on input "text" at bounding box center [395, 220] width 225 height 15
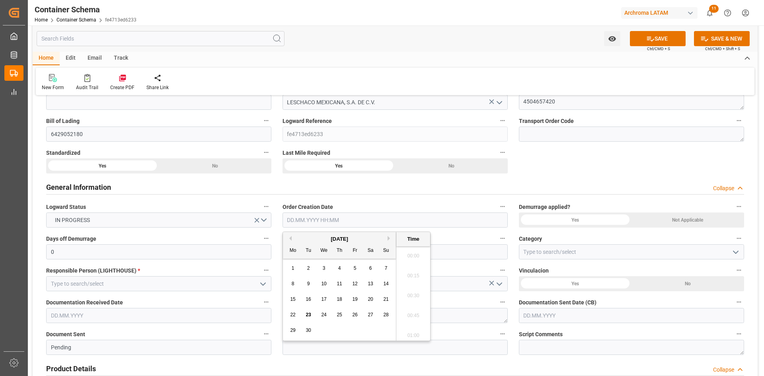
scroll to position [719, 0]
click at [304, 238] on div "September 2025" at bounding box center [339, 239] width 113 height 8
click at [308, 316] on span "23" at bounding box center [308, 315] width 5 height 6
type input "[DATE] 00:00"
click at [488, 181] on div "General Information Collapse" at bounding box center [395, 186] width 698 height 15
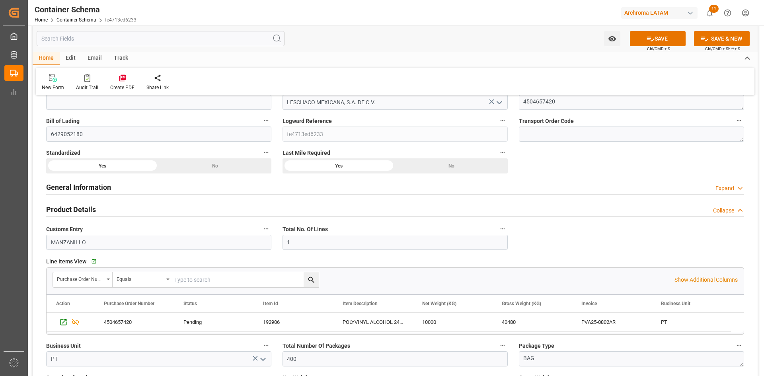
click at [352, 190] on div "General Information Expand" at bounding box center [395, 186] width 698 height 15
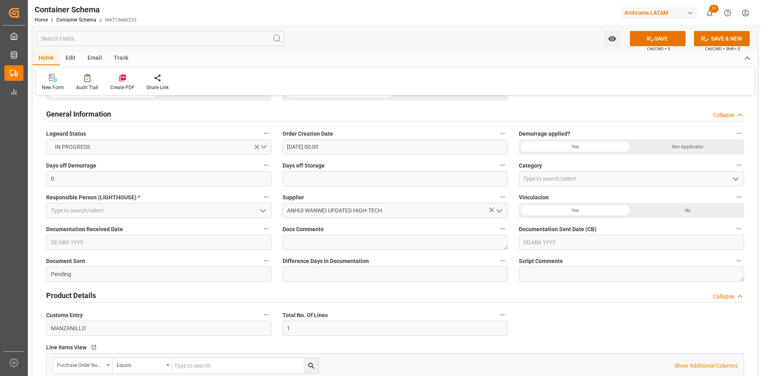
scroll to position [159, 0]
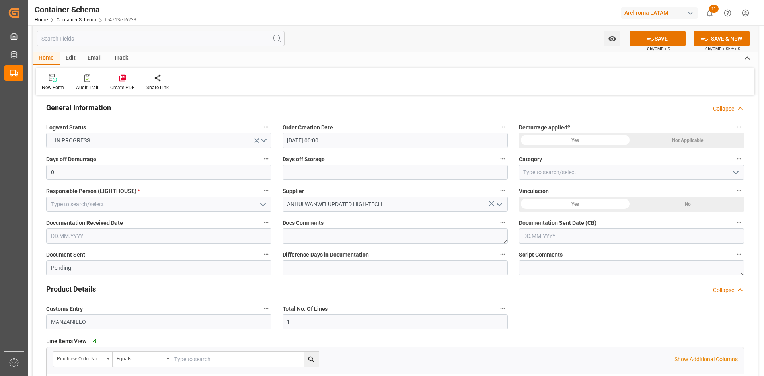
click at [738, 173] on icon "open menu" at bounding box center [736, 173] width 10 height 10
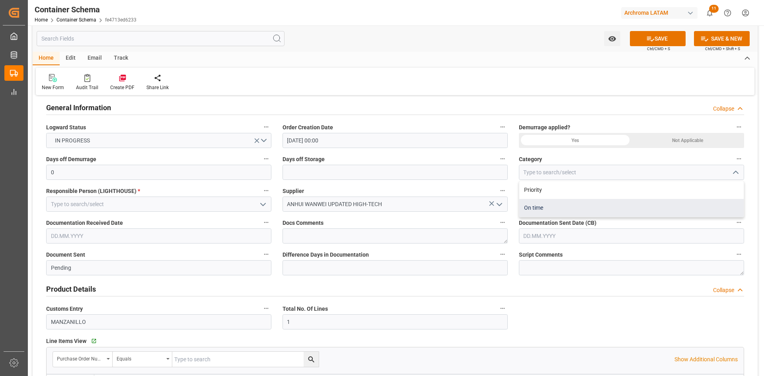
click at [545, 206] on div "On time" at bounding box center [631, 208] width 224 height 18
type input "On time"
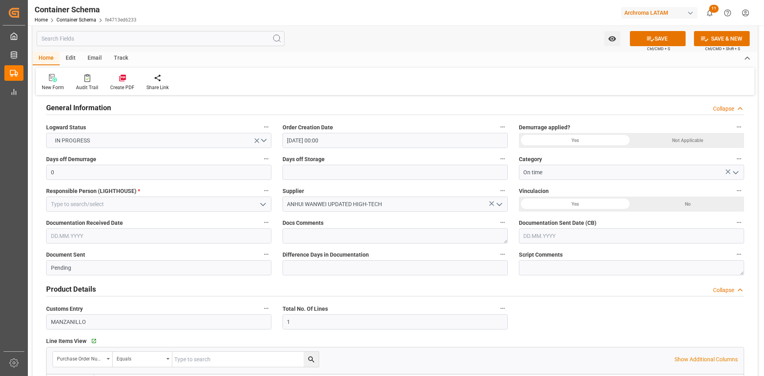
click at [260, 205] on icon "open menu" at bounding box center [263, 205] width 10 height 10
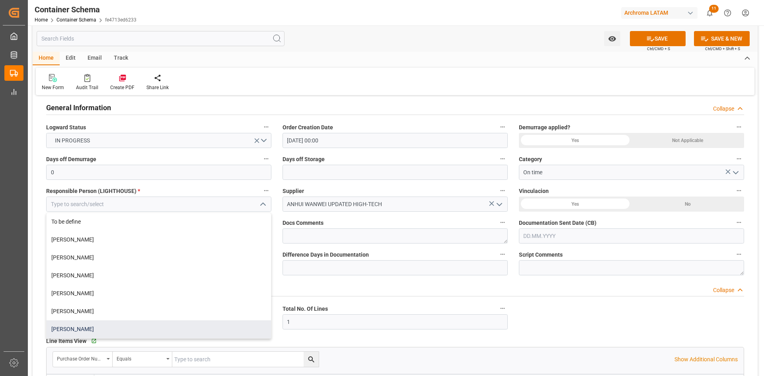
click at [102, 326] on div "[PERSON_NAME]" at bounding box center [159, 329] width 224 height 18
type input "[PERSON_NAME]"
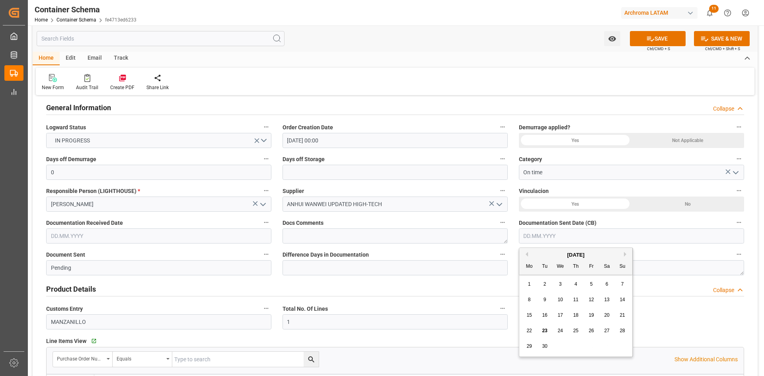
click at [557, 233] on input "text" at bounding box center [631, 235] width 225 height 15
click at [543, 253] on div "September 2025" at bounding box center [575, 255] width 113 height 8
click at [547, 332] on span "23" at bounding box center [544, 331] width 5 height 6
type input "[DATE]"
click at [253, 236] on input "text" at bounding box center [158, 235] width 225 height 15
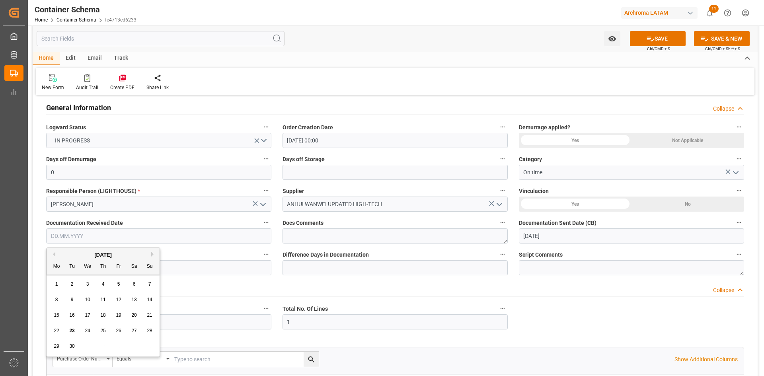
click at [69, 255] on div "September 2025" at bounding box center [103, 255] width 113 height 8
click at [103, 316] on span "18" at bounding box center [102, 315] width 5 height 6
type input "[DATE]"
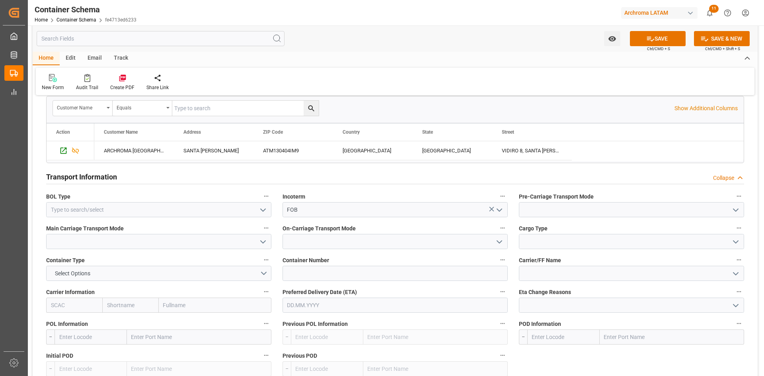
scroll to position [637, 0]
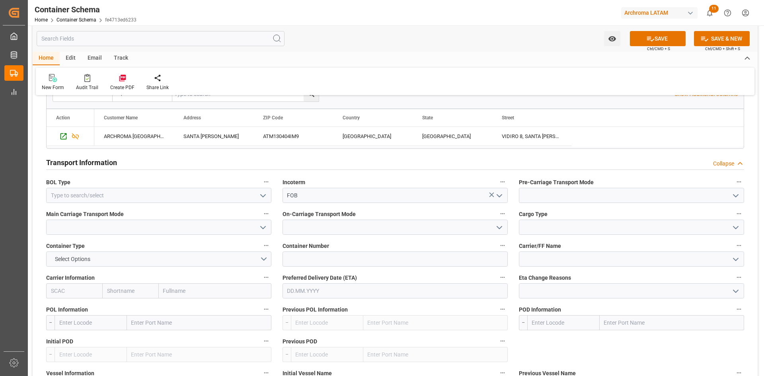
click at [258, 196] on button "open menu" at bounding box center [262, 195] width 12 height 12
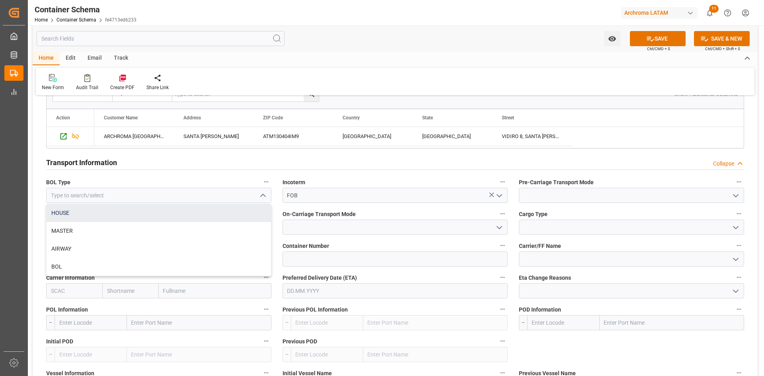
click at [121, 209] on div "HOUSE" at bounding box center [159, 213] width 224 height 18
type input "HOUSE"
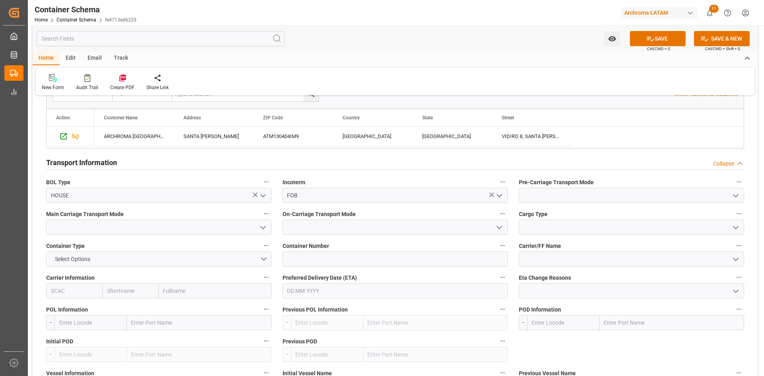
click at [735, 194] on icon "open menu" at bounding box center [736, 196] width 10 height 10
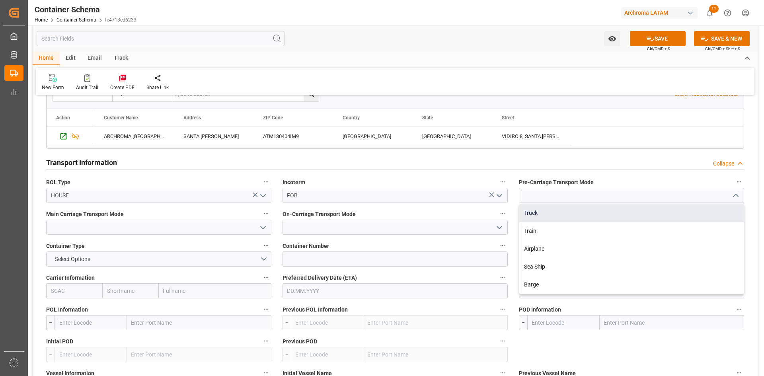
click at [578, 214] on div "Truck" at bounding box center [631, 213] width 224 height 18
type input "Truck"
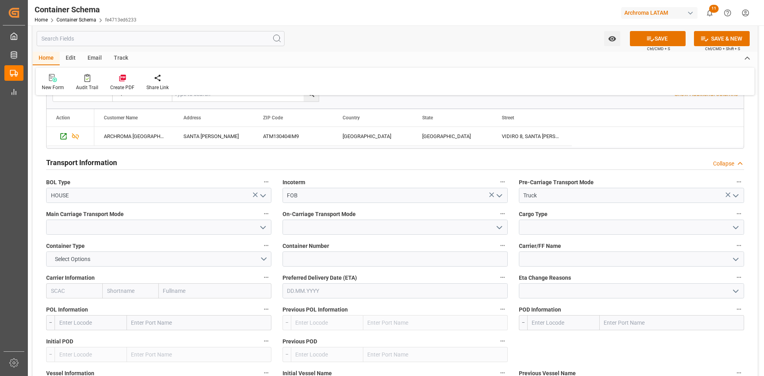
click at [263, 230] on icon "open menu" at bounding box center [263, 228] width 10 height 10
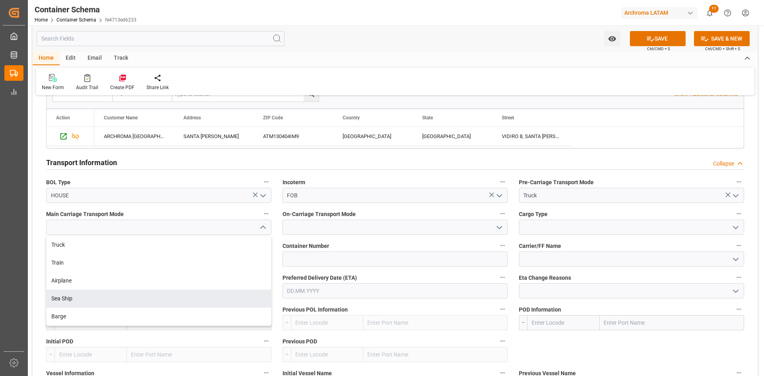
click at [78, 298] on div "Sea Ship" at bounding box center [159, 299] width 224 height 18
type input "Sea Ship"
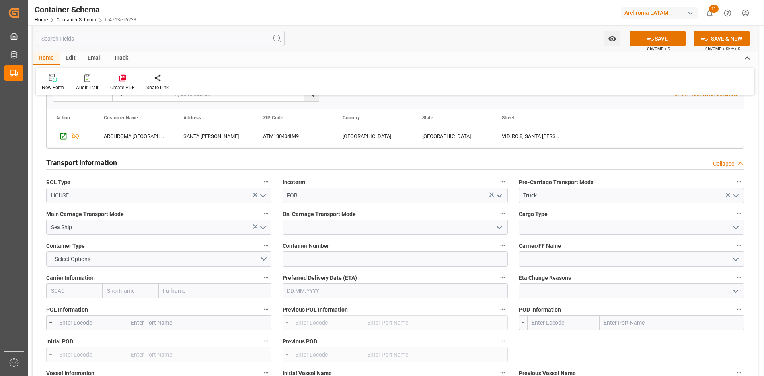
click at [499, 228] on polyline "open menu" at bounding box center [499, 227] width 5 height 2
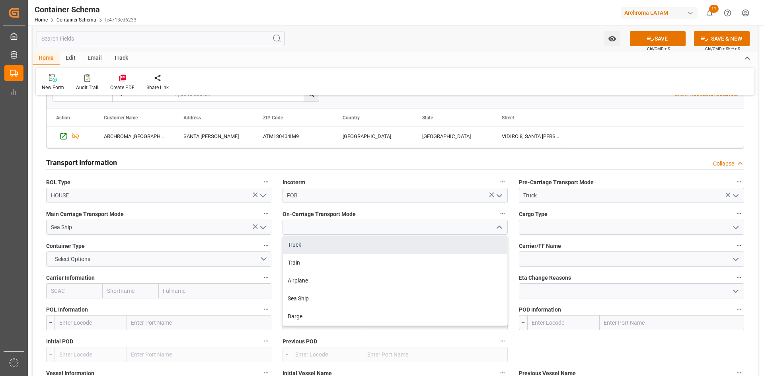
click at [324, 243] on div "Truck" at bounding box center [395, 245] width 224 height 18
type input "Truck"
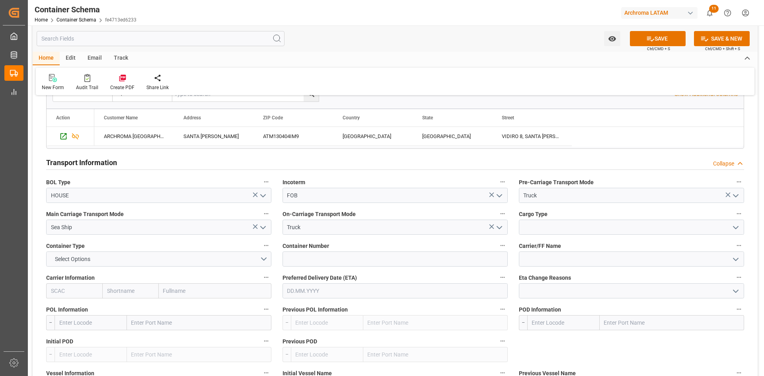
click at [736, 226] on icon "open menu" at bounding box center [736, 228] width 10 height 10
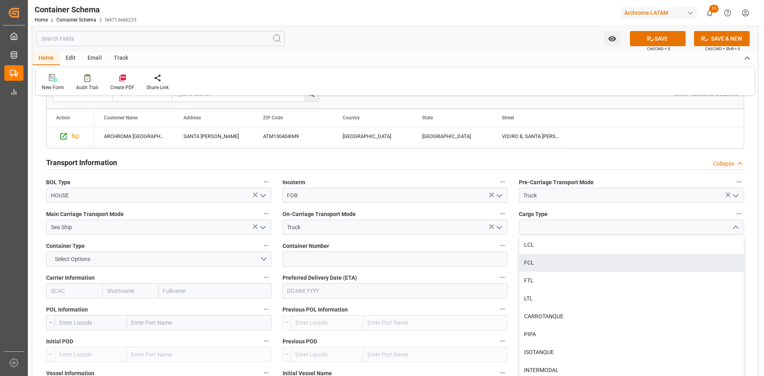
click at [564, 263] on div "FCL" at bounding box center [631, 263] width 224 height 18
type input "FCL"
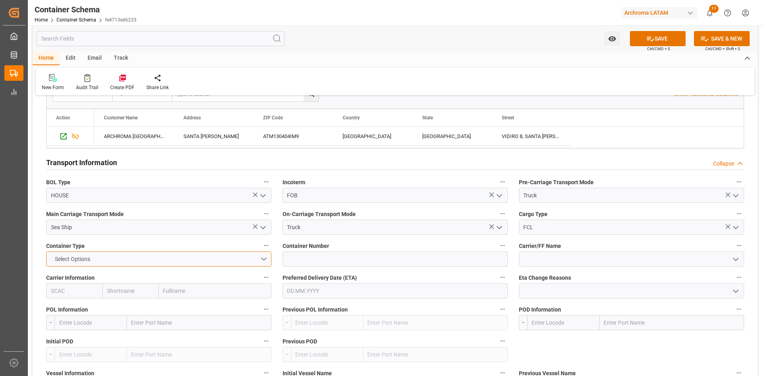
click at [202, 261] on button "Select Options" at bounding box center [158, 259] width 225 height 15
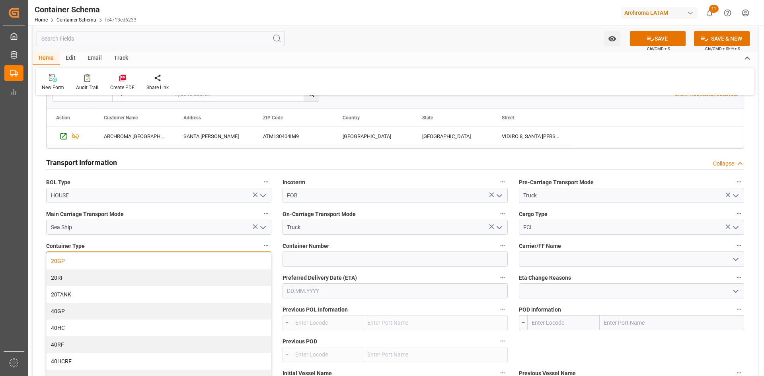
click at [68, 263] on div "20GP" at bounding box center [159, 261] width 224 height 17
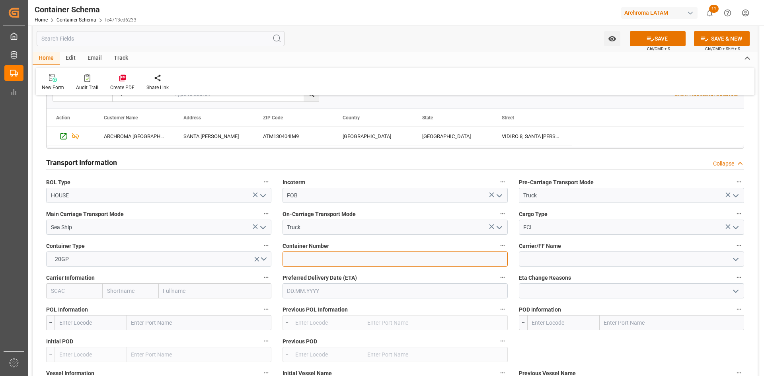
click at [368, 258] on input at bounding box center [395, 259] width 225 height 15
paste input "CSLU2136940"
type input "CSLU2136940"
drag, startPoint x: 568, startPoint y: 258, endPoint x: 594, endPoint y: 267, distance: 27.7
click at [568, 258] on input at bounding box center [631, 259] width 225 height 15
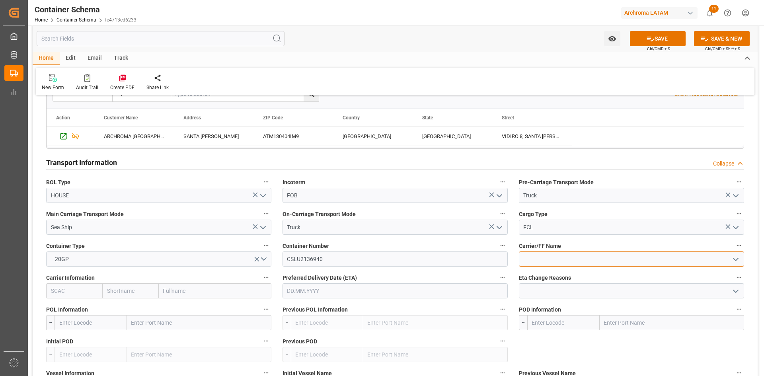
click at [743, 258] on input at bounding box center [631, 259] width 225 height 15
click at [737, 258] on icon "open menu" at bounding box center [736, 260] width 10 height 10
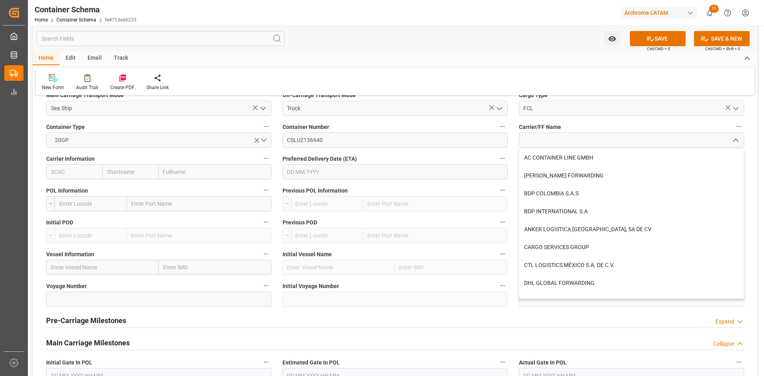
scroll to position [756, 0]
click at [209, 171] on input "text" at bounding box center [215, 171] width 113 height 15
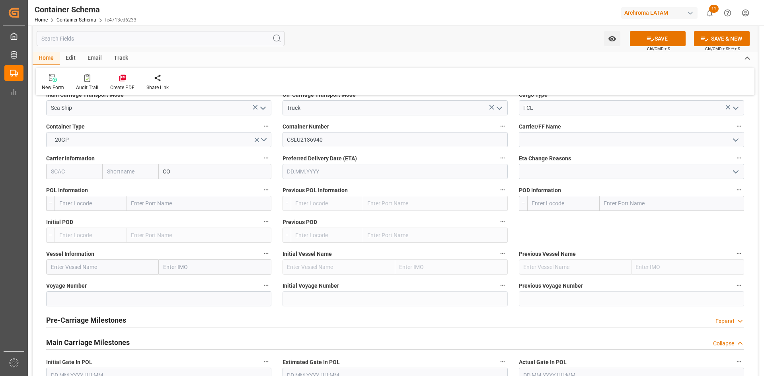
type input "COS"
click at [185, 190] on b "COSCO Shipping Co. Ltd." at bounding box center [195, 189] width 63 height 6
type input "COSU"
type input "Cosco"
type input "COSCO Shipping Co. Ltd."
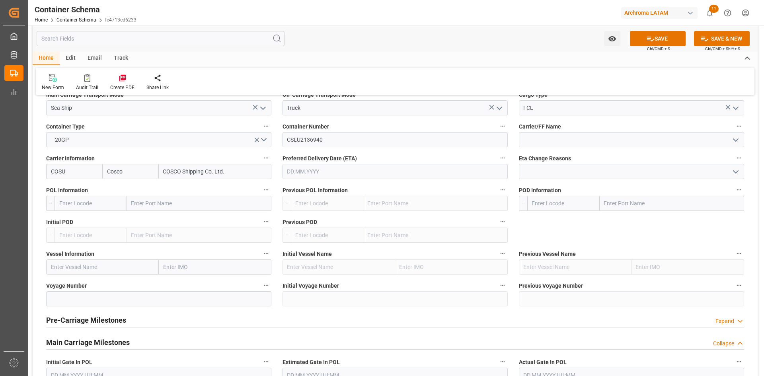
click at [106, 267] on input "text" at bounding box center [102, 267] width 113 height 15
paste input "COSCO PACIFIC"
click at [99, 299] on input at bounding box center [158, 298] width 225 height 15
click at [118, 267] on input "COSCO PACIFIC" at bounding box center [102, 267] width 113 height 15
click at [99, 284] on span "COSCO Pacific - 9355551" at bounding box center [81, 284] width 61 height 6
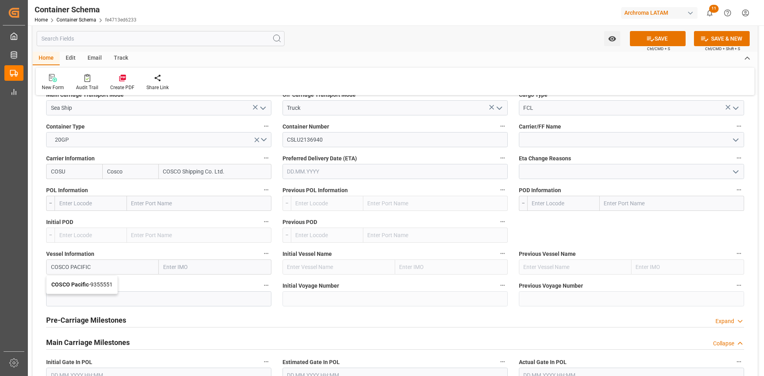
type input "COSCO Pacific"
type input "9355551"
click at [94, 295] on input at bounding box center [158, 298] width 225 height 15
drag, startPoint x: 122, startPoint y: 269, endPoint x: 117, endPoint y: 269, distance: 5.2
click at [119, 269] on input "COSCO Pacific" at bounding box center [102, 267] width 113 height 15
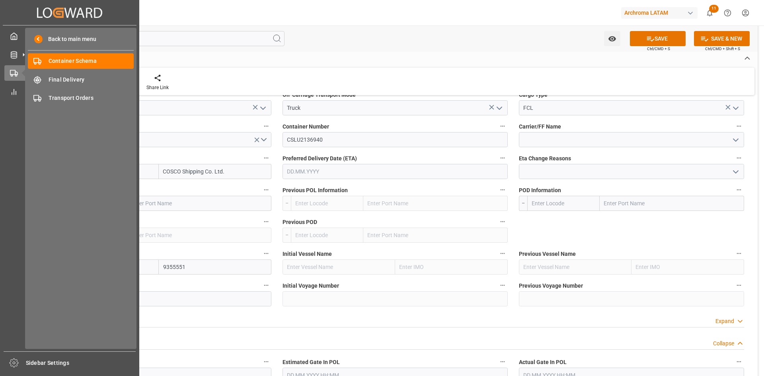
drag, startPoint x: 113, startPoint y: 268, endPoint x: 7, endPoint y: 270, distance: 105.9
click at [8, 269] on div "Created by potrace 1.15, written by Peter Selinger 2001-2017 Created by potrace…" at bounding box center [382, 188] width 764 height 376
paste input "COSCO FAITH"
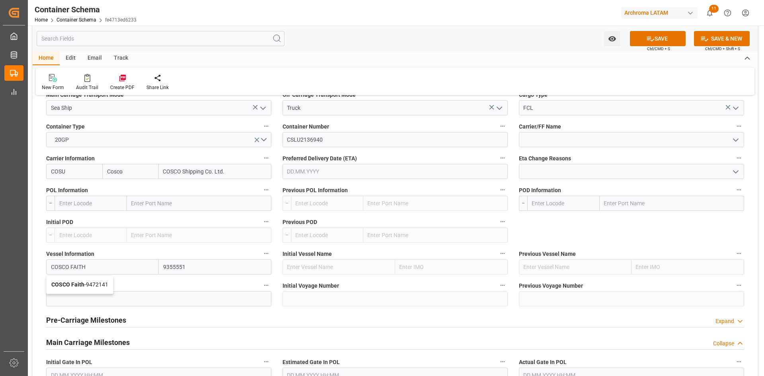
click at [91, 281] on span "COSCO Faith - 9472141" at bounding box center [79, 284] width 57 height 6
type input "COSCO Faith"
type input "9472141"
type input "COSCO Faith"
click at [96, 297] on input at bounding box center [158, 298] width 225 height 15
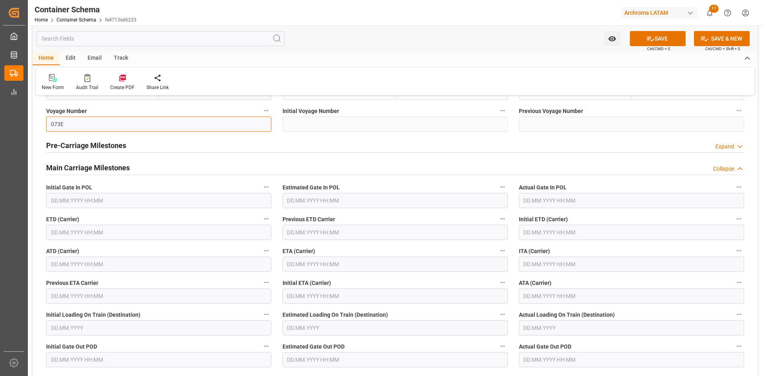
scroll to position [955, 0]
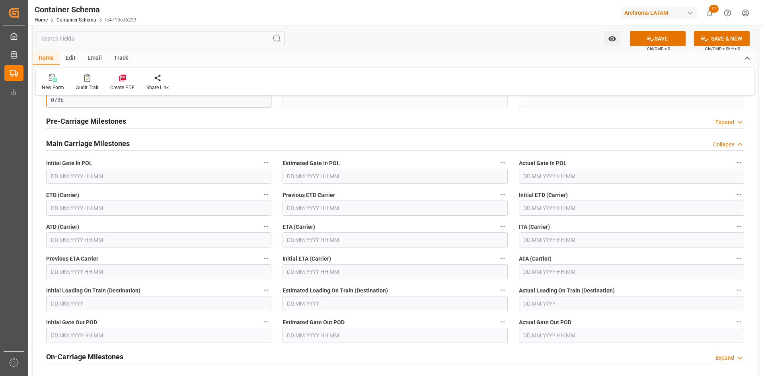
type input "073E"
click at [53, 207] on input "text" at bounding box center [158, 208] width 225 height 15
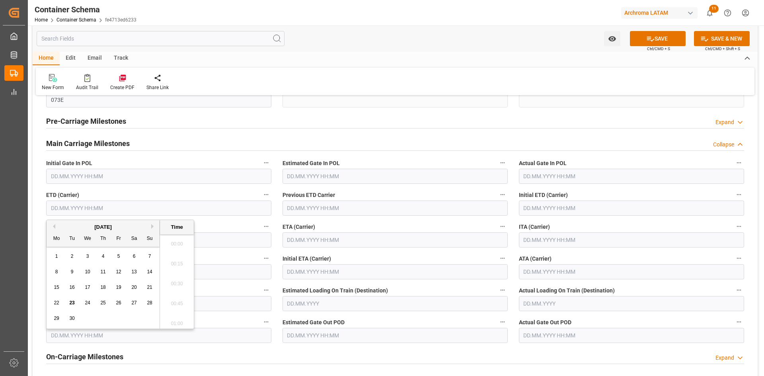
scroll to position [739, 0]
click at [137, 275] on span "13" at bounding box center [133, 272] width 5 height 6
type input "[DATE] 00:00"
click at [371, 245] on input "text" at bounding box center [395, 239] width 225 height 15
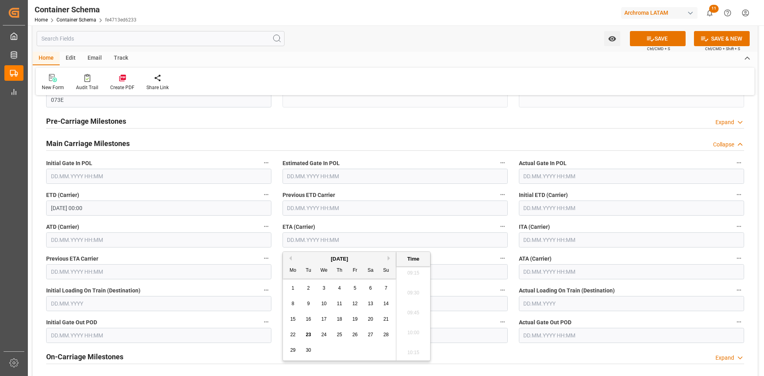
click at [387, 258] on div "September 2025" at bounding box center [339, 259] width 113 height 8
click at [388, 257] on button "Next Month" at bounding box center [390, 258] width 5 height 5
click at [373, 319] on span "18" at bounding box center [370, 319] width 5 height 6
type input "[DATE] 00:00"
click at [650, 38] on icon at bounding box center [650, 39] width 8 height 8
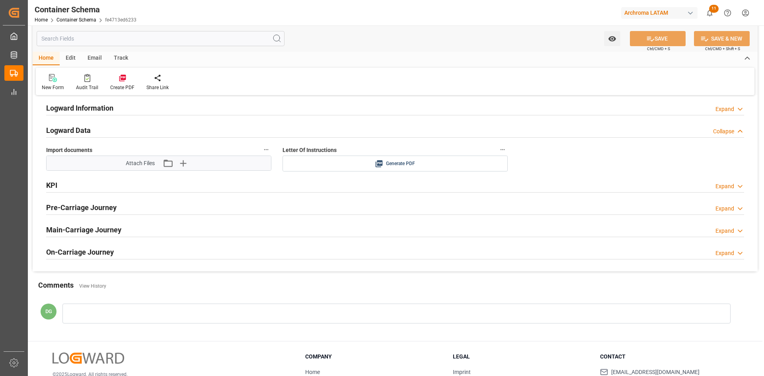
scroll to position [1127, 0]
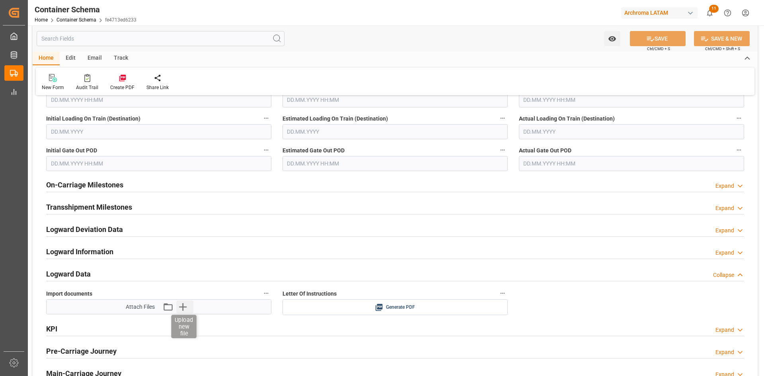
click at [183, 310] on icon "button" at bounding box center [183, 307] width 8 height 8
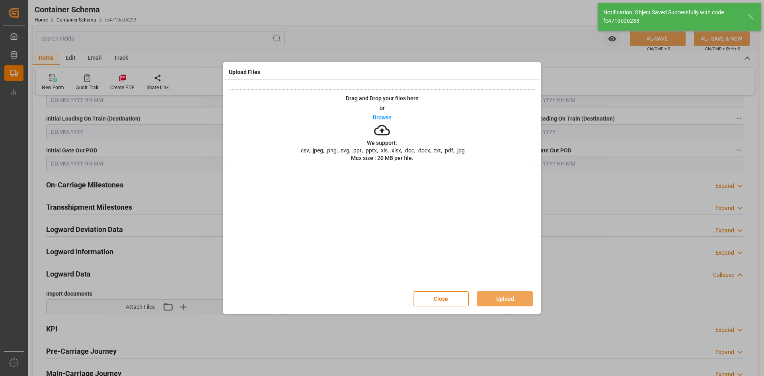
type input "Document Sent"
type input "COSCO Faith"
type input "9472141"
type input "073E"
type input "[DATE] 00:00"
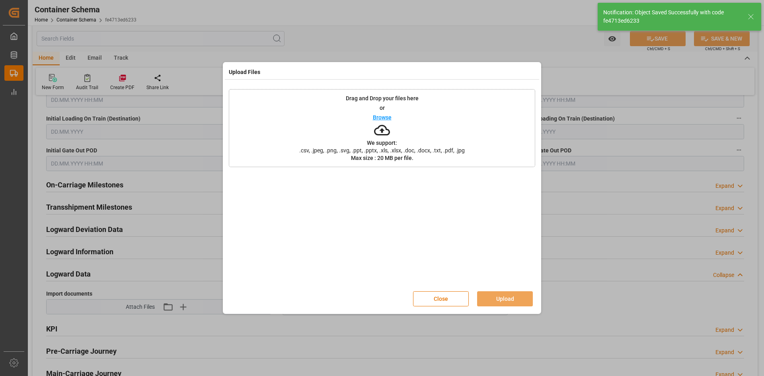
click at [172, 310] on div "Upload Files Drag and Drop your files here or Browse We support: .csv, .jpeg, .…" at bounding box center [382, 188] width 764 height 376
click at [433, 299] on button "Close" at bounding box center [441, 298] width 56 height 15
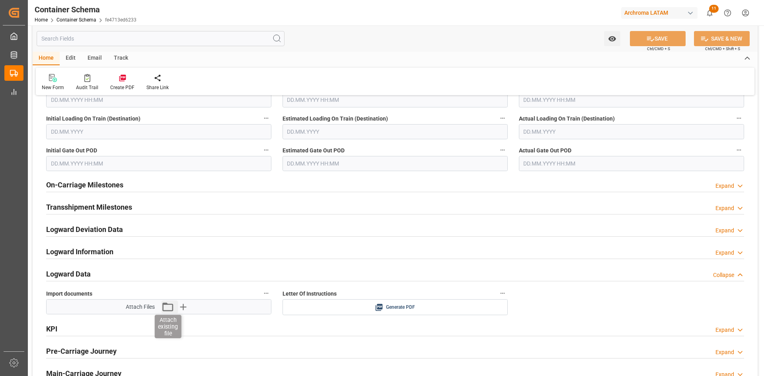
click at [167, 309] on icon "button" at bounding box center [167, 307] width 13 height 13
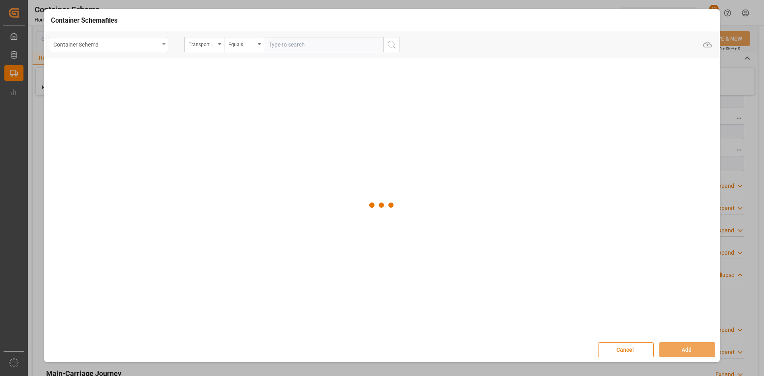
click at [160, 38] on div "Container Schema" at bounding box center [108, 44] width 119 height 15
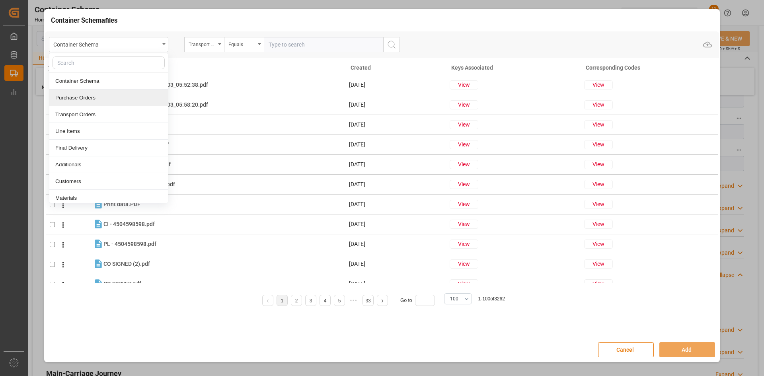
click at [102, 100] on div "Purchase Orders" at bounding box center [108, 98] width 119 height 17
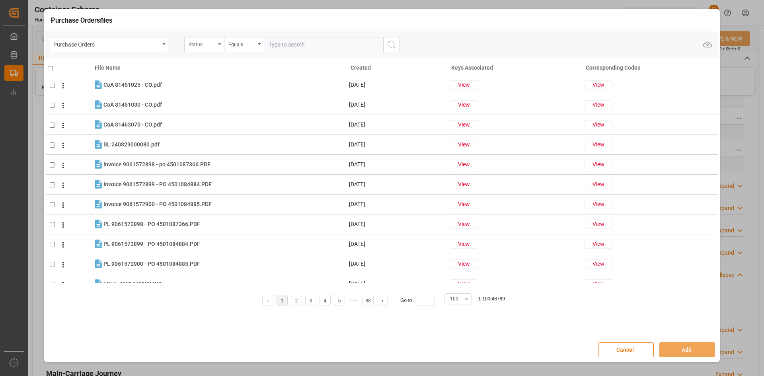
click at [222, 45] on div "Status" at bounding box center [204, 44] width 40 height 15
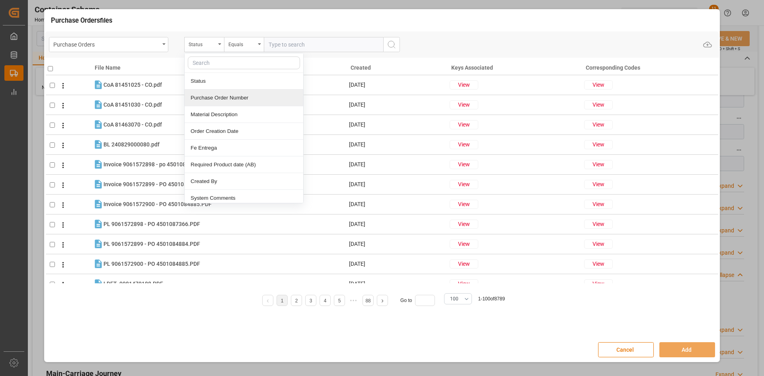
click at [233, 97] on div "Purchase Order Number" at bounding box center [244, 98] width 119 height 17
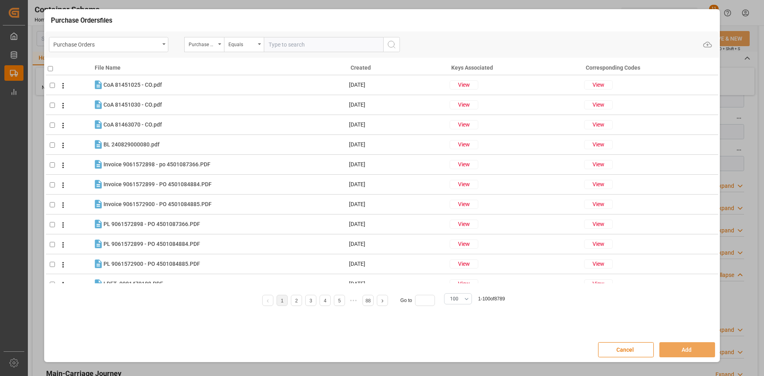
click at [301, 45] on input "text" at bounding box center [323, 44] width 119 height 15
paste input "4504657420"
type input "4504657420"
click at [393, 46] on icon "search button" at bounding box center [392, 45] width 10 height 10
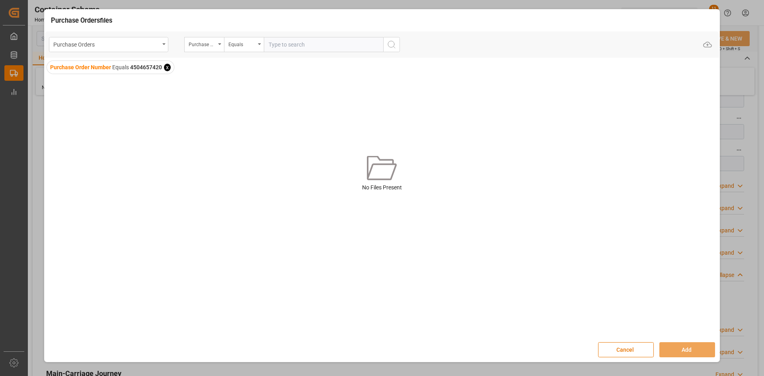
click at [164, 66] on span "x" at bounding box center [167, 68] width 7 height 8
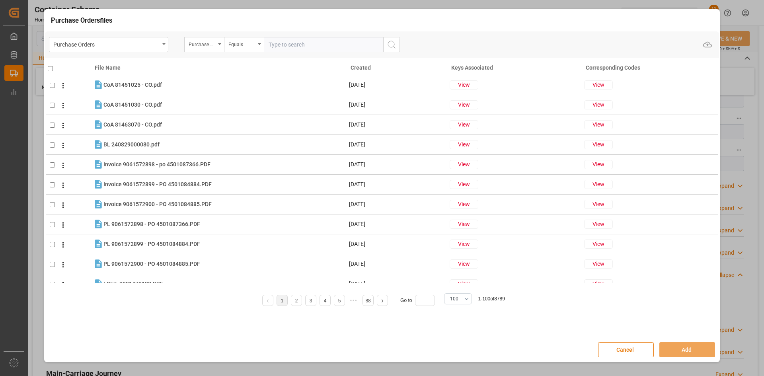
click at [299, 44] on input "text" at bounding box center [323, 44] width 119 height 15
paste input "4504657420"
type input "4504657420"
click at [390, 45] on icon "search button" at bounding box center [392, 45] width 10 height 10
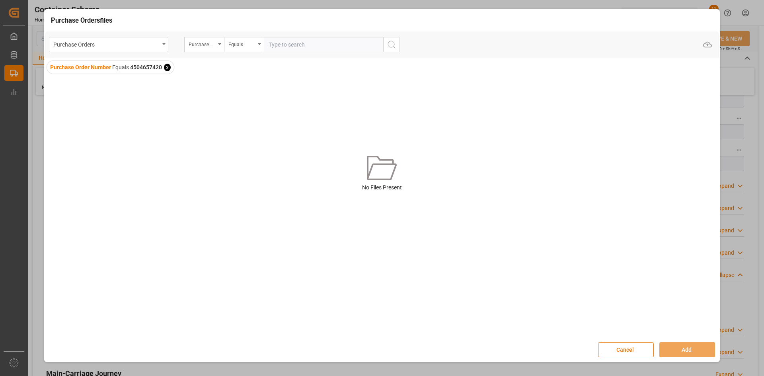
click at [166, 66] on span "x" at bounding box center [167, 68] width 7 height 8
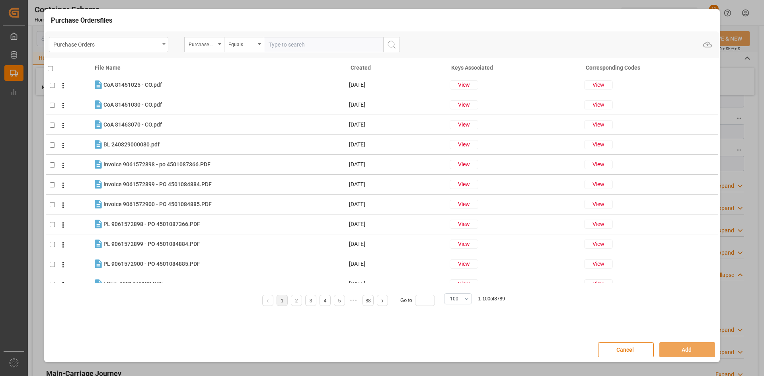
click at [161, 45] on div "Purchase Orders" at bounding box center [108, 44] width 119 height 15
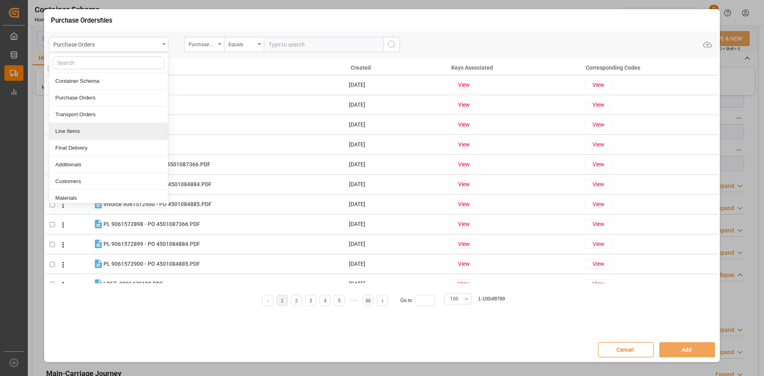
click at [95, 131] on div "Line Items" at bounding box center [108, 131] width 119 height 17
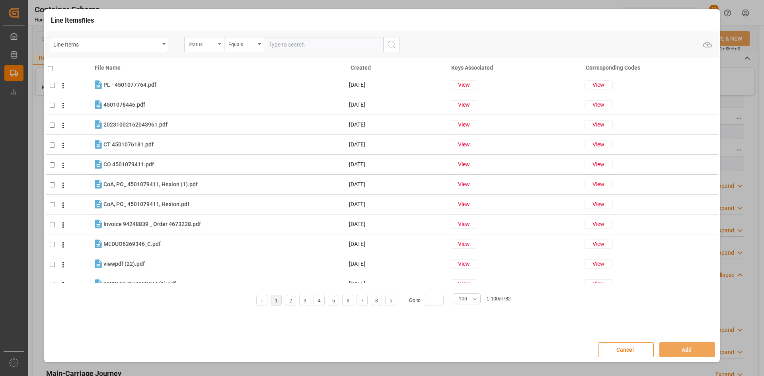
click at [219, 45] on icon "open menu" at bounding box center [219, 44] width 3 height 2
click at [226, 94] on div "Purchase Order Number" at bounding box center [244, 98] width 119 height 17
click at [301, 43] on input "text" at bounding box center [323, 44] width 119 height 15
paste input "4504657420"
type input "4504657420"
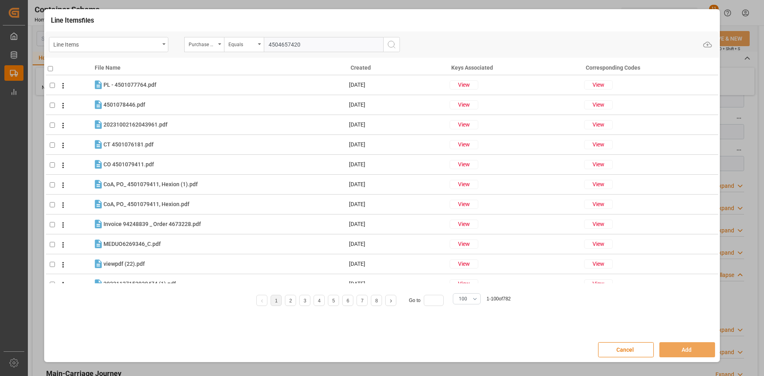
click at [396, 43] on icon "search button" at bounding box center [392, 45] width 10 height 10
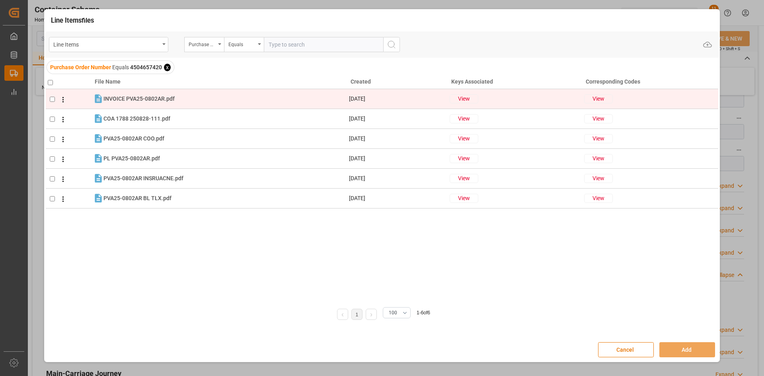
click at [52, 100] on input "checkbox" at bounding box center [52, 99] width 5 height 5
checkbox input "true"
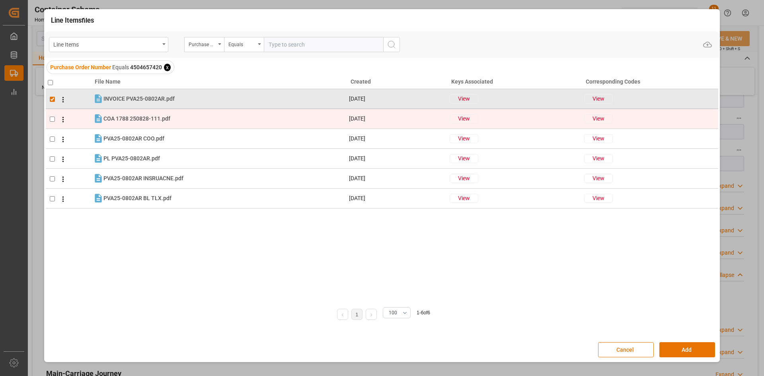
click at [53, 116] on td at bounding box center [69, 119] width 47 height 20
checkbox input "true"
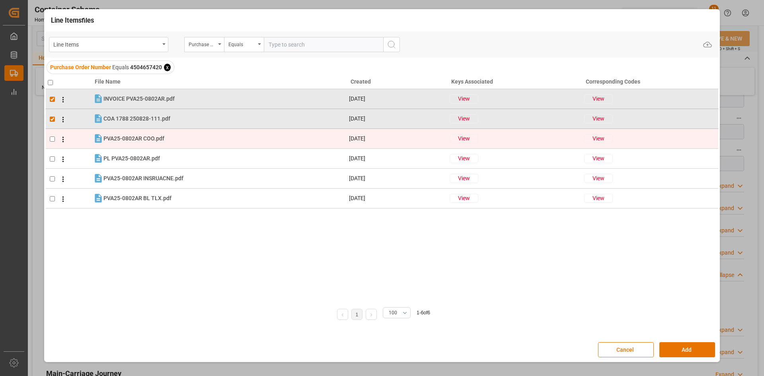
click at [53, 137] on input "checkbox" at bounding box center [52, 139] width 5 height 5
checkbox input "true"
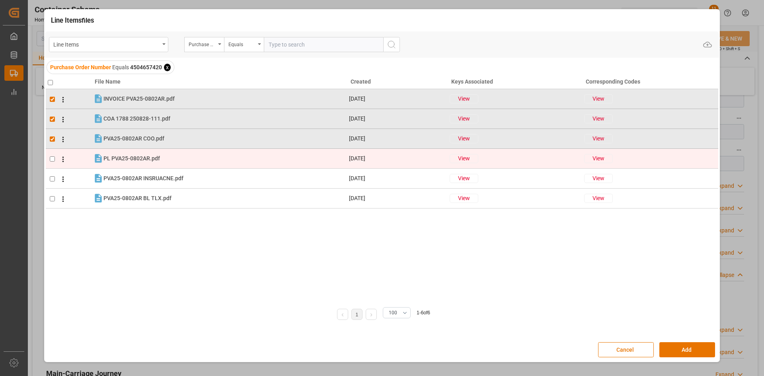
click at [54, 160] on input "checkbox" at bounding box center [52, 158] width 5 height 5
checkbox input "true"
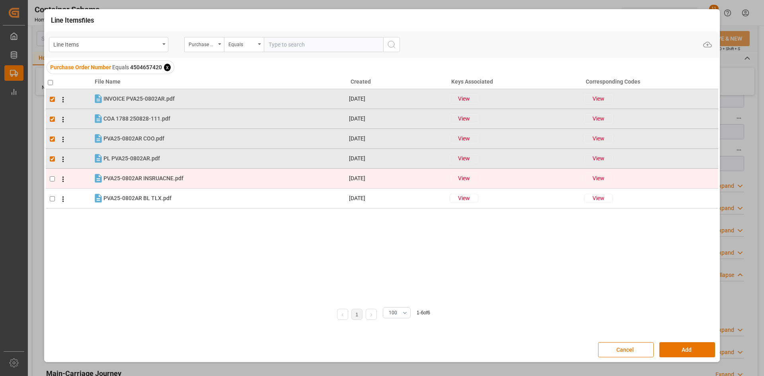
click at [51, 176] on input "checkbox" at bounding box center [52, 178] width 5 height 5
checkbox input "true"
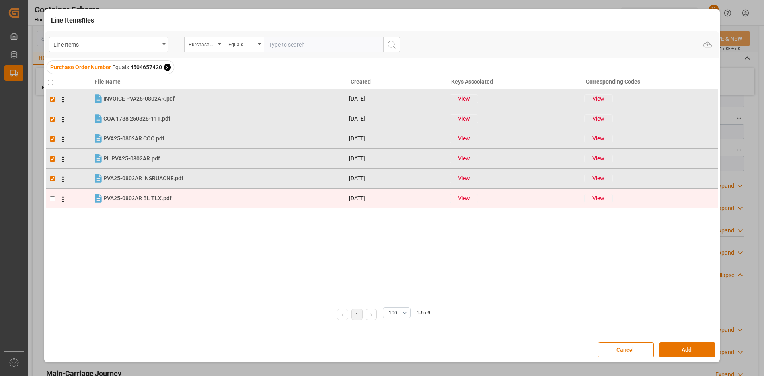
click at [53, 196] on input "checkbox" at bounding box center [52, 198] width 5 height 5
checkbox input "true"
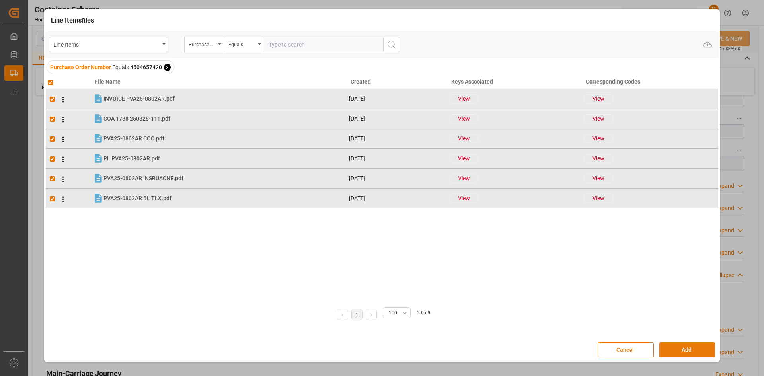
click at [705, 342] on button "Add" at bounding box center [688, 349] width 56 height 15
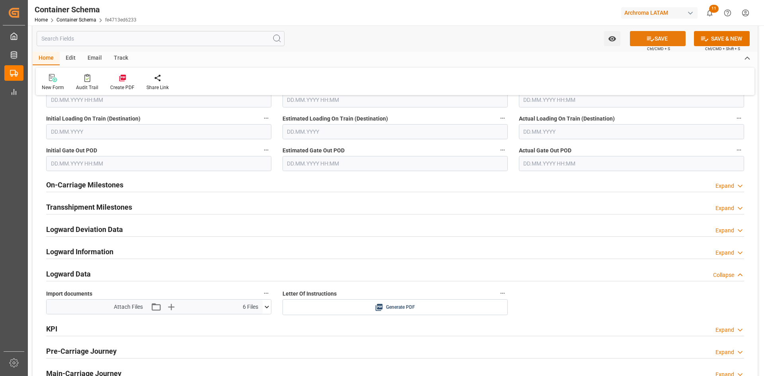
click at [663, 41] on button "SAVE" at bounding box center [658, 38] width 56 height 15
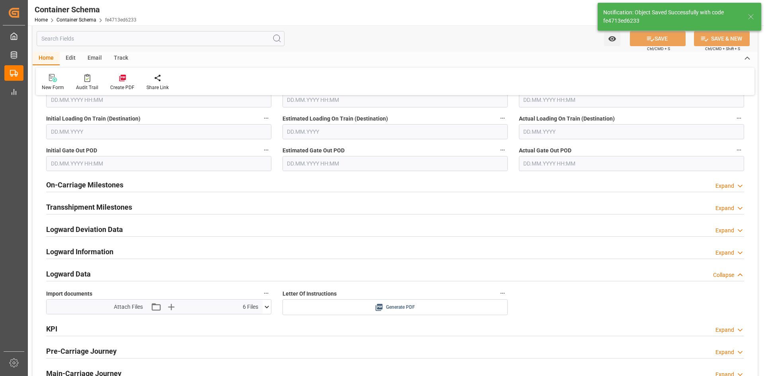
click at [389, 305] on span "Generate PDF" at bounding box center [400, 308] width 29 height 10
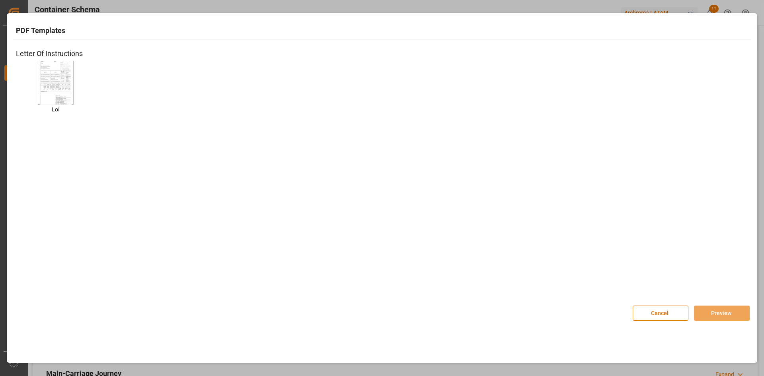
click at [65, 78] on img at bounding box center [56, 83] width 32 height 45
click at [729, 316] on button "Preview" at bounding box center [722, 313] width 56 height 15
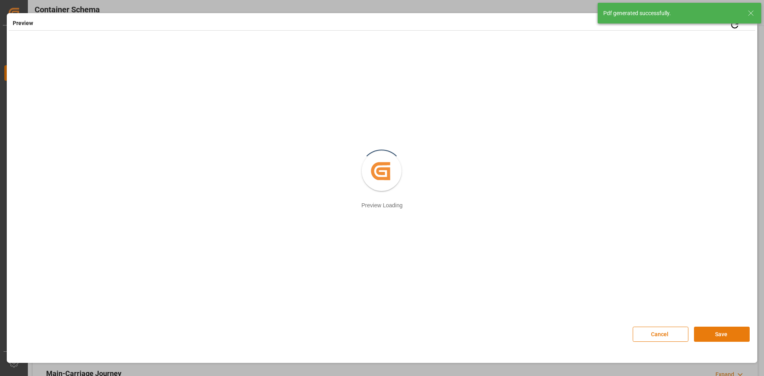
click at [736, 336] on button "Save" at bounding box center [722, 334] width 56 height 15
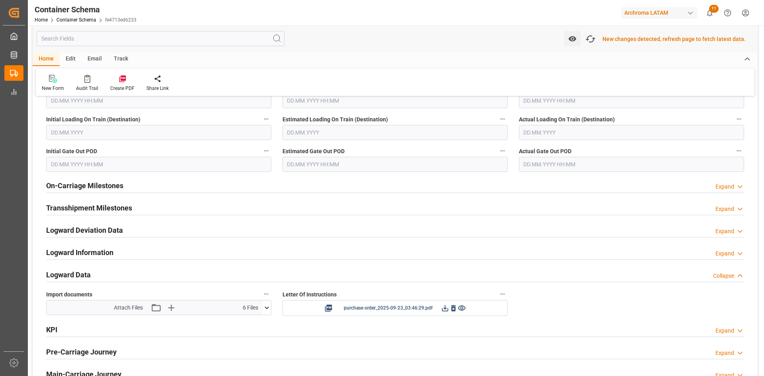
scroll to position [1128, 0]
click at [656, 131] on input "text" at bounding box center [631, 131] width 225 height 15
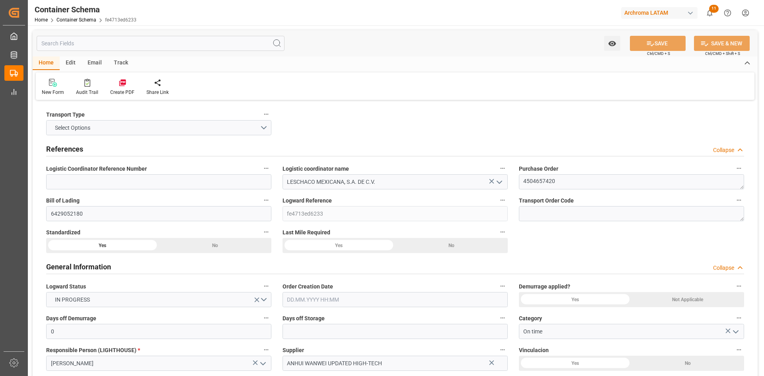
type input "0"
type input "1"
type input "400"
type input "10000"
type input "40480"
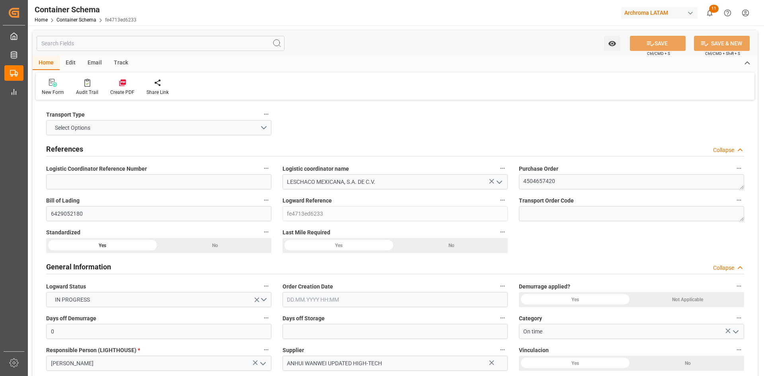
type input "Cosco"
type input "COSCO Shipping Co. Ltd."
type input "9472141"
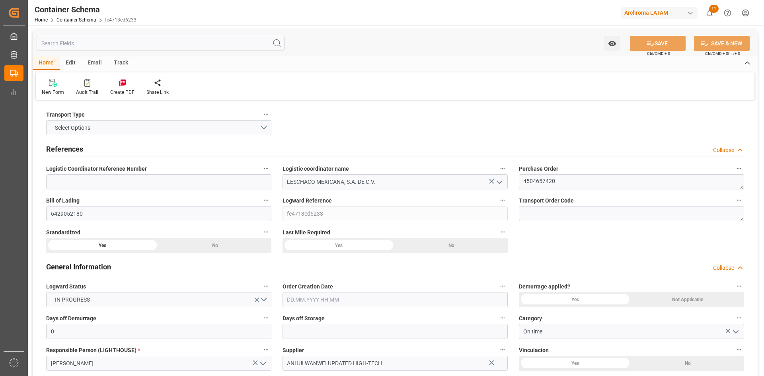
type input "[DATE] 00:00"
type input "[DATE]"
type input "[DATE] 00:00"
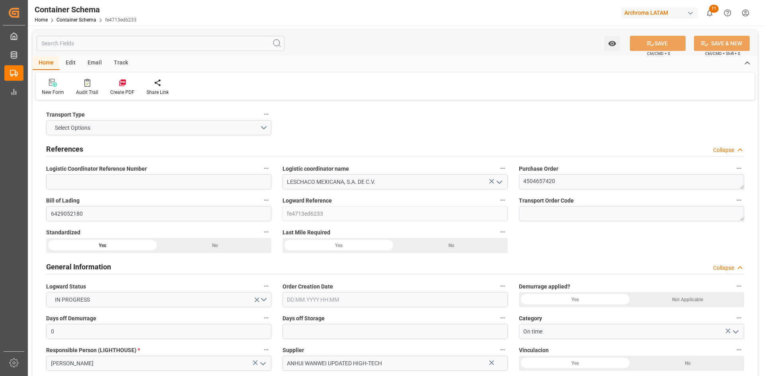
type input "[DATE] 00:00"
click at [98, 63] on div "Email" at bounding box center [95, 64] width 26 height 14
click at [59, 84] on icon at bounding box center [54, 84] width 11 height 6
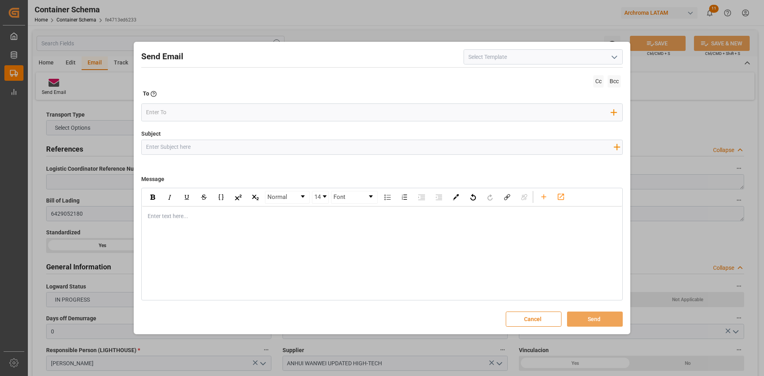
click at [554, 321] on button "Cancel" at bounding box center [534, 319] width 56 height 15
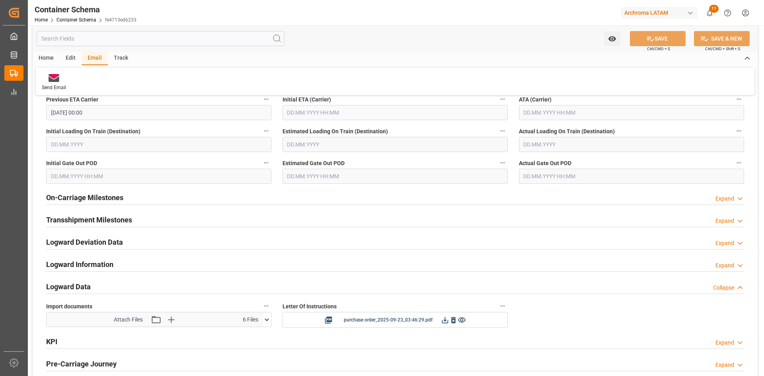
scroll to position [1326, 0]
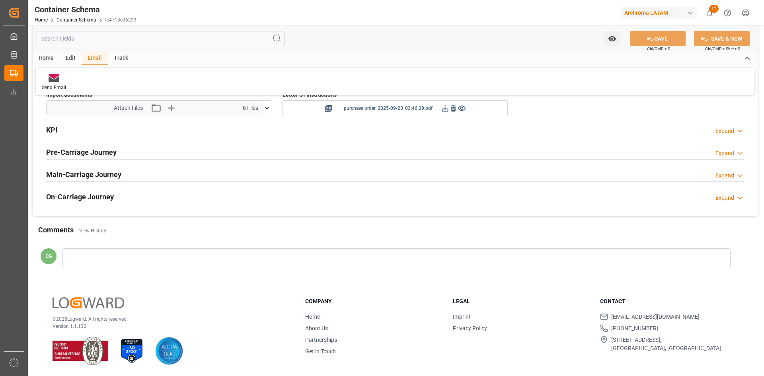
click at [443, 107] on icon at bounding box center [445, 108] width 8 height 8
